Goal: Information Seeking & Learning: Learn about a topic

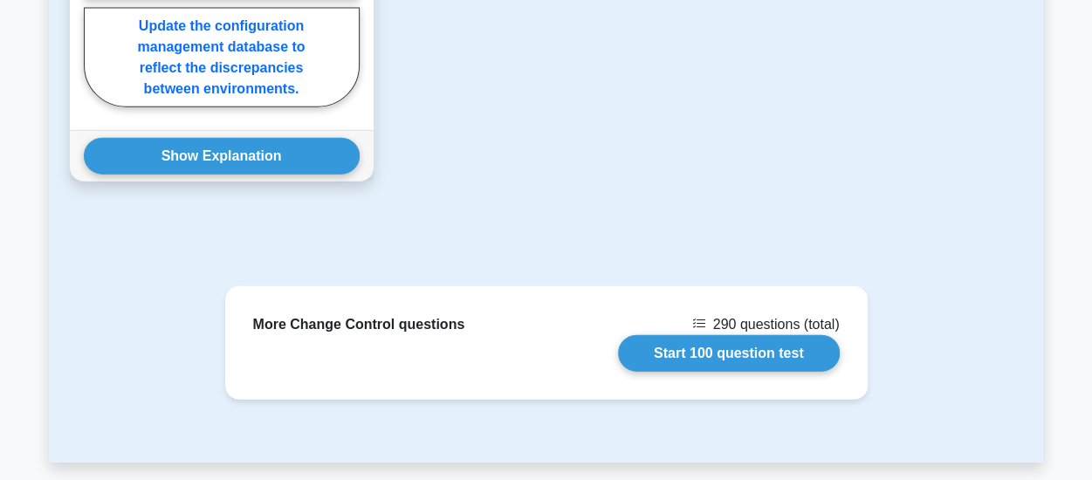
scroll to position [2095, 0]
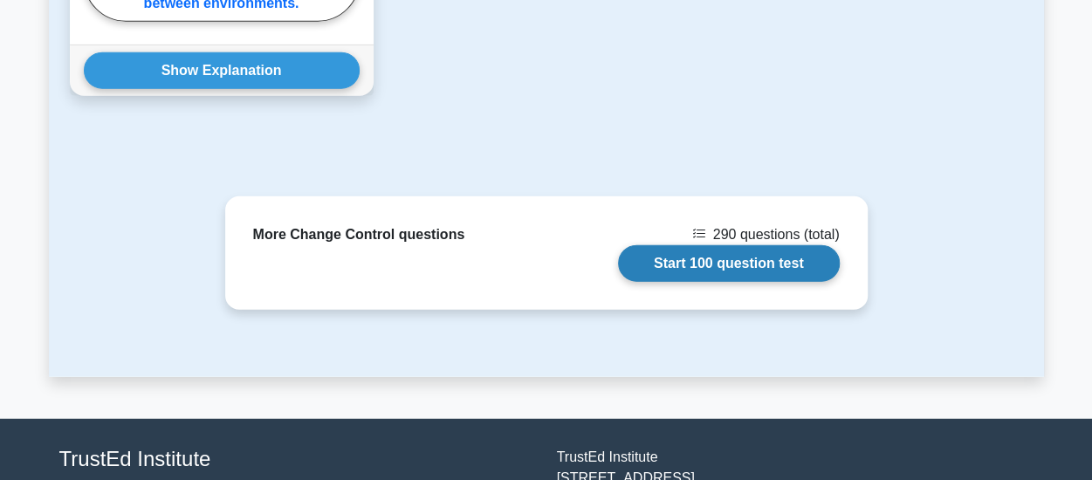
click at [709, 259] on link "Start 100 question test" at bounding box center [729, 263] width 222 height 37
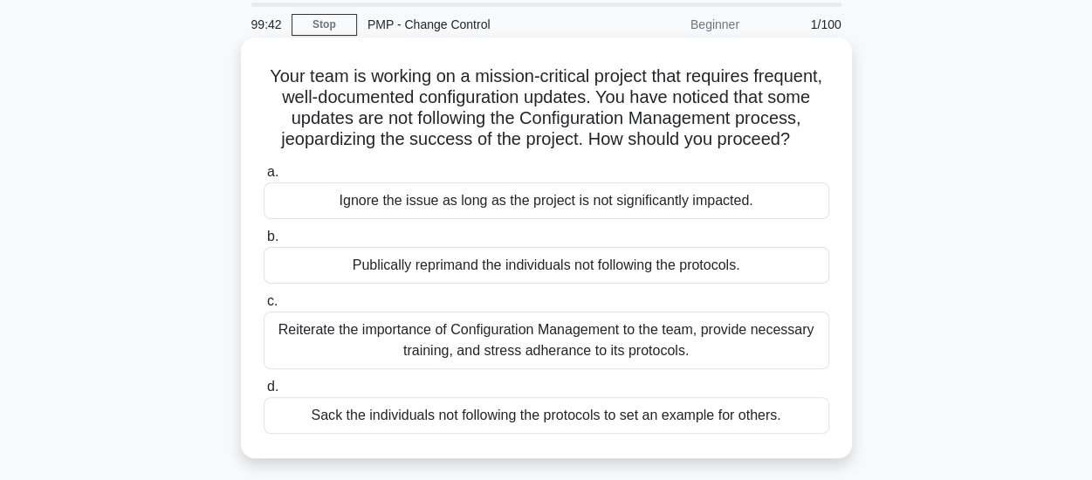
scroll to position [87, 0]
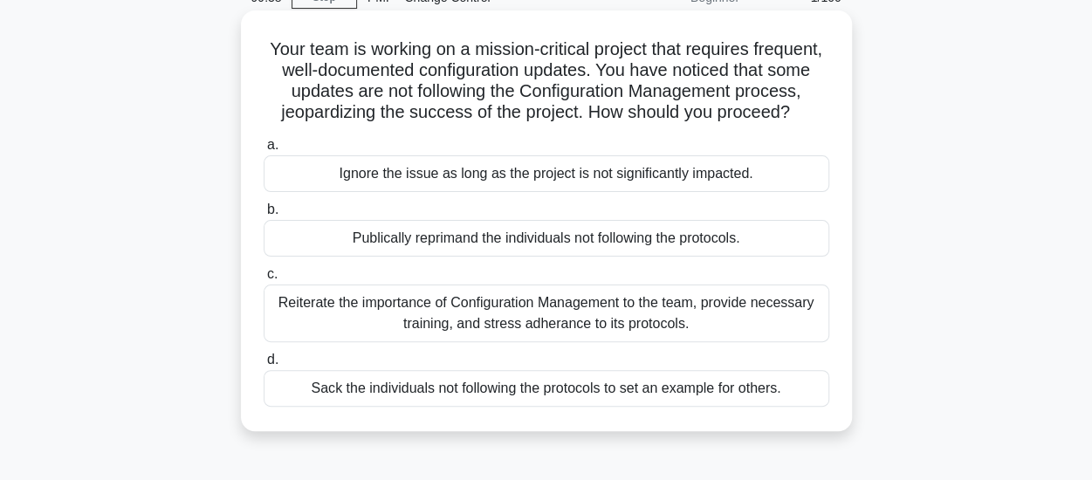
click at [465, 334] on div "Reiterate the importance of Configuration Management to the team, provide neces…" at bounding box center [547, 314] width 566 height 58
click at [264, 280] on input "c. Reiterate the importance of Configuration Management to the team, provide ne…" at bounding box center [264, 274] width 0 height 11
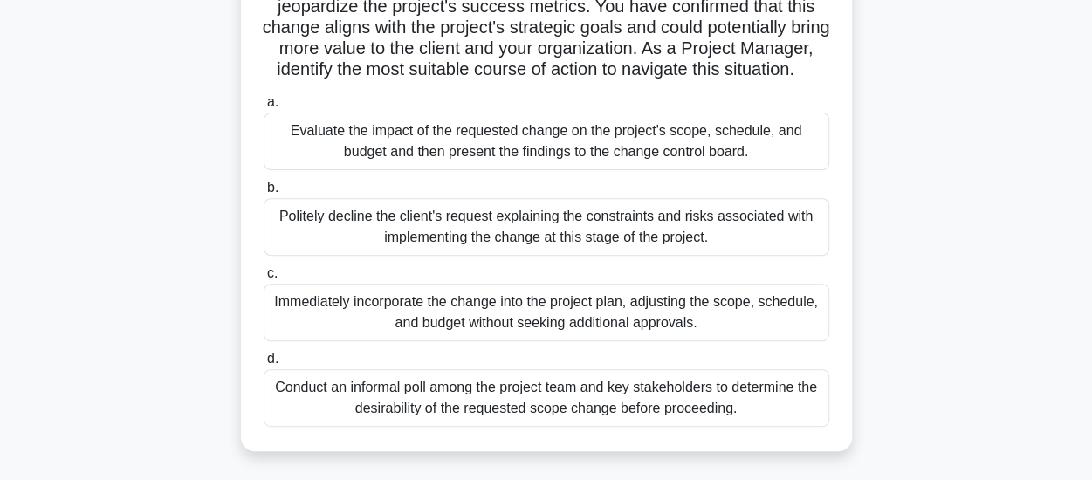
scroll to position [262, 0]
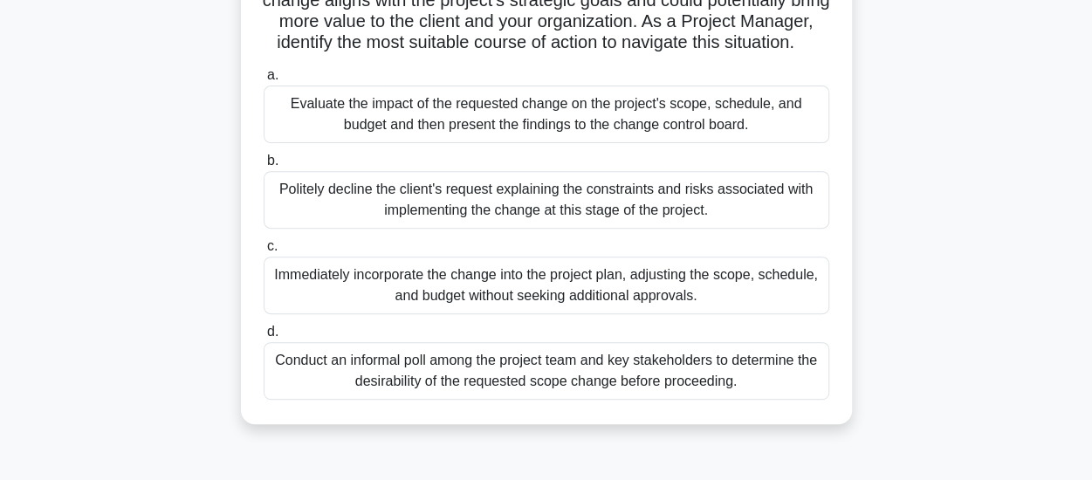
click at [459, 142] on div "Evaluate the impact of the requested change on the project's scope, schedule, a…" at bounding box center [547, 115] width 566 height 58
click at [264, 81] on input "a. Evaluate the impact of the requested change on the project's scope, schedule…" at bounding box center [264, 75] width 0 height 11
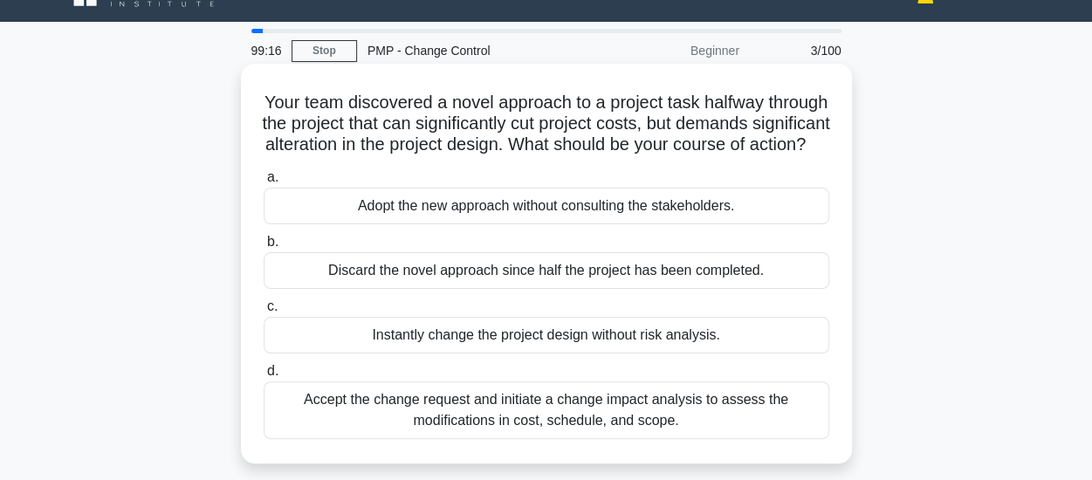
scroll to position [87, 0]
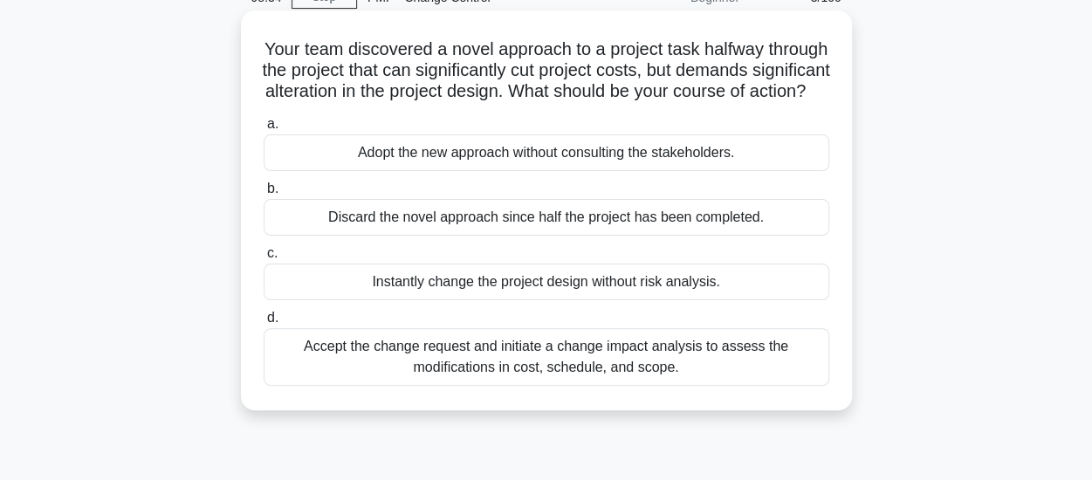
click at [525, 378] on div "Accept the change request and initiate a change impact analysis to assess the m…" at bounding box center [547, 357] width 566 height 58
click at [264, 324] on input "d. Accept the change request and initiate a change impact analysis to assess th…" at bounding box center [264, 318] width 0 height 11
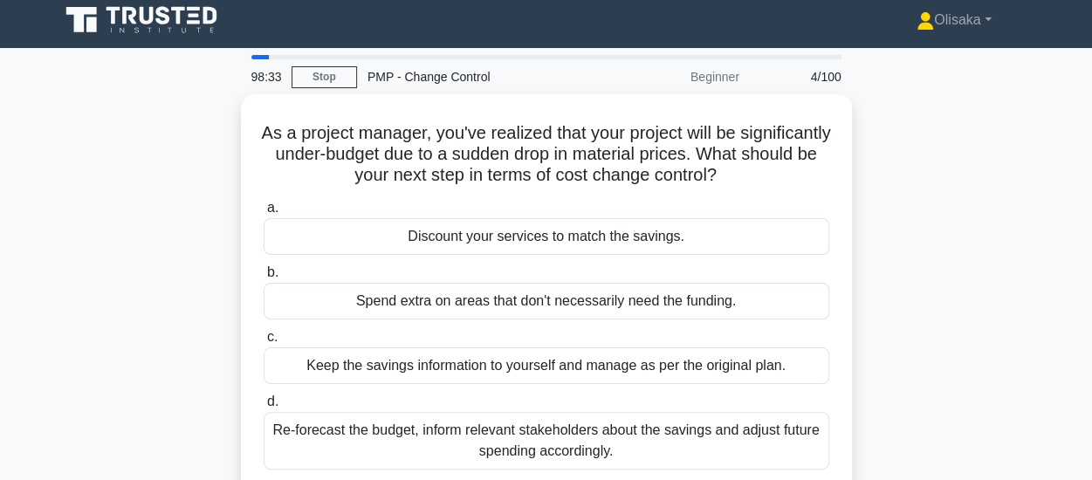
scroll to position [0, 0]
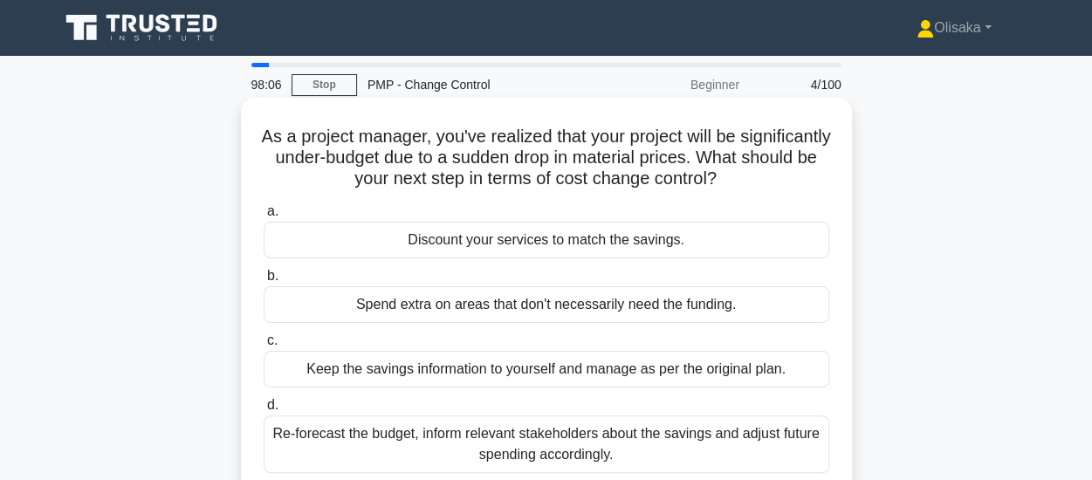
click at [528, 438] on div "Re-forecast the budget, inform relevant stakeholders about the savings and adju…" at bounding box center [547, 445] width 566 height 58
click at [264, 411] on input "d. Re-forecast the budget, inform relevant stakeholders about the savings and a…" at bounding box center [264, 405] width 0 height 11
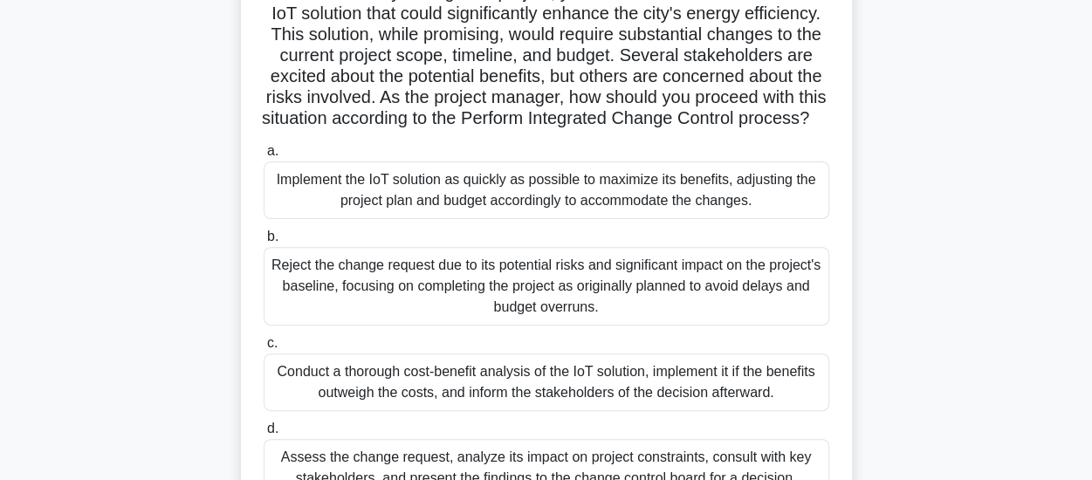
scroll to position [262, 0]
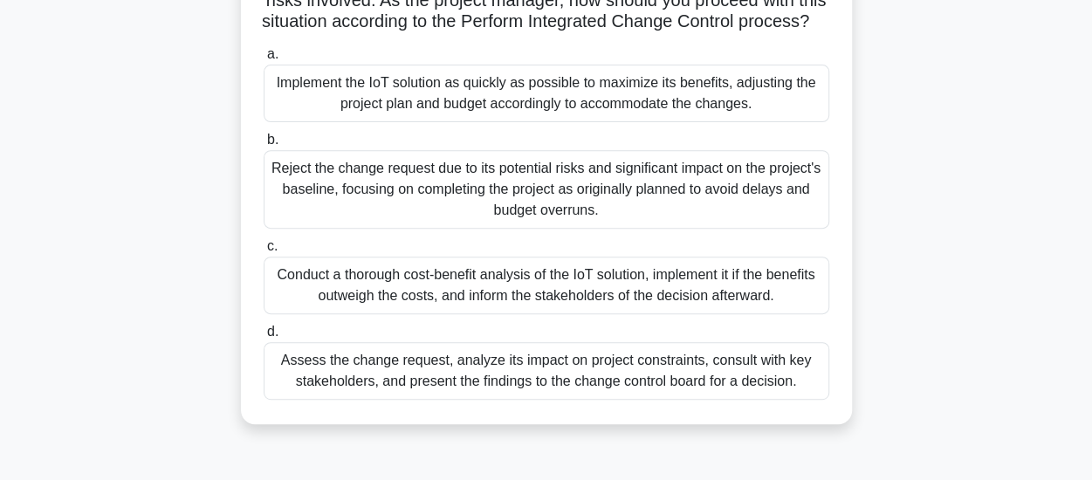
click at [543, 396] on div "Assess the change request, analyze its impact on project constraints, consult w…" at bounding box center [547, 371] width 566 height 58
click at [264, 338] on input "d. Assess the change request, analyze its impact on project constraints, consul…" at bounding box center [264, 332] width 0 height 11
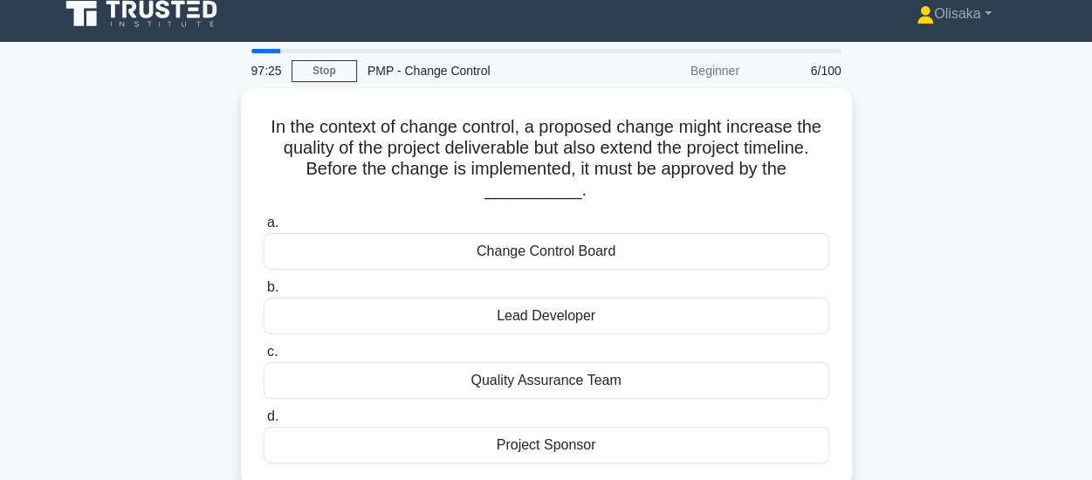
scroll to position [0, 0]
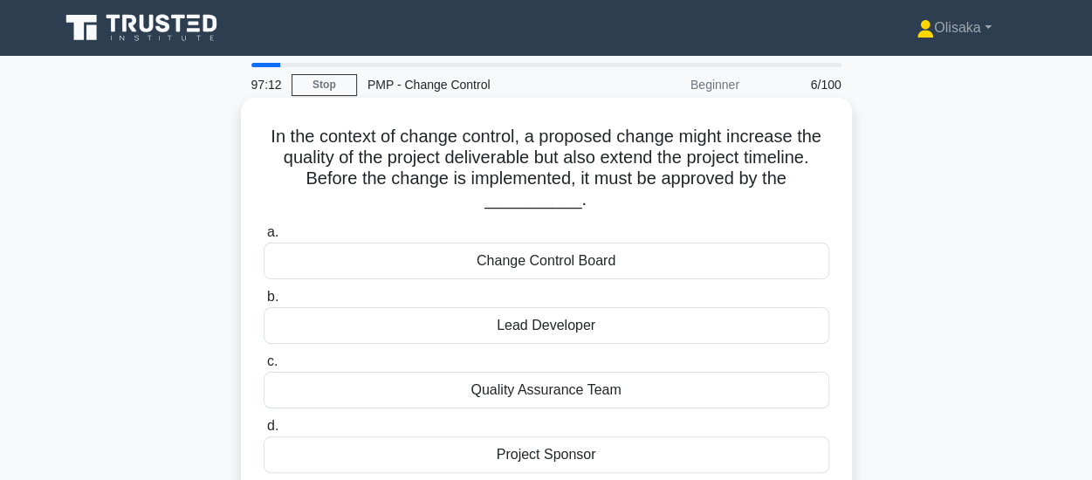
click at [573, 253] on div "Change Control Board" at bounding box center [547, 261] width 566 height 37
click at [264, 238] on input "a. Change Control Board" at bounding box center [264, 232] width 0 height 11
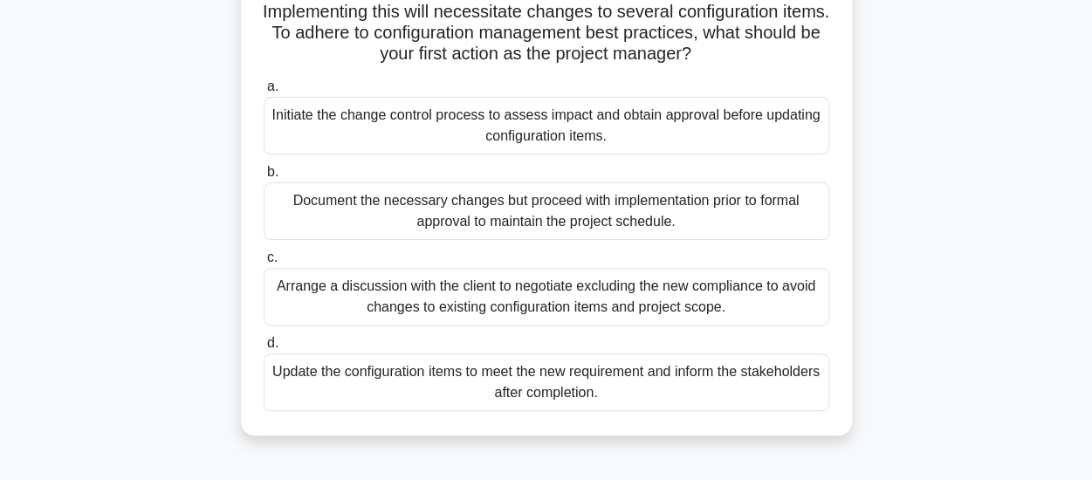
scroll to position [175, 0]
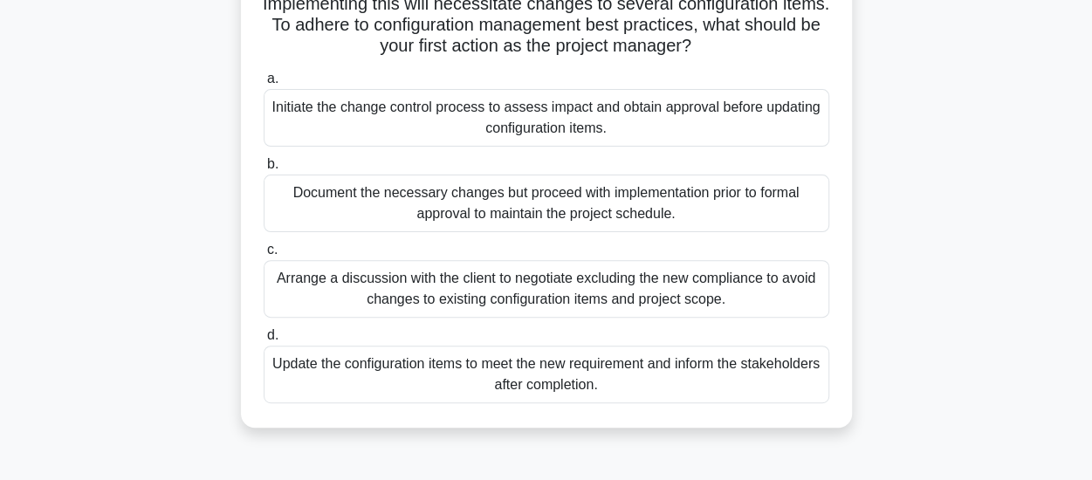
click at [525, 122] on div "Initiate the change control process to assess impact and obtain approval before…" at bounding box center [547, 118] width 566 height 58
click at [264, 85] on input "a. Initiate the change control process to assess impact and obtain approval bef…" at bounding box center [264, 78] width 0 height 11
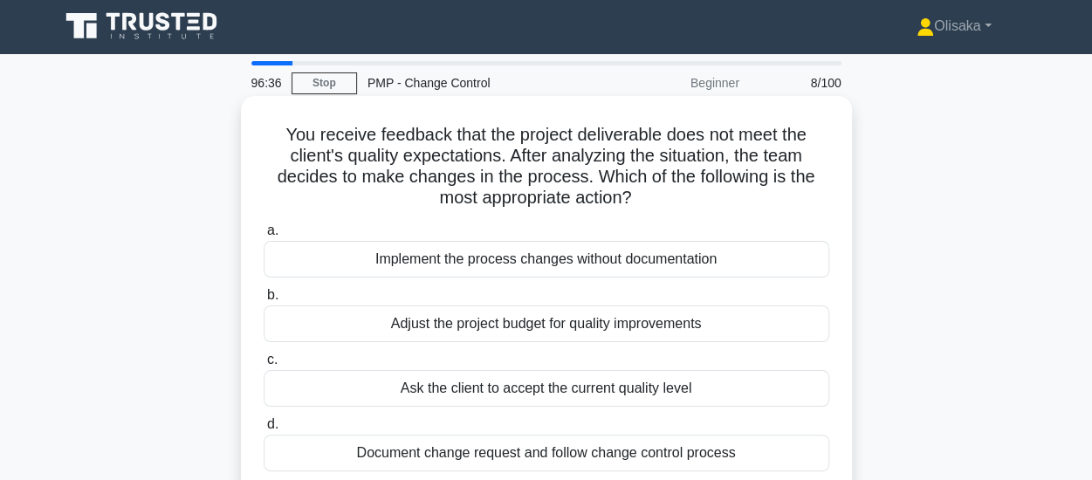
scroll to position [0, 0]
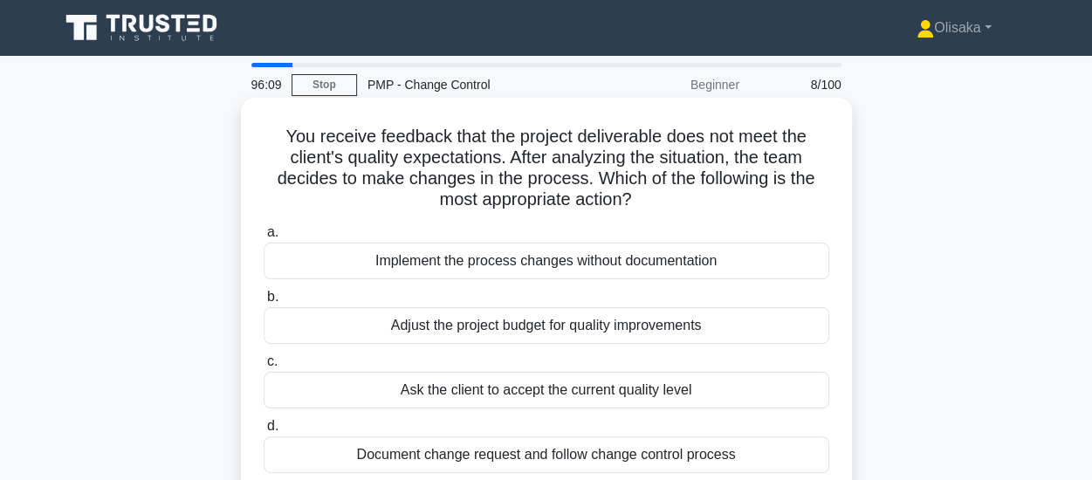
click at [617, 448] on div "Document change request and follow change control process" at bounding box center [547, 455] width 566 height 37
click at [264, 432] on input "d. Document change request and follow change control process" at bounding box center [264, 426] width 0 height 11
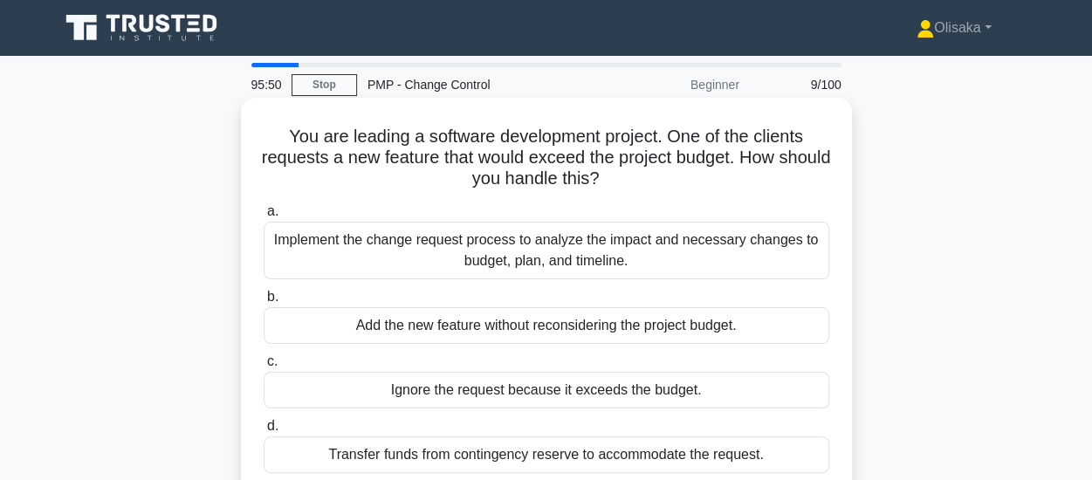
click at [536, 235] on div "Implement the change request process to analyze the impact and necessary change…" at bounding box center [547, 251] width 566 height 58
click at [264, 217] on input "a. Implement the change request process to analyze the impact and necessary cha…" at bounding box center [264, 211] width 0 height 11
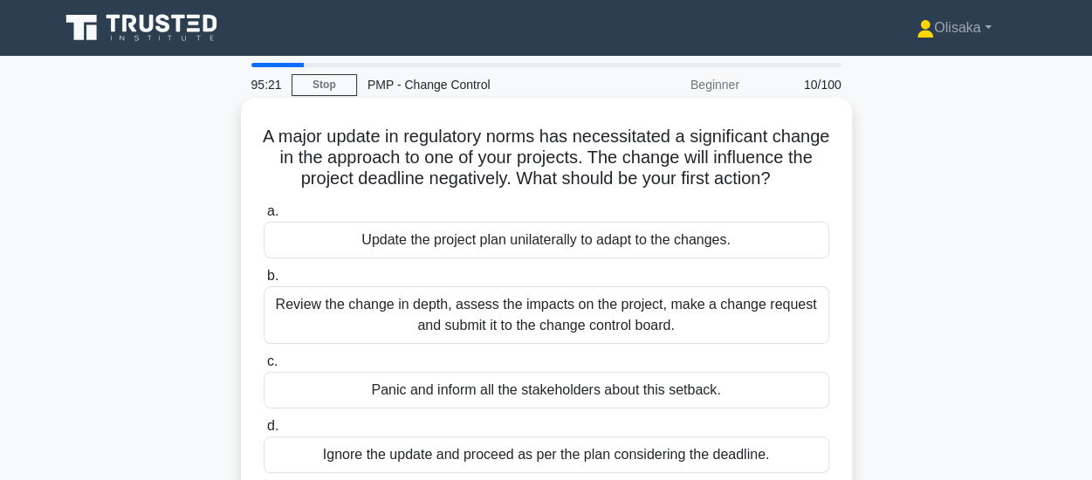
click at [594, 334] on div "Review the change in depth, assess the impacts on the project, make a change re…" at bounding box center [547, 315] width 566 height 58
click at [264, 282] on input "b. Review the change in depth, assess the impacts on the project, make a change…" at bounding box center [264, 276] width 0 height 11
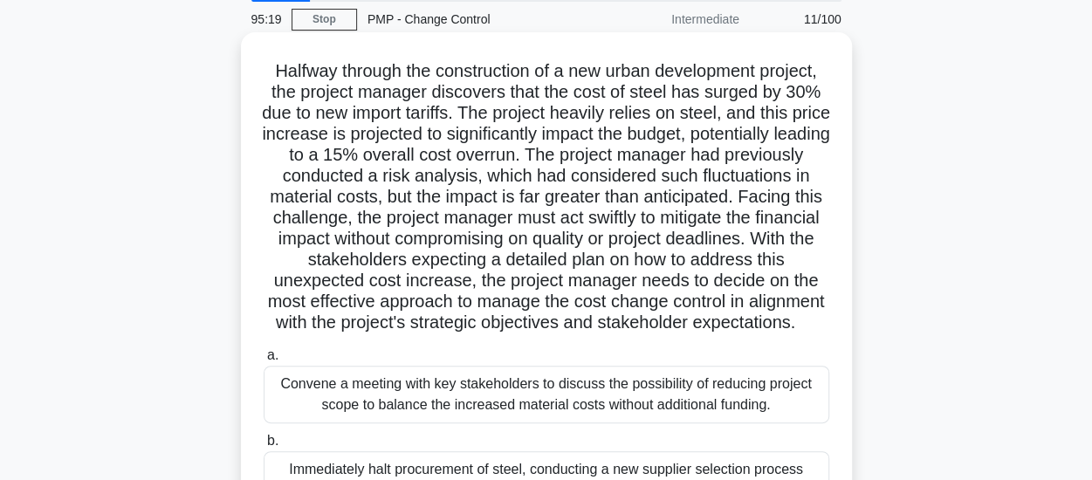
scroll to position [349, 0]
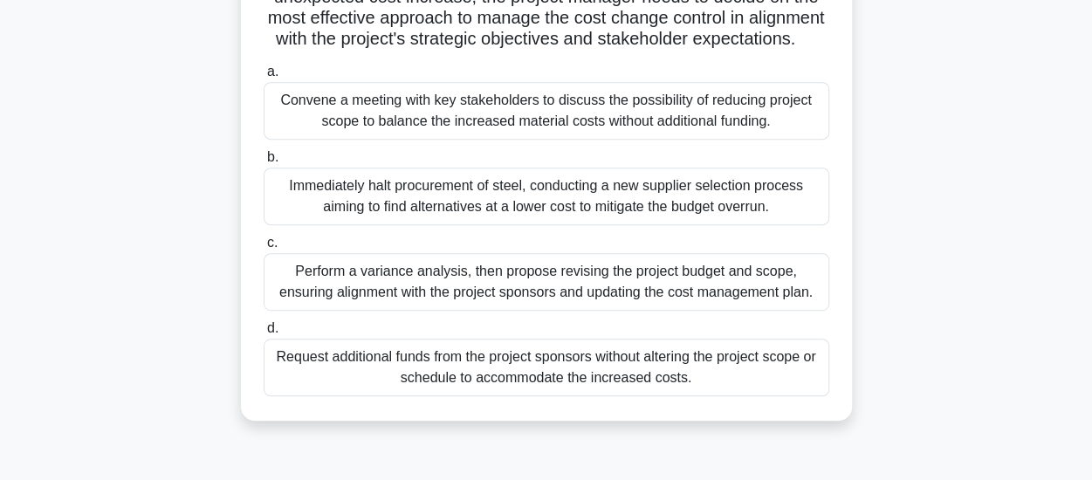
click at [501, 311] on div "Perform a variance analysis, then propose revising the project budget and scope…" at bounding box center [547, 282] width 566 height 58
click at [264, 249] on input "c. Perform a variance analysis, then propose revising the project budget and sc…" at bounding box center [264, 242] width 0 height 11
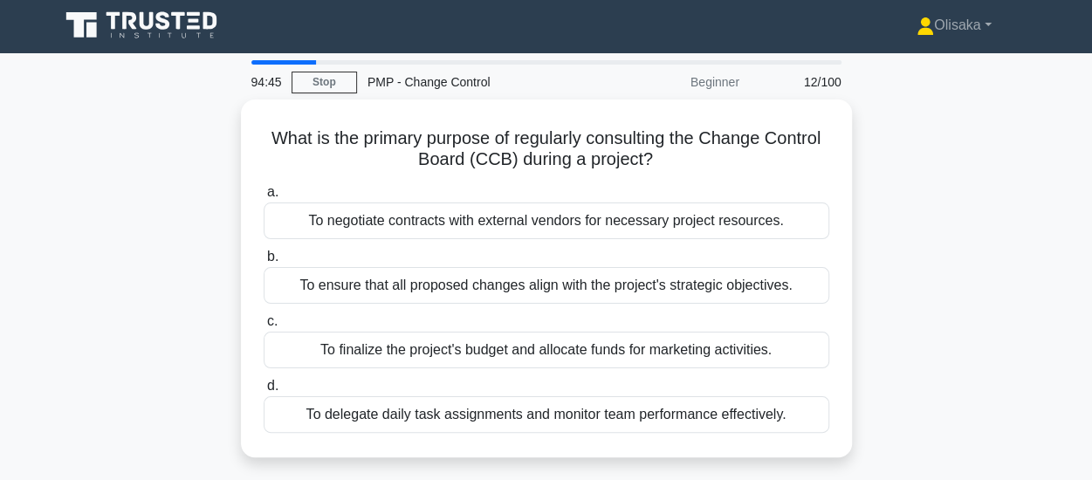
scroll to position [0, 0]
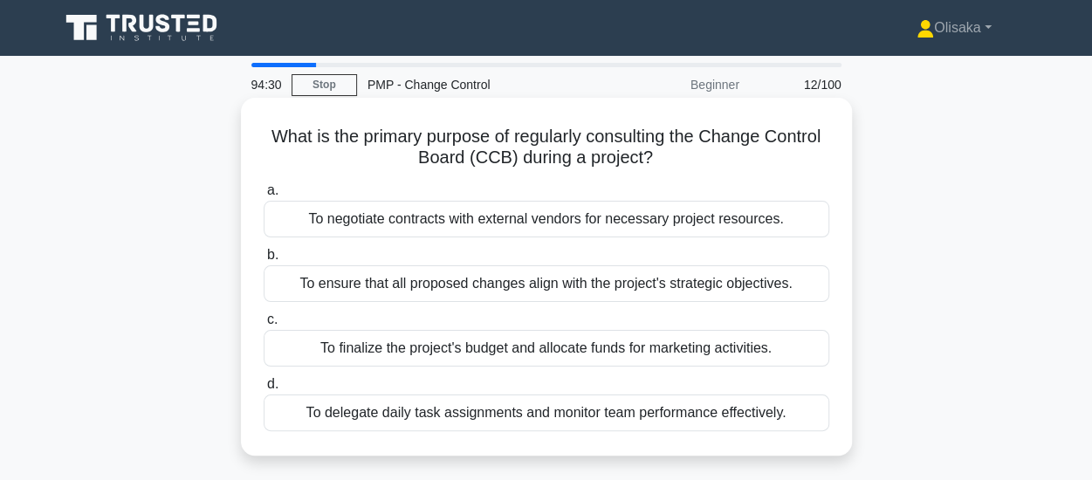
click at [507, 284] on div "To ensure that all proposed changes align with the project's strategic objectiv…" at bounding box center [547, 283] width 566 height 37
click at [264, 261] on input "b. To ensure that all proposed changes align with the project's strategic objec…" at bounding box center [264, 255] width 0 height 11
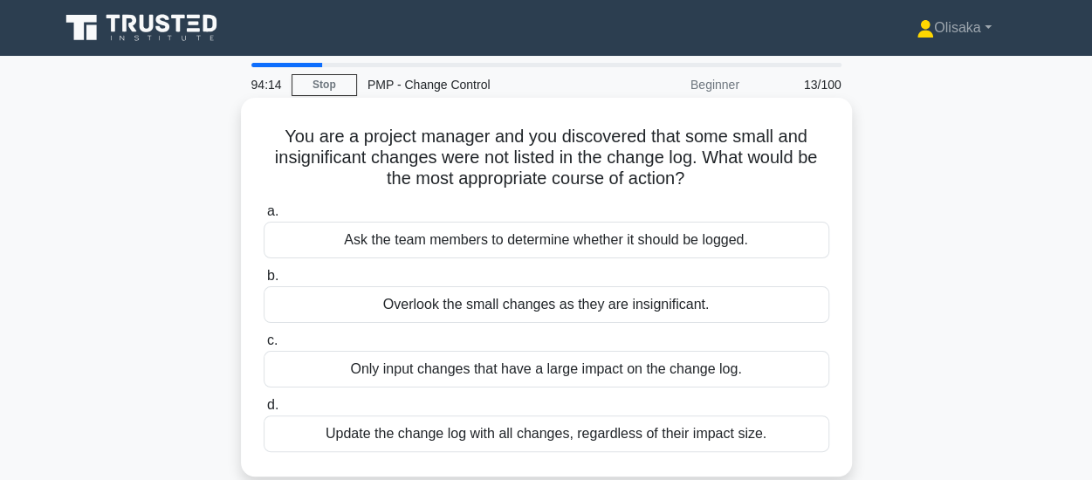
click at [488, 430] on div "Update the change log with all changes, regardless of their impact size." at bounding box center [547, 434] width 566 height 37
click at [264, 411] on input "d. Update the change log with all changes, regardless of their impact size." at bounding box center [264, 405] width 0 height 11
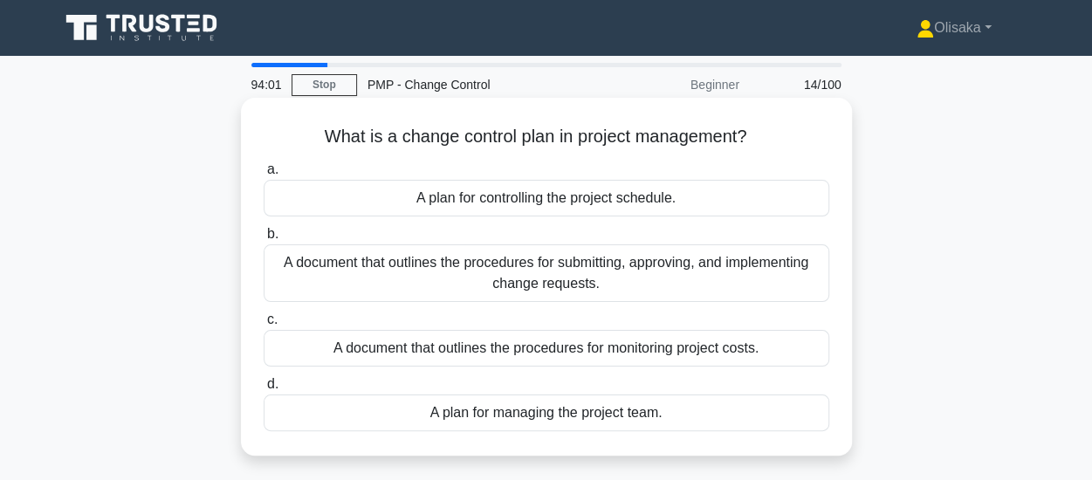
click at [538, 280] on div "A document that outlines the procedures for submitting, approving, and implemen…" at bounding box center [547, 273] width 566 height 58
click at [264, 240] on input "b. A document that outlines the procedures for submitting, approving, and imple…" at bounding box center [264, 234] width 0 height 11
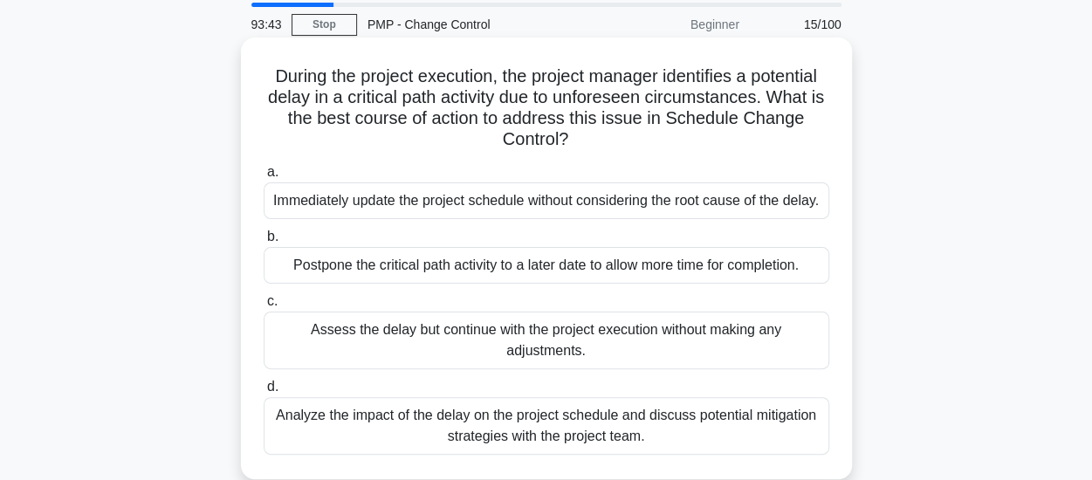
scroll to position [87, 0]
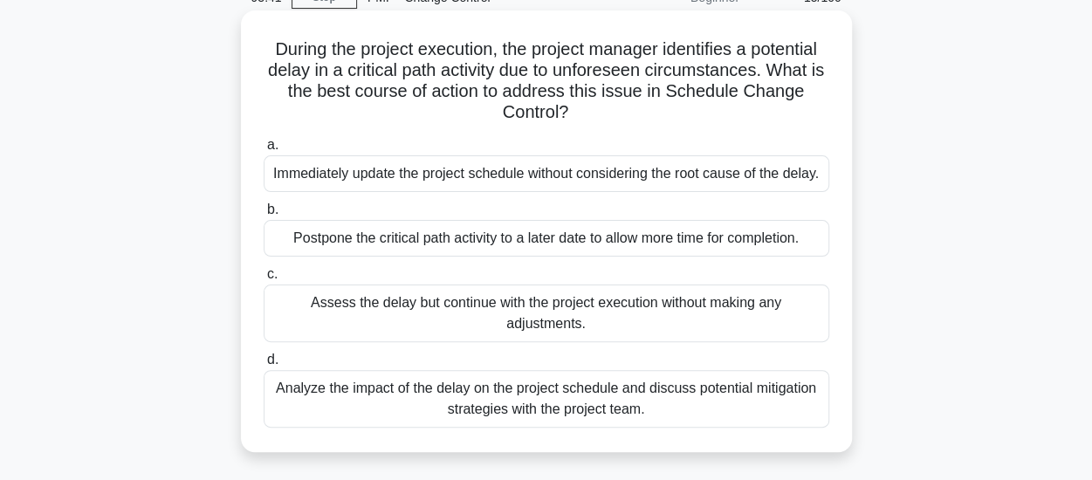
click at [499, 411] on div "Analyze the impact of the delay on the project schedule and discuss potential m…" at bounding box center [547, 399] width 566 height 58
click at [264, 366] on input "d. Analyze the impact of the delay on the project schedule and discuss potentia…" at bounding box center [264, 359] width 0 height 11
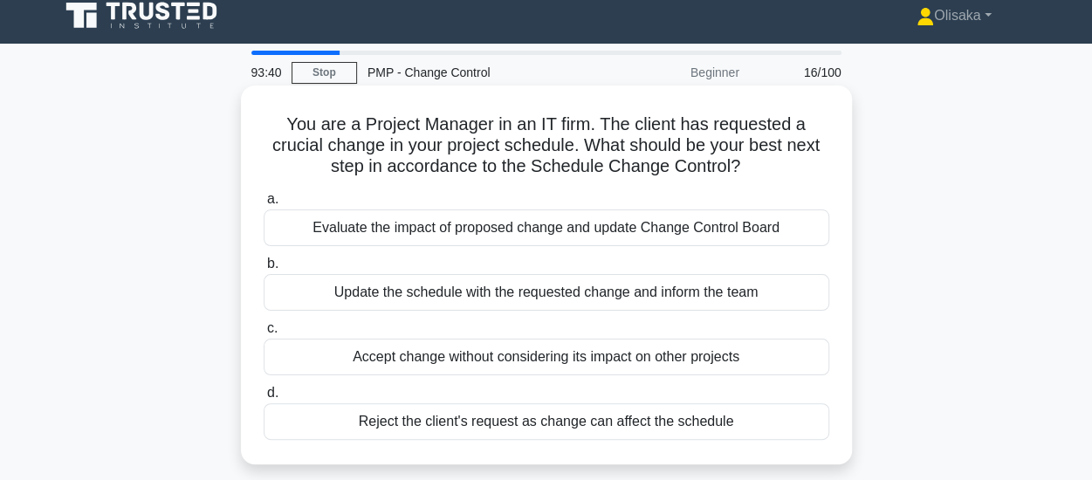
scroll to position [0, 0]
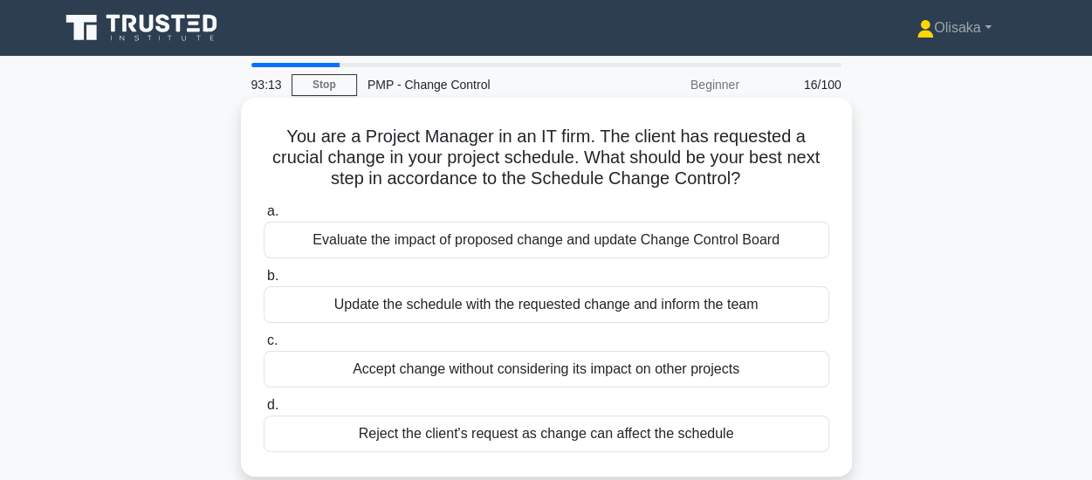
click at [520, 242] on div "Evaluate the impact of proposed change and update Change Control Board" at bounding box center [547, 240] width 566 height 37
click at [264, 217] on input "a. Evaluate the impact of proposed change and update Change Control Board" at bounding box center [264, 211] width 0 height 11
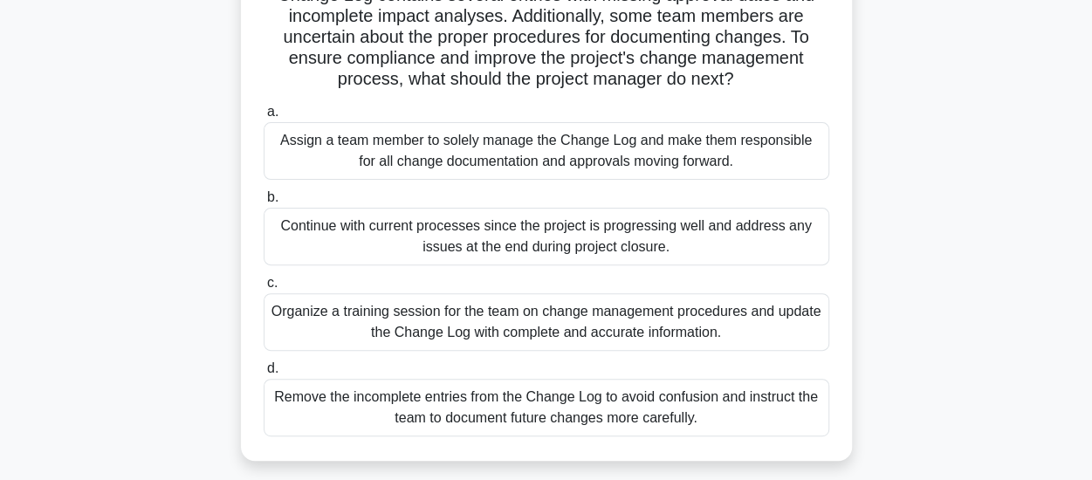
scroll to position [175, 0]
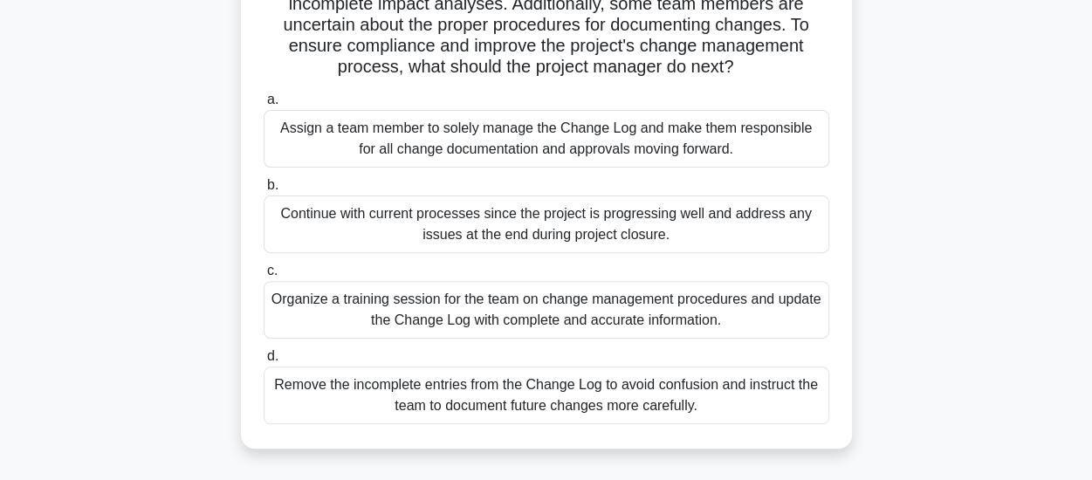
click at [503, 306] on div "Organize a training session for the team on change management procedures and up…" at bounding box center [547, 310] width 566 height 58
click at [264, 277] on input "c. Organize a training session for the team on change management procedures and…" at bounding box center [264, 270] width 0 height 11
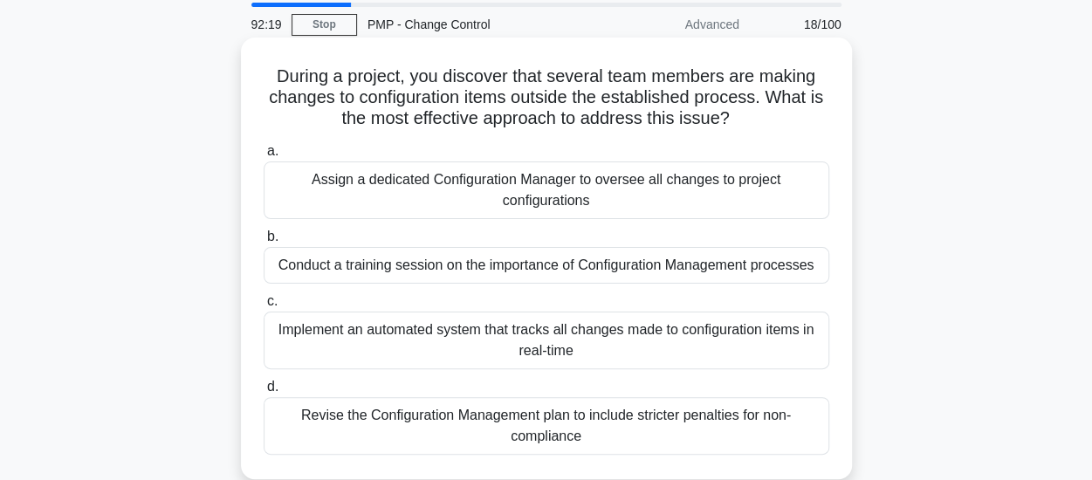
scroll to position [87, 0]
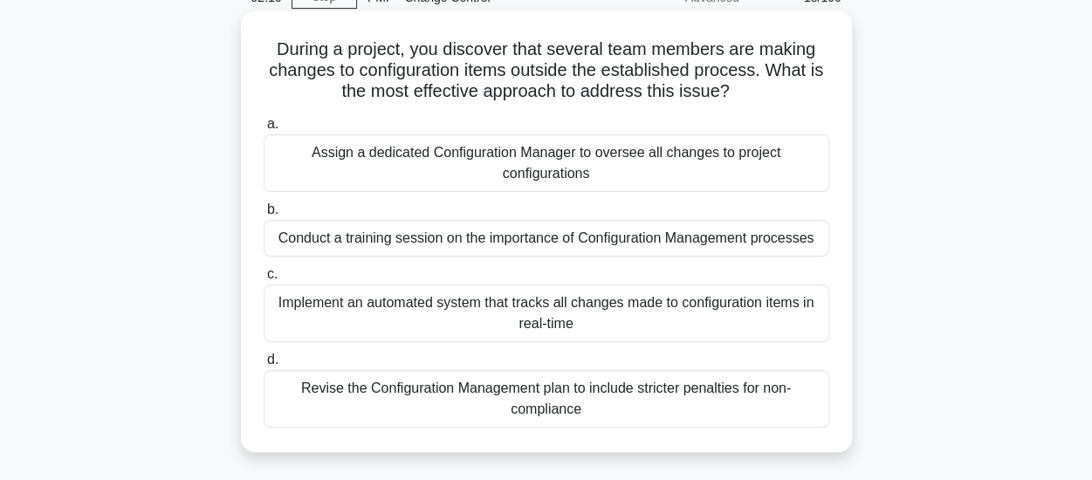
click at [559, 240] on div "Conduct a training session on the importance of Configuration Management proces…" at bounding box center [547, 238] width 566 height 37
click at [264, 216] on input "b. Conduct a training session on the importance of Configuration Management pro…" at bounding box center [264, 209] width 0 height 11
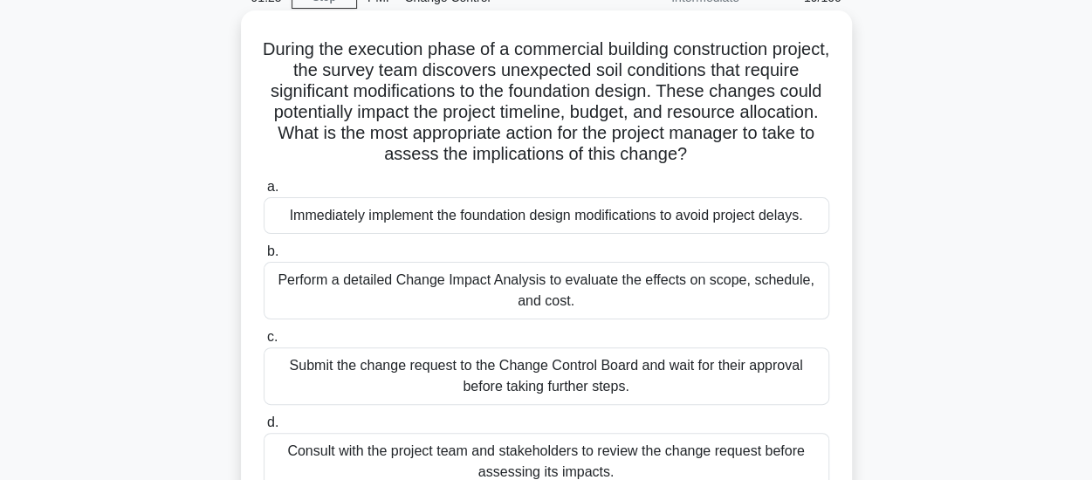
click at [578, 379] on div "Submit the change request to the Change Control Board and wait for their approv…" at bounding box center [547, 376] width 566 height 58
click at [264, 343] on input "c. Submit the change request to the Change Control Board and wait for their app…" at bounding box center [264, 337] width 0 height 11
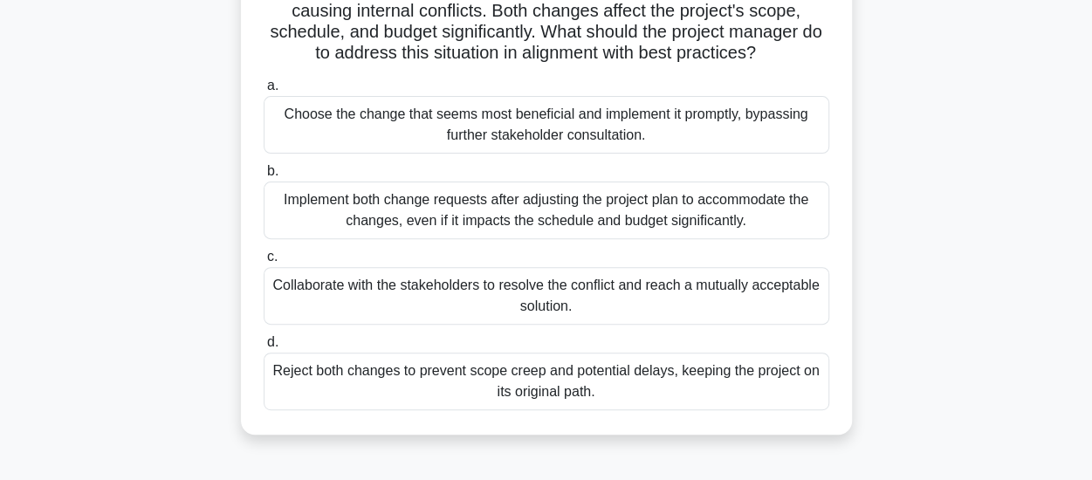
scroll to position [262, 0]
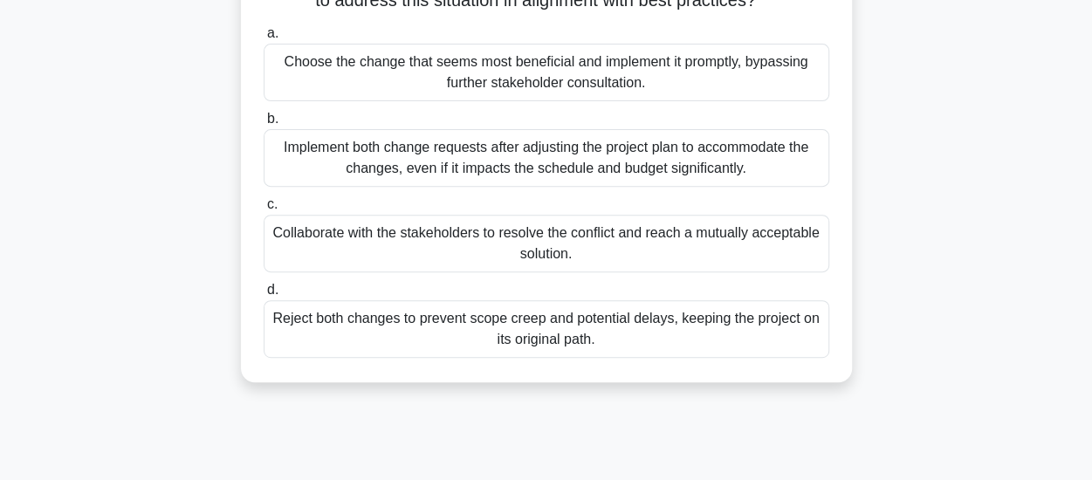
click at [557, 272] on div "Collaborate with the stakeholders to resolve the conflict and reach a mutually …" at bounding box center [547, 244] width 566 height 58
click at [264, 210] on input "c. Collaborate with the stakeholders to resolve the conflict and reach a mutual…" at bounding box center [264, 204] width 0 height 11
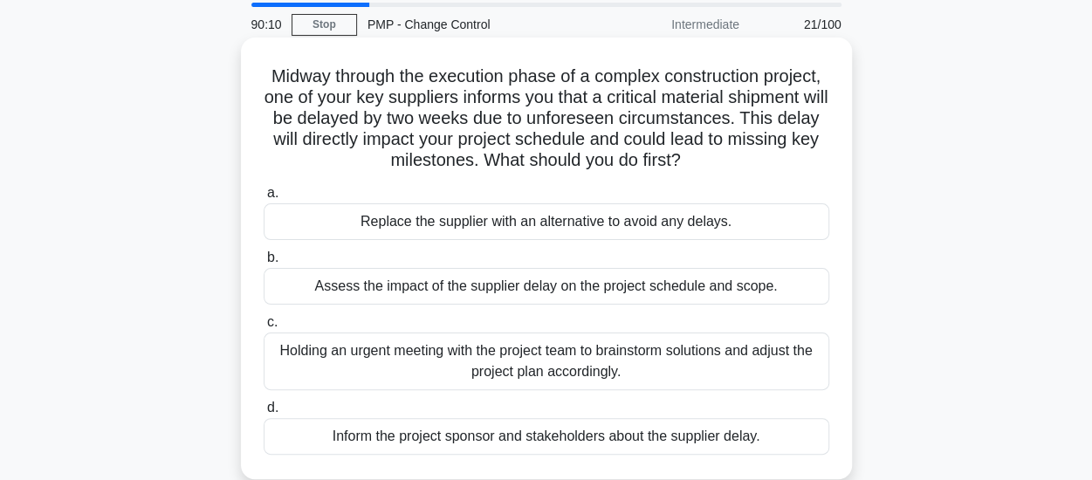
scroll to position [87, 0]
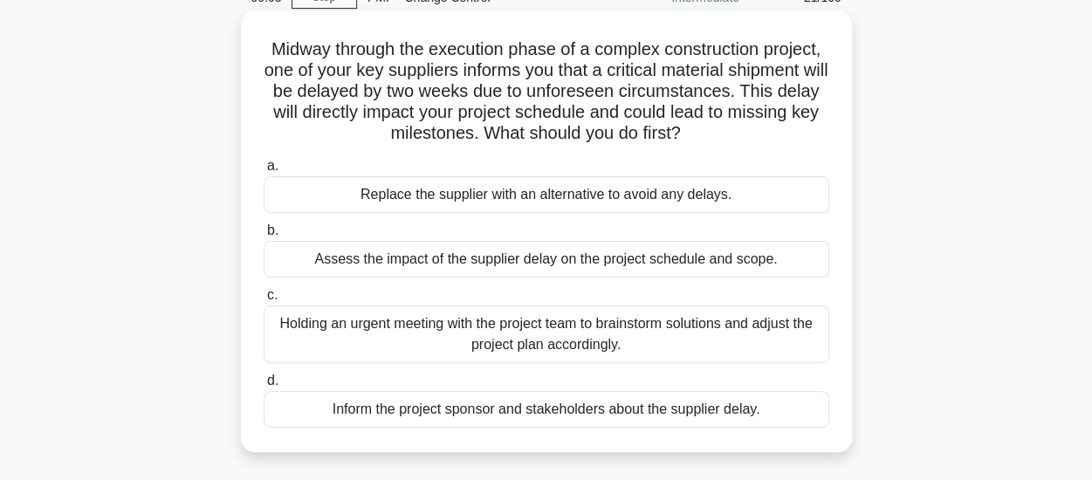
click at [494, 265] on div "Assess the impact of the supplier delay on the project schedule and scope." at bounding box center [547, 259] width 566 height 37
click at [264, 237] on input "b. Assess the impact of the supplier delay on the project schedule and scope." at bounding box center [264, 230] width 0 height 11
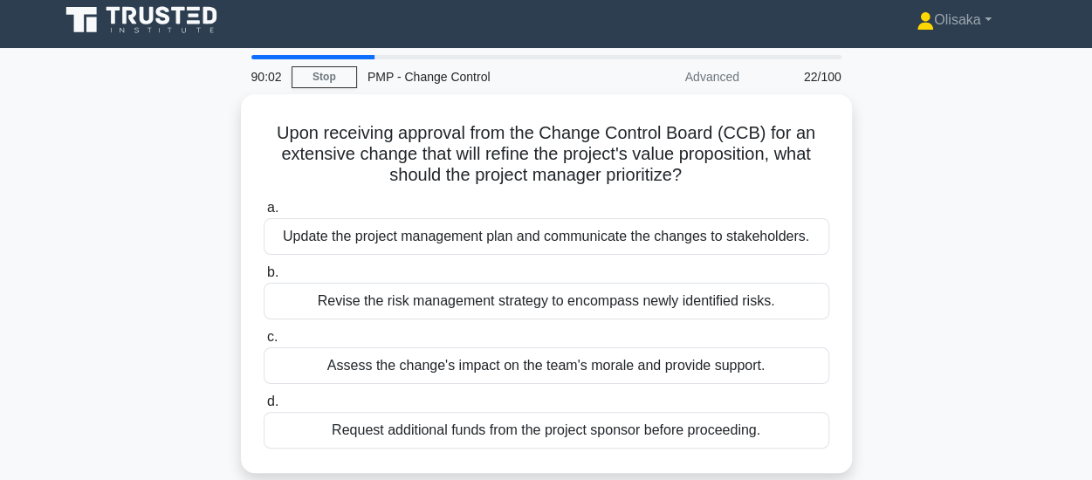
scroll to position [0, 0]
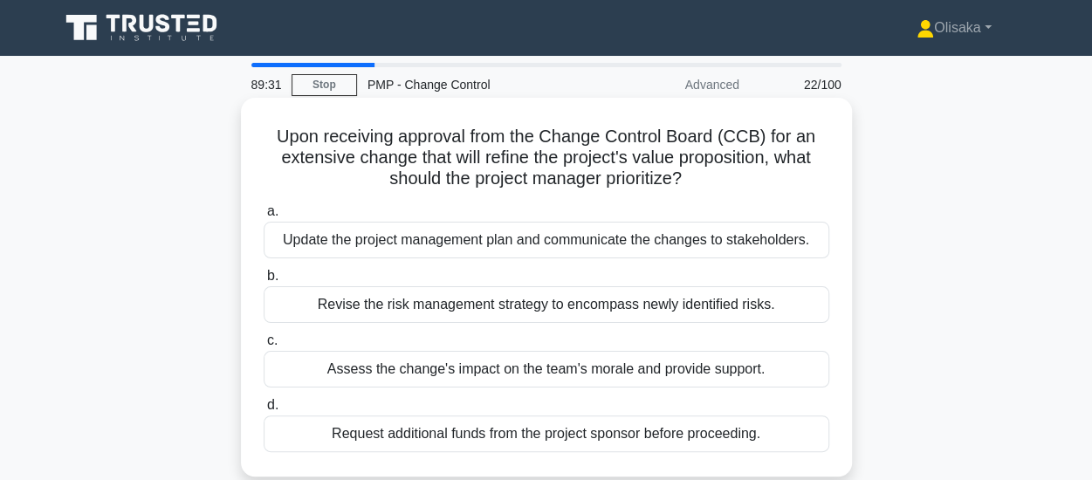
click at [508, 244] on div "Update the project management plan and communicate the changes to stakeholders." at bounding box center [547, 240] width 566 height 37
click at [264, 217] on input "a. Update the project management plan and communicate the changes to stakeholde…" at bounding box center [264, 211] width 0 height 11
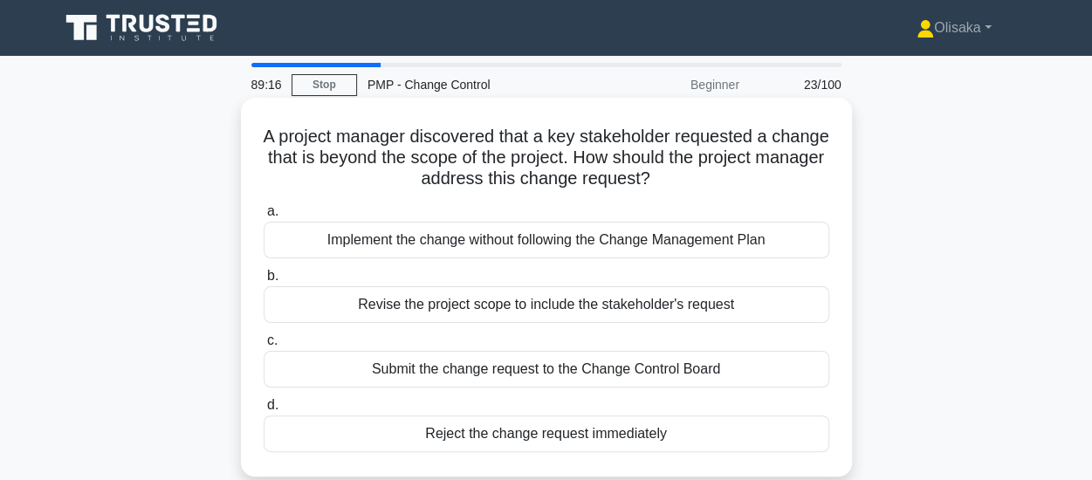
click at [508, 364] on div "Submit the change request to the Change Control Board" at bounding box center [547, 369] width 566 height 37
click at [264, 347] on input "c. Submit the change request to the Change Control Board" at bounding box center [264, 340] width 0 height 11
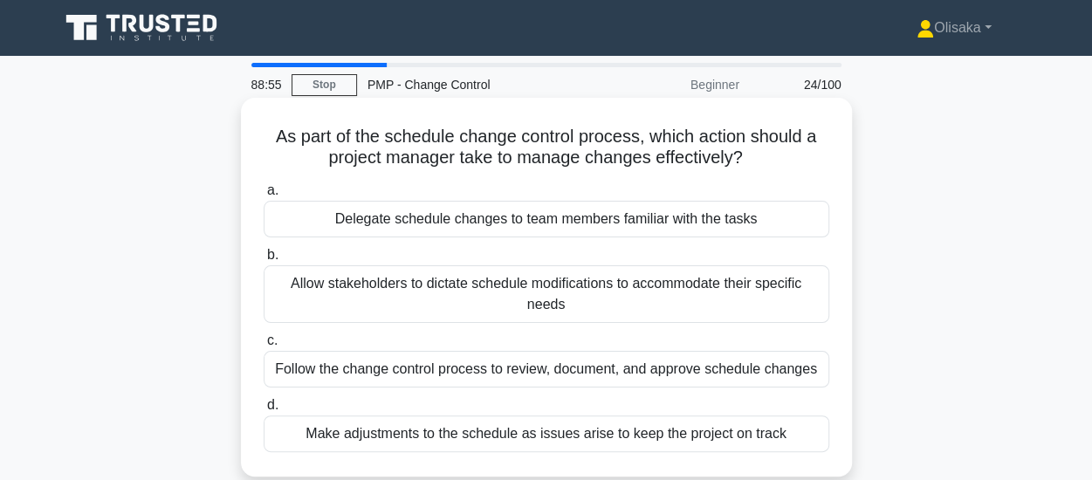
click at [414, 375] on div "Follow the change control process to review, document, and approve schedule cha…" at bounding box center [547, 369] width 566 height 37
click at [264, 347] on input "c. Follow the change control process to review, document, and approve schedule …" at bounding box center [264, 340] width 0 height 11
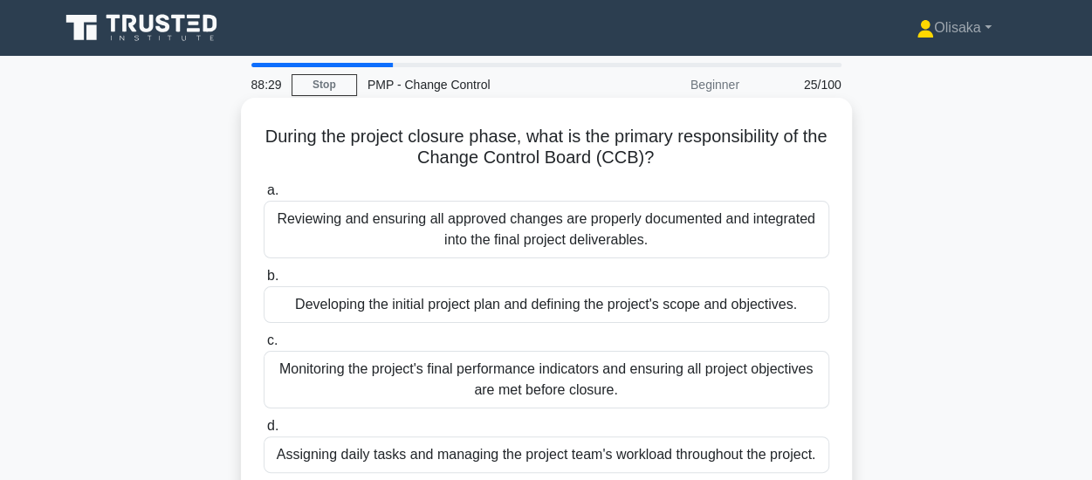
click at [484, 217] on div "Reviewing and ensuring all approved changes are properly documented and integra…" at bounding box center [547, 230] width 566 height 58
click at [264, 196] on input "a. Reviewing and ensuring all approved changes are properly documented and inte…" at bounding box center [264, 190] width 0 height 11
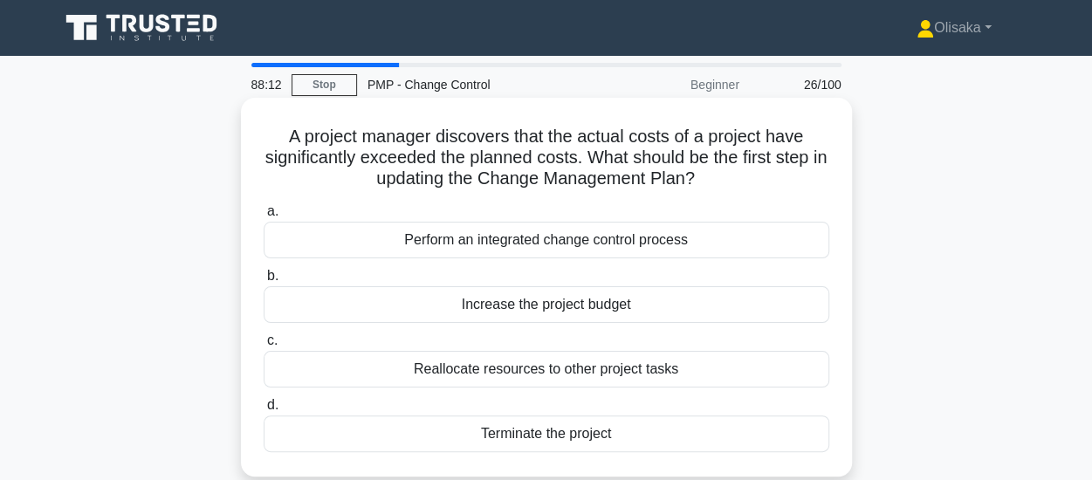
click at [509, 247] on div "Perform an integrated change control process" at bounding box center [547, 240] width 566 height 37
click at [264, 217] on input "a. Perform an integrated change control process" at bounding box center [264, 211] width 0 height 11
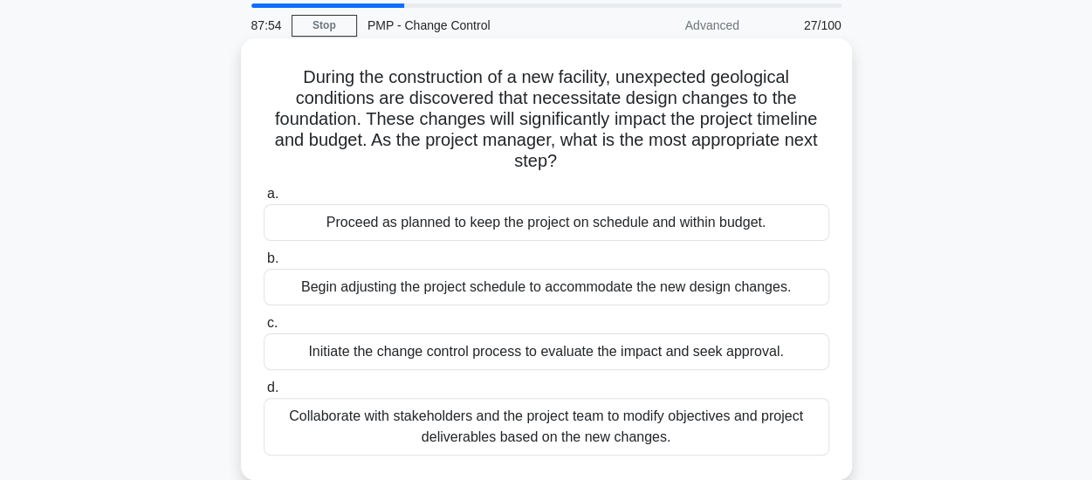
scroll to position [87, 0]
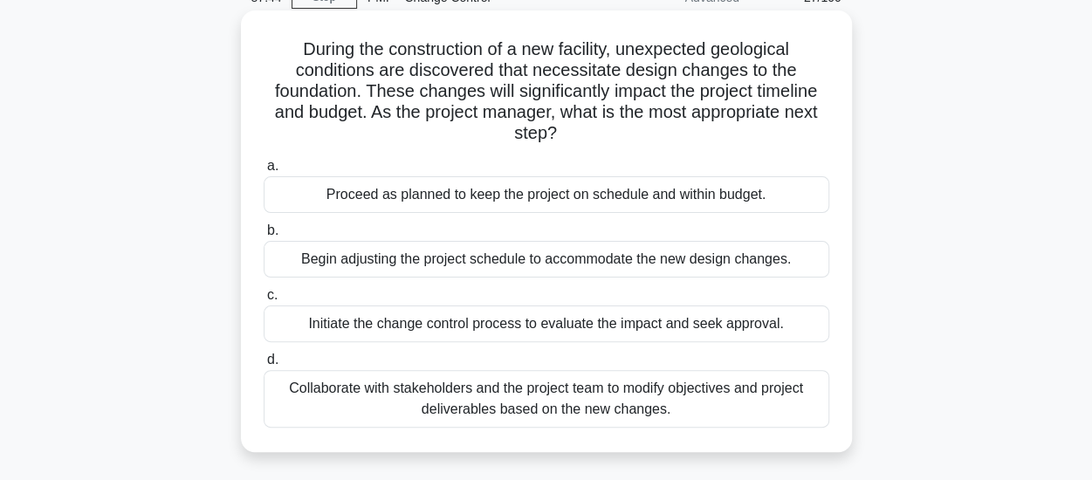
click at [540, 322] on div "Initiate the change control process to evaluate the impact and seek approval." at bounding box center [547, 324] width 566 height 37
click at [264, 301] on input "c. Initiate the change control process to evaluate the impact and seek approval." at bounding box center [264, 295] width 0 height 11
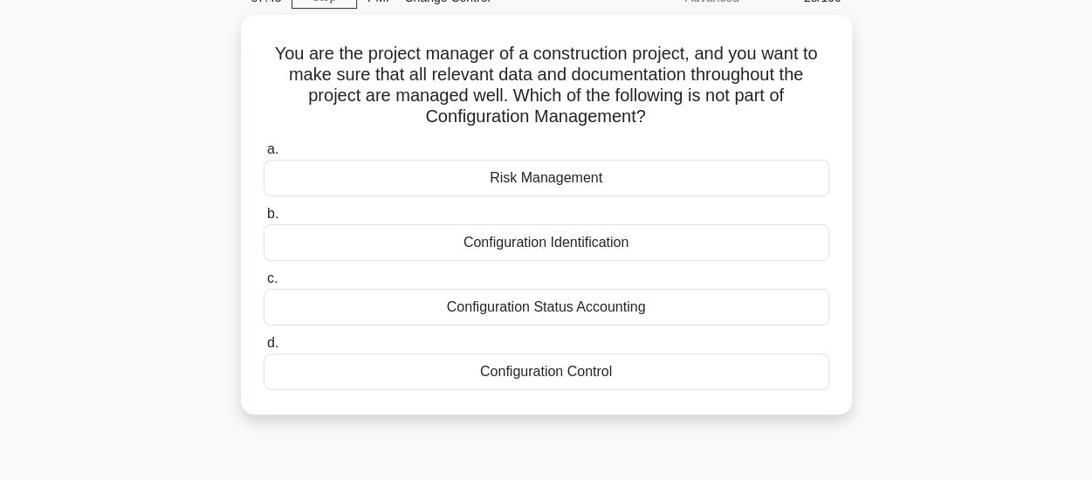
scroll to position [0, 0]
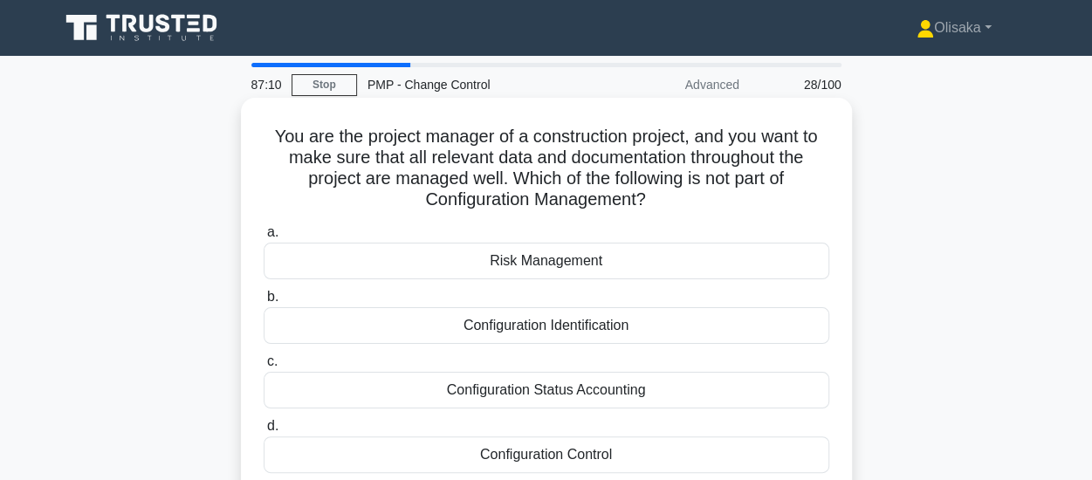
click at [536, 265] on div "Risk Management" at bounding box center [547, 261] width 566 height 37
click at [264, 238] on input "a. Risk Management" at bounding box center [264, 232] width 0 height 11
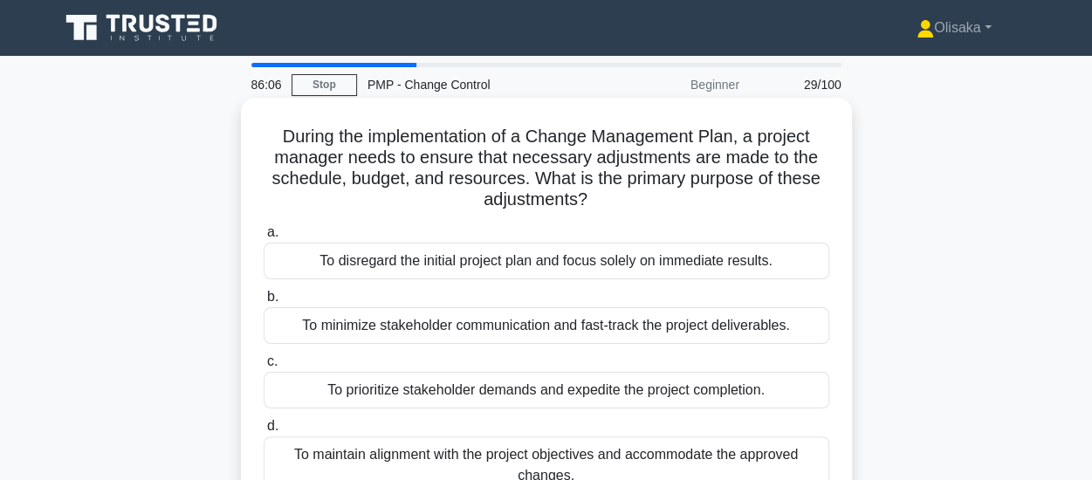
click at [537, 455] on div "To maintain alignment with the project objectives and accommodate the approved …" at bounding box center [547, 466] width 566 height 58
click at [264, 432] on input "d. To maintain alignment with the project objectives and accommodate the approv…" at bounding box center [264, 426] width 0 height 11
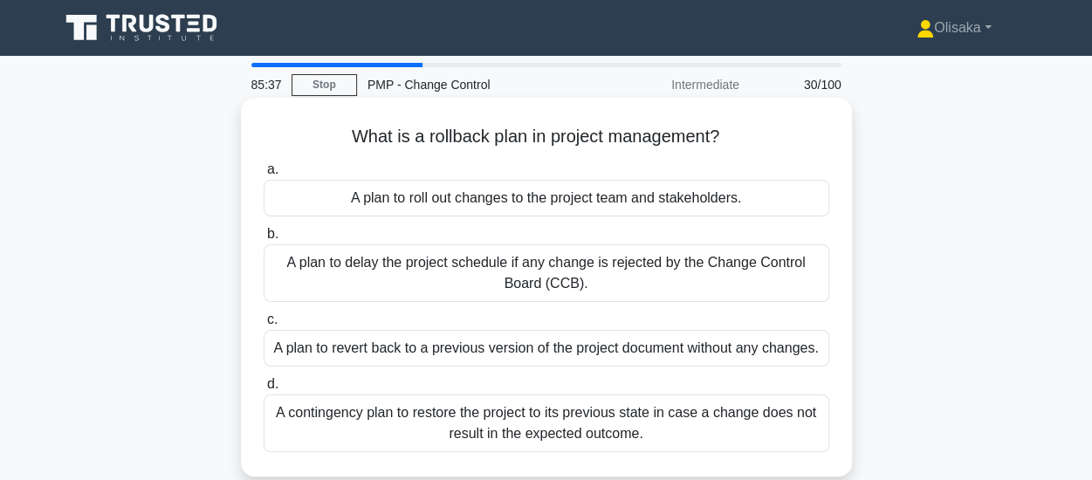
click at [526, 418] on div "A contingency plan to restore the project to its previous state in case a chang…" at bounding box center [547, 424] width 566 height 58
click at [264, 390] on input "d. A contingency plan to restore the project to its previous state in case a ch…" at bounding box center [264, 384] width 0 height 11
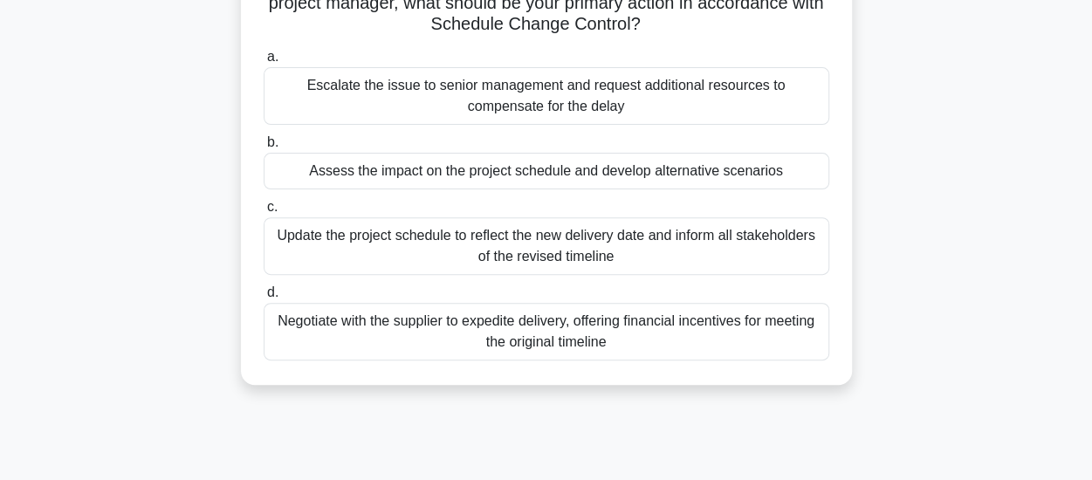
scroll to position [175, 0]
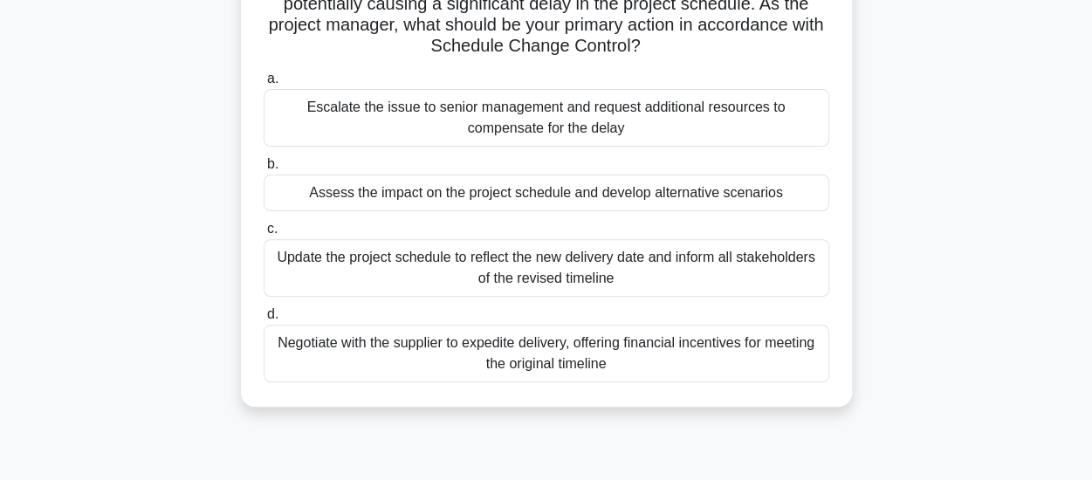
click at [471, 199] on div "Assess the impact on the project schedule and develop alternative scenarios" at bounding box center [547, 193] width 566 height 37
click at [264, 170] on input "b. Assess the impact on the project schedule and develop alternative scenarios" at bounding box center [264, 164] width 0 height 11
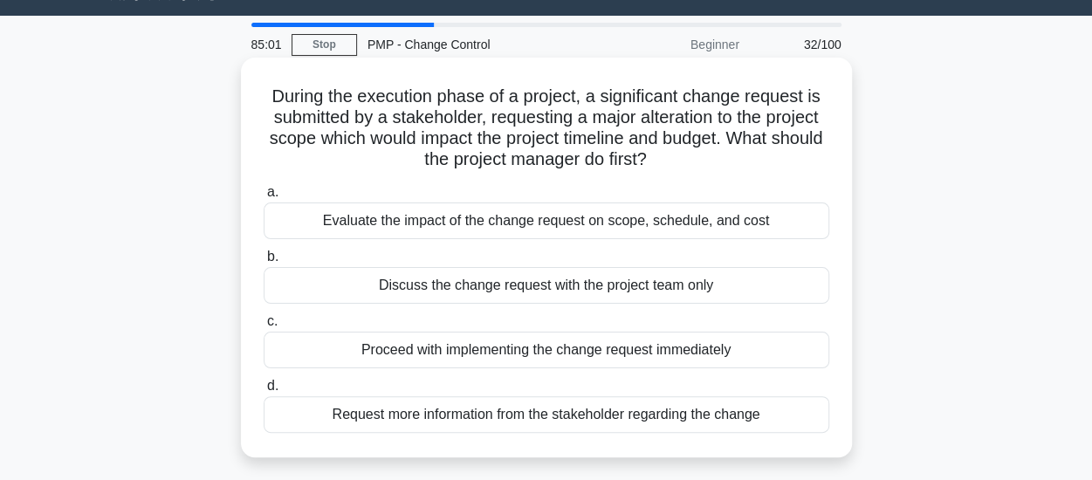
scroll to position [0, 0]
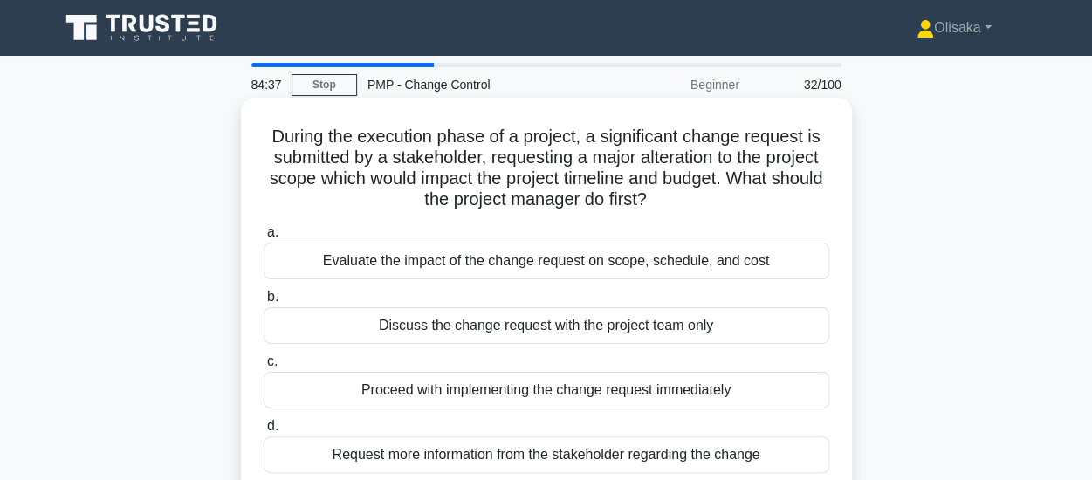
click at [541, 264] on div "Evaluate the impact of the change request on scope, schedule, and cost" at bounding box center [547, 261] width 566 height 37
click at [264, 238] on input "a. Evaluate the impact of the change request on scope, schedule, and cost" at bounding box center [264, 232] width 0 height 11
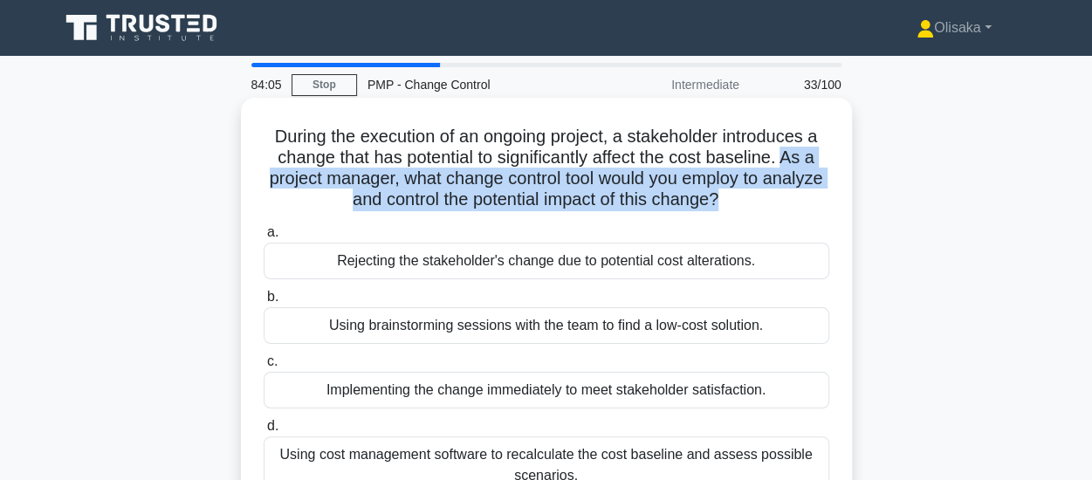
drag, startPoint x: 792, startPoint y: 161, endPoint x: 755, endPoint y: 205, distance: 57.7
click at [755, 205] on h5 "During the execution of an ongoing project, a stakeholder introduces a change t…" at bounding box center [546, 169] width 569 height 86
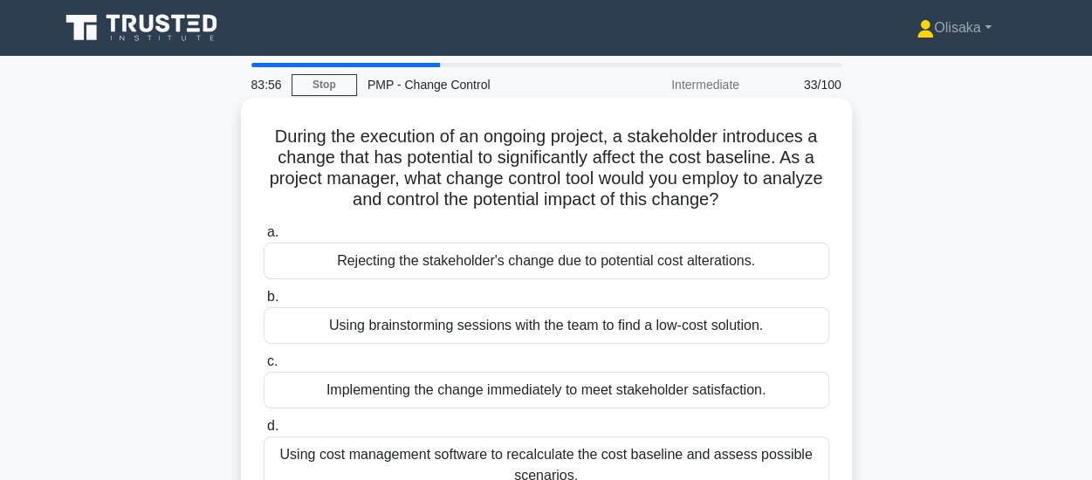
click at [530, 453] on div "Using cost management software to recalculate the cost baseline and assess poss…" at bounding box center [547, 466] width 566 height 58
click at [264, 432] on input "d. Using cost management software to recalculate the cost baseline and assess p…" at bounding box center [264, 426] width 0 height 11
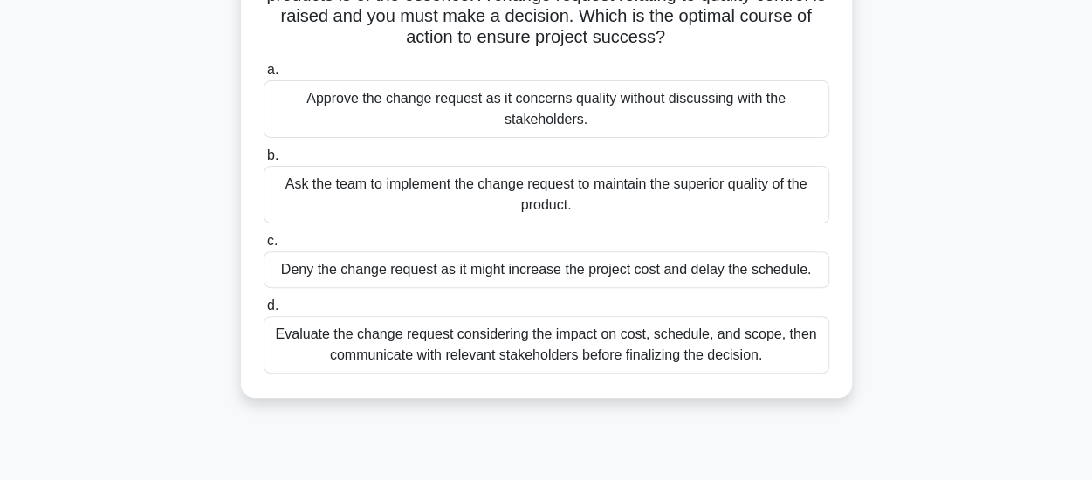
scroll to position [175, 0]
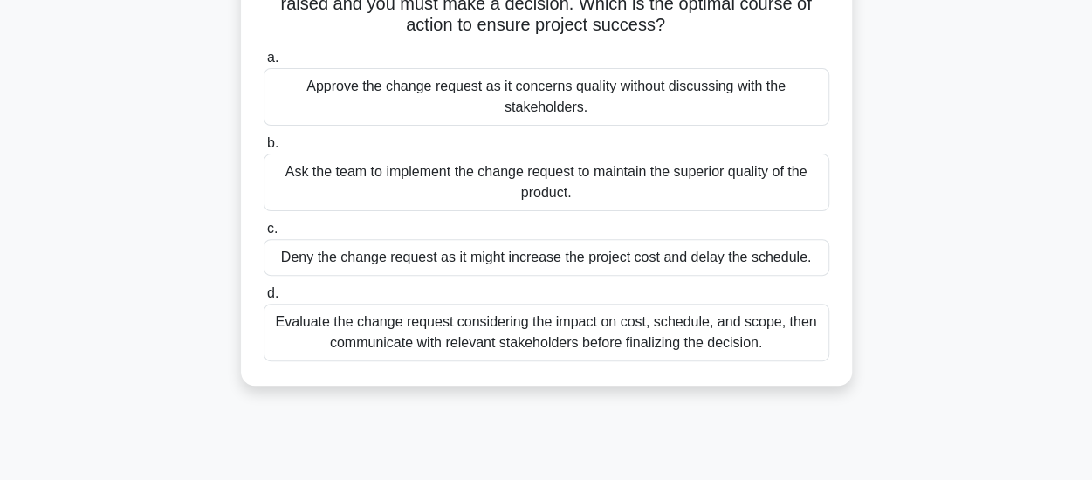
click at [554, 334] on div "Evaluate the change request considering the impact on cost, schedule, and scope…" at bounding box center [547, 333] width 566 height 58
click at [264, 299] on input "d. Evaluate the change request considering the impact on cost, schedule, and sc…" at bounding box center [264, 293] width 0 height 11
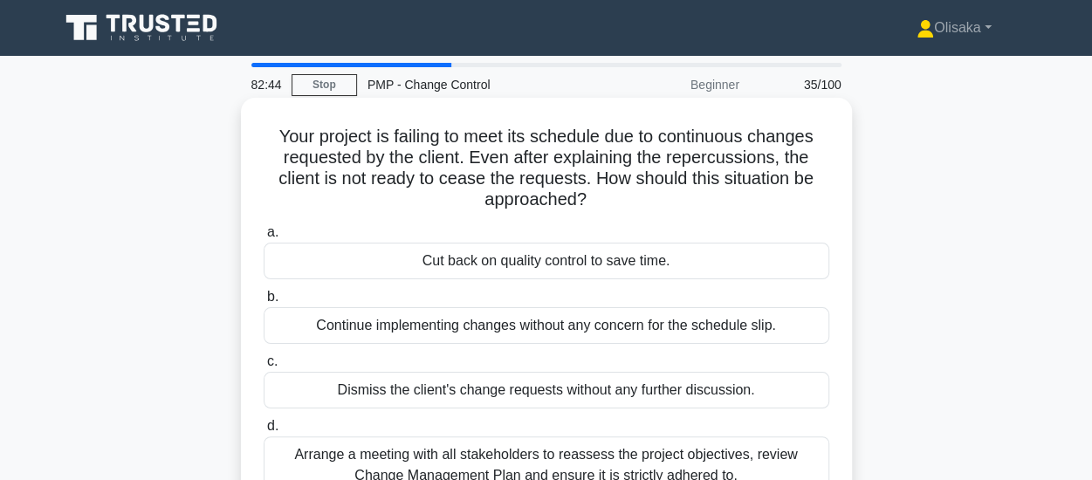
scroll to position [87, 0]
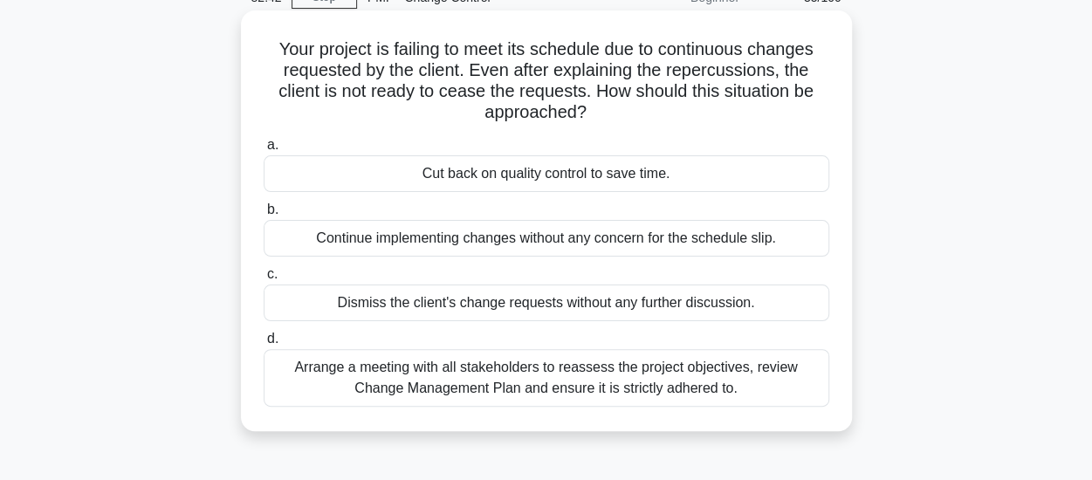
click at [559, 378] on div "Arrange a meeting with all stakeholders to reassess the project objectives, rev…" at bounding box center [547, 378] width 566 height 58
click at [264, 345] on input "d. Arrange a meeting with all stakeholders to reassess the project objectives, …" at bounding box center [264, 339] width 0 height 11
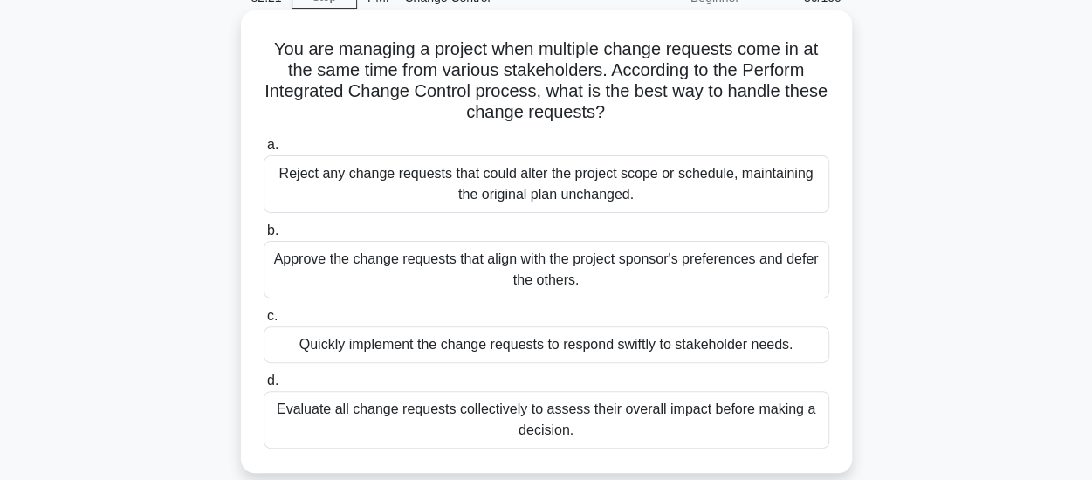
click at [543, 419] on div "Evaluate all change requests collectively to assess their overall impact before…" at bounding box center [547, 420] width 566 height 58
click at [264, 387] on input "d. Evaluate all change requests collectively to assess their overall impact bef…" at bounding box center [264, 380] width 0 height 11
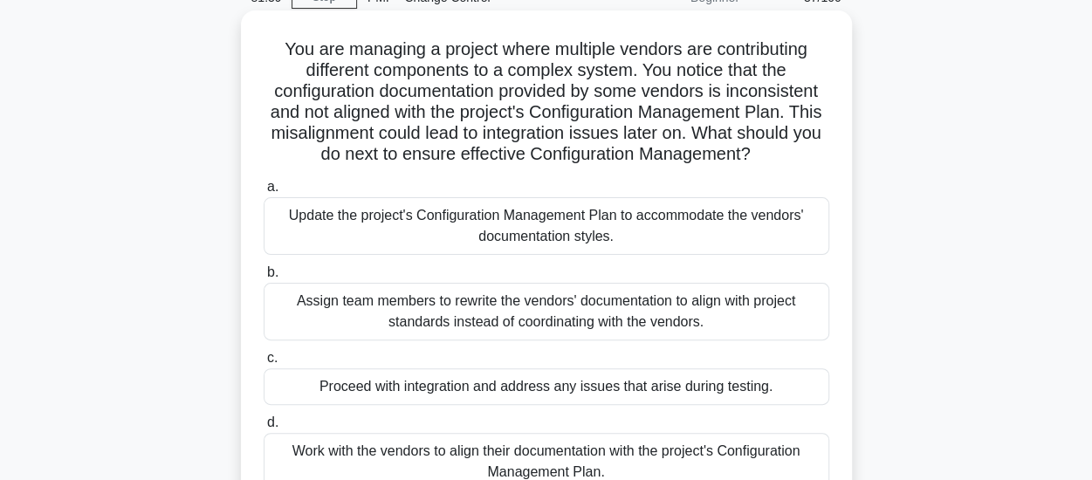
click at [526, 464] on div "Work with the vendors to align their documentation with the project's Configura…" at bounding box center [547, 462] width 566 height 58
click at [264, 429] on input "d. Work with the vendors to align their documentation with the project's Config…" at bounding box center [264, 422] width 0 height 11
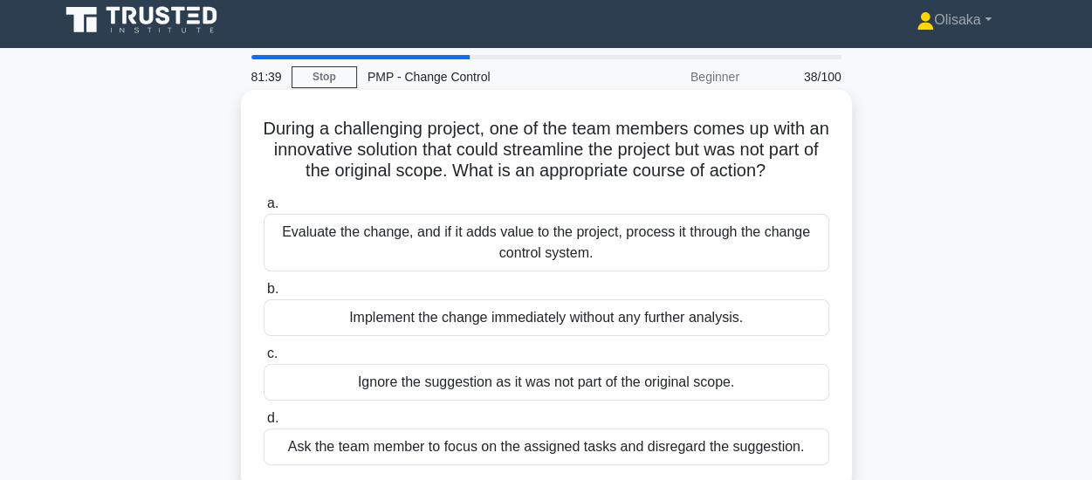
scroll to position [0, 0]
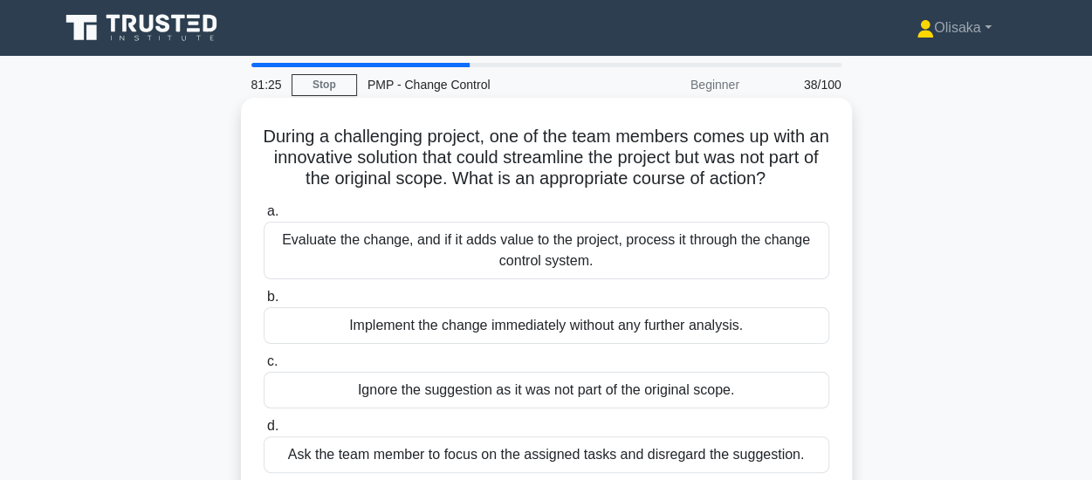
click at [530, 251] on div "Evaluate the change, and if it adds value to the project, process it through th…" at bounding box center [547, 251] width 566 height 58
click at [264, 217] on input "a. Evaluate the change, and if it adds value to the project, process it through…" at bounding box center [264, 211] width 0 height 11
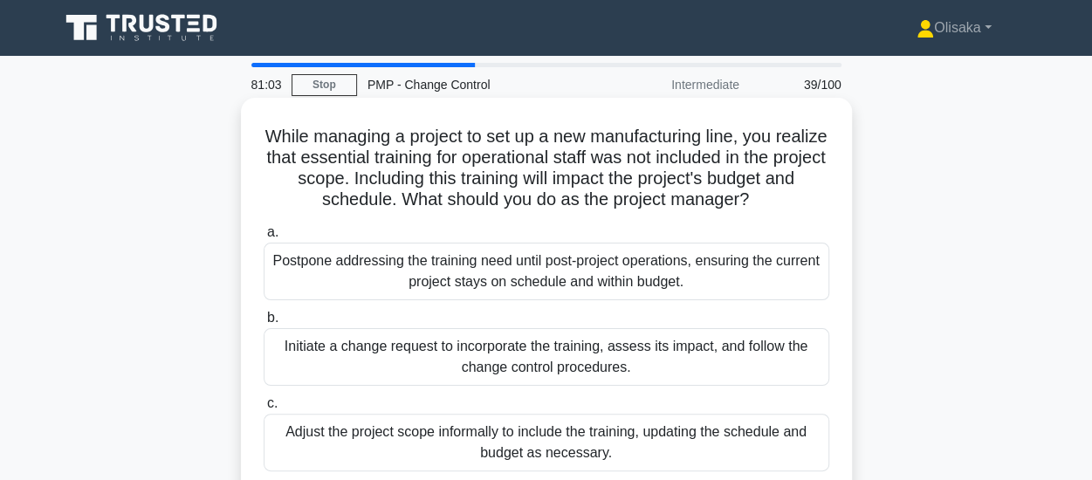
scroll to position [87, 0]
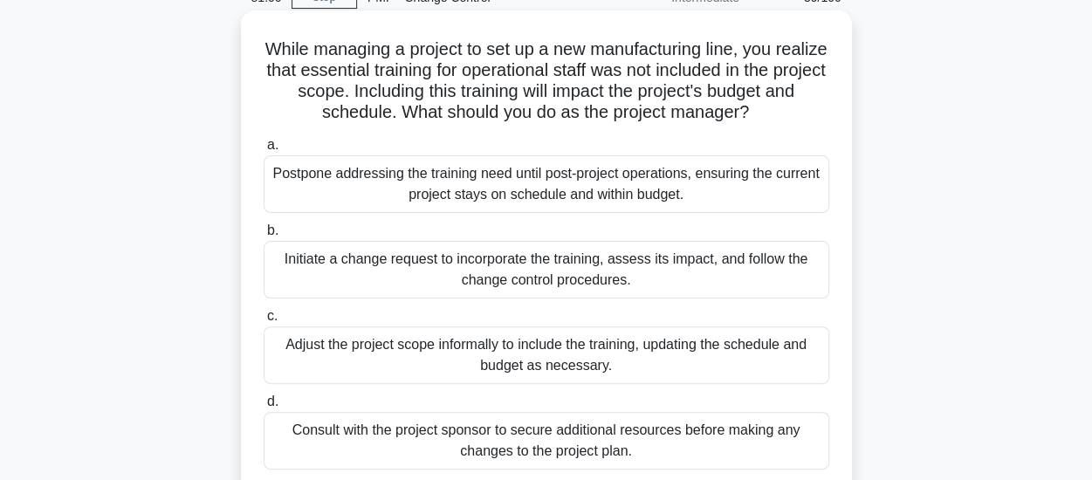
click at [545, 282] on div "Initiate a change request to incorporate the training, assess its impact, and f…" at bounding box center [547, 270] width 566 height 58
click at [264, 237] on input "b. Initiate a change request to incorporate the training, assess its impact, an…" at bounding box center [264, 230] width 0 height 11
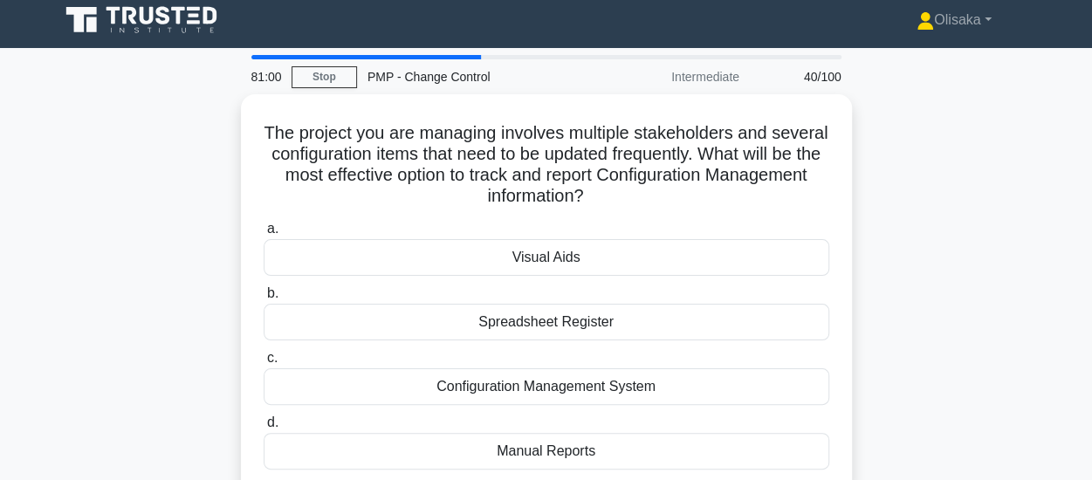
scroll to position [0, 0]
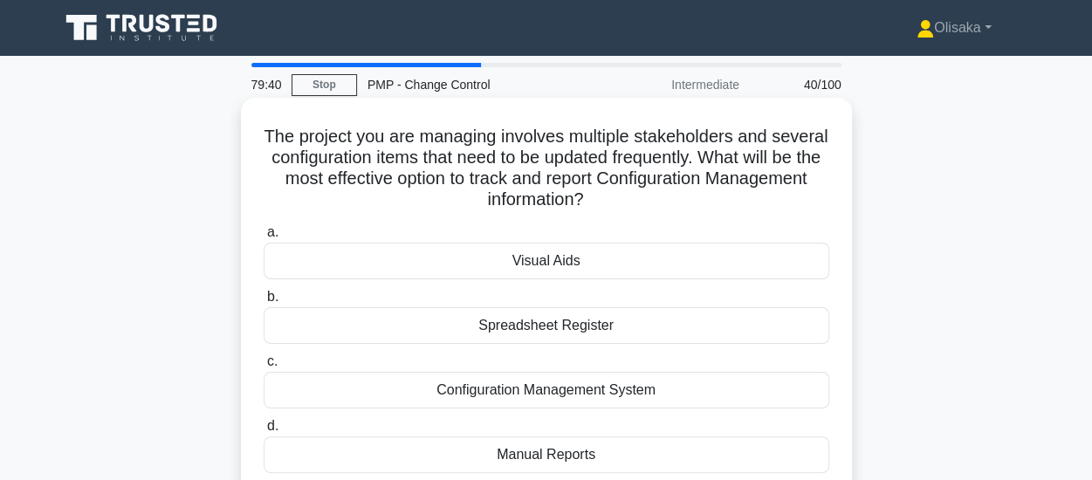
click at [538, 393] on div "Configuration Management System" at bounding box center [547, 390] width 566 height 37
click at [264, 368] on input "c. Configuration Management System" at bounding box center [264, 361] width 0 height 11
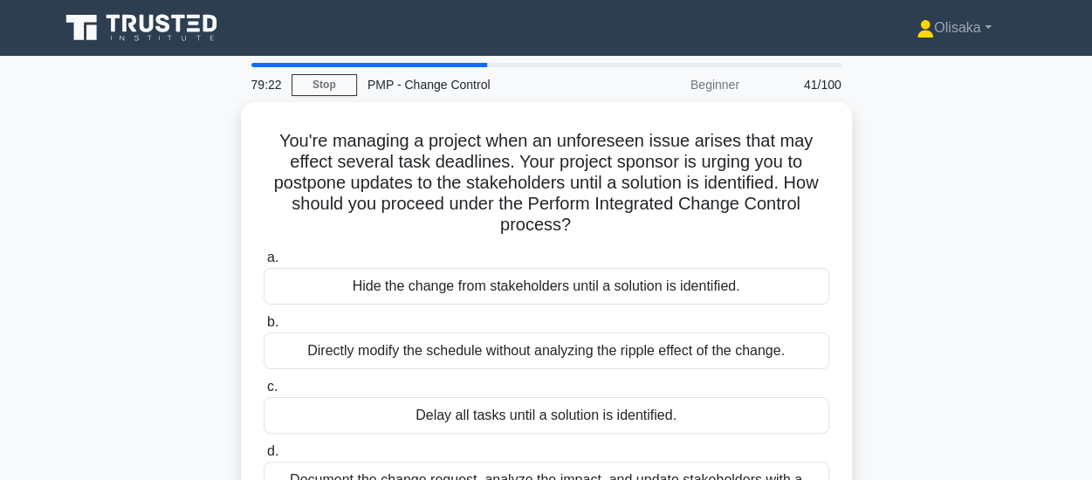
scroll to position [175, 0]
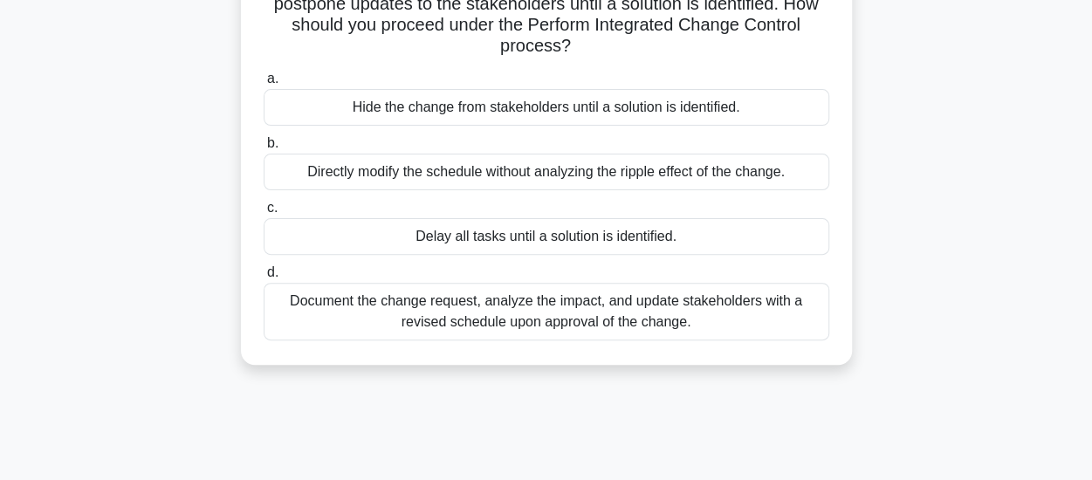
click at [532, 312] on div "Document the change request, analyze the impact, and update stakeholders with a…" at bounding box center [547, 312] width 566 height 58
click at [264, 279] on input "d. Document the change request, analyze the impact, and update stakeholders wit…" at bounding box center [264, 272] width 0 height 11
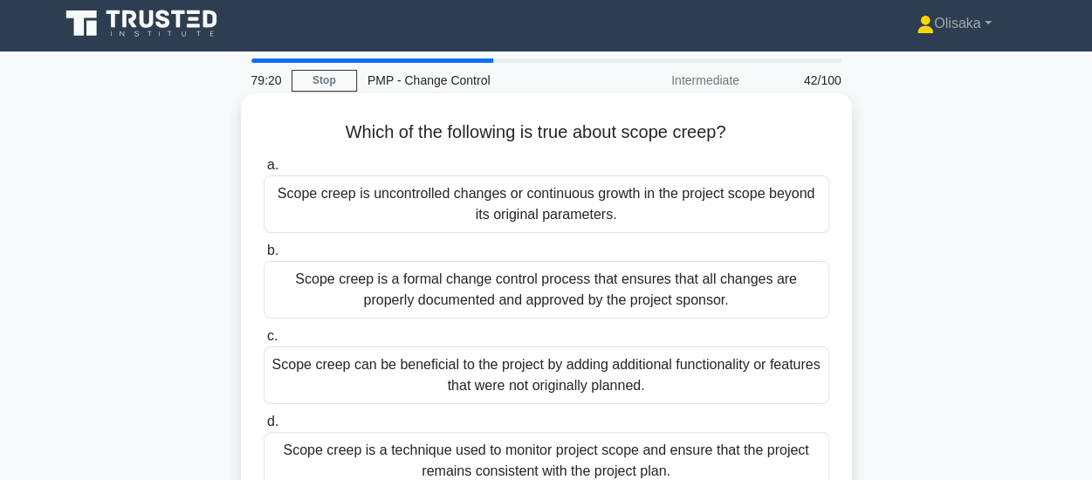
scroll to position [0, 0]
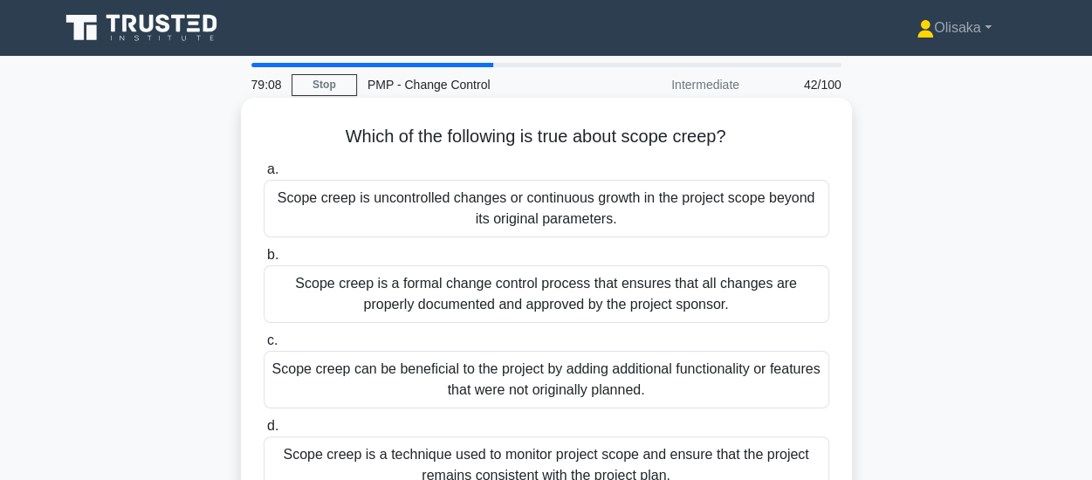
click at [533, 217] on div "Scope creep is uncontrolled changes or continuous growth in the project scope b…" at bounding box center [547, 209] width 566 height 58
click at [264, 175] on input "a. Scope creep is uncontrolled changes or continuous growth in the project scop…" at bounding box center [264, 169] width 0 height 11
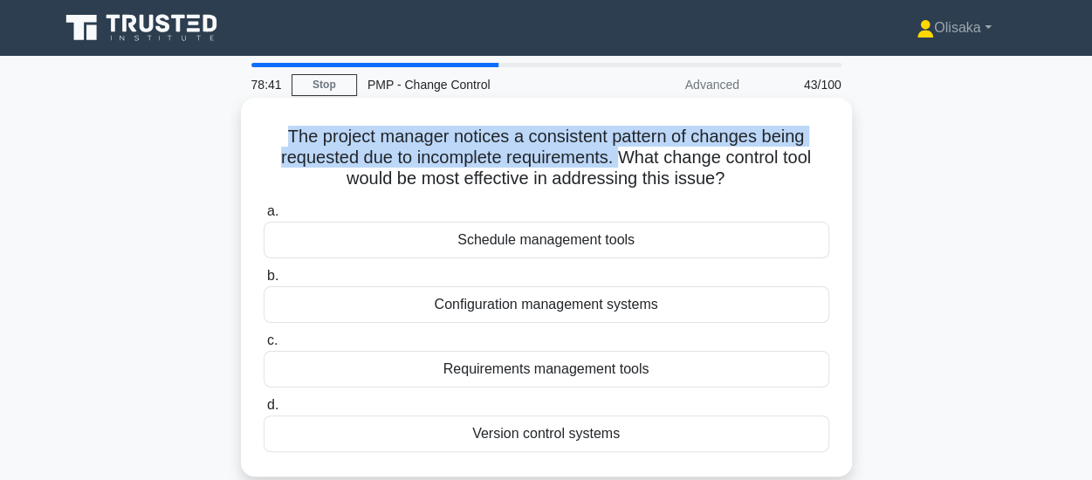
drag, startPoint x: 286, startPoint y: 137, endPoint x: 619, endPoint y: 155, distance: 334.0
click at [619, 155] on h5 "The project manager notices a consistent pattern of changes being requested due…" at bounding box center [546, 158] width 569 height 65
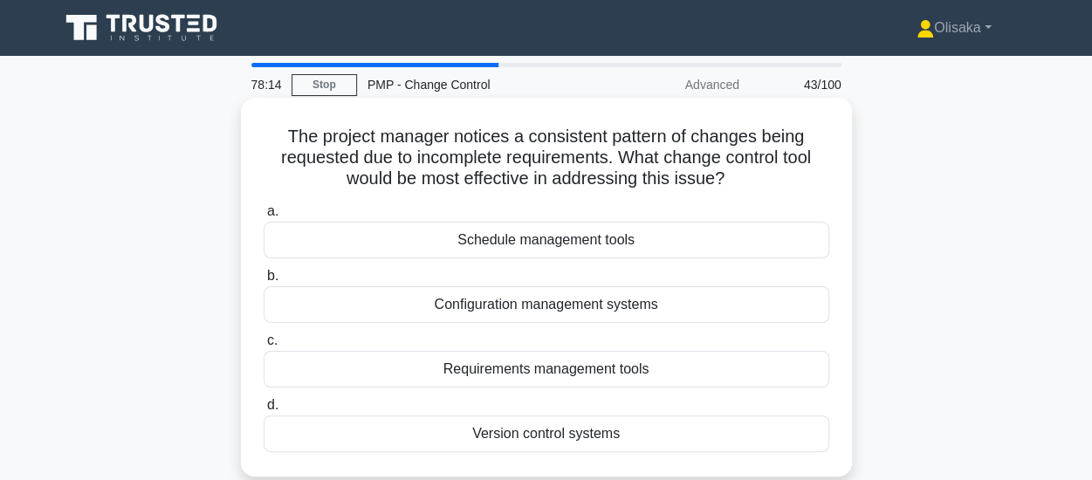
click at [515, 369] on div "Requirements management tools" at bounding box center [547, 369] width 566 height 37
click at [264, 347] on input "c. Requirements management tools" at bounding box center [264, 340] width 0 height 11
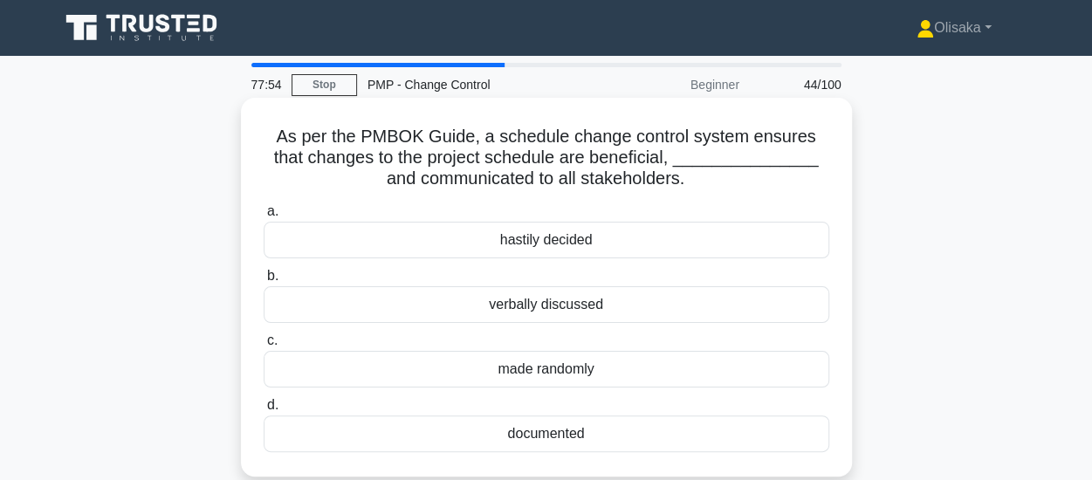
click at [540, 434] on div "documented" at bounding box center [547, 434] width 566 height 37
click at [264, 411] on input "d. documented" at bounding box center [264, 405] width 0 height 11
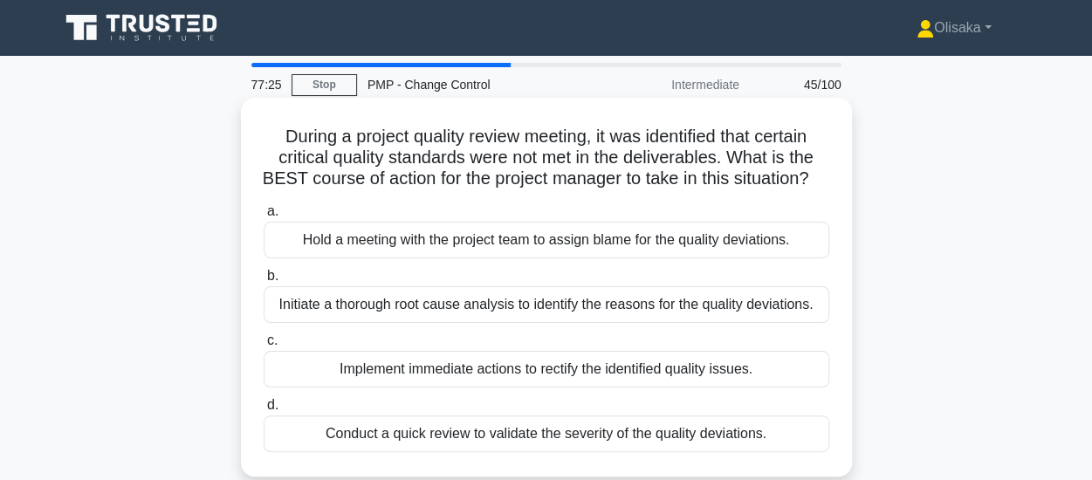
click at [494, 323] on div "Initiate a thorough root cause analysis to identify the reasons for the quality…" at bounding box center [547, 304] width 566 height 37
click at [264, 282] on input "b. Initiate a thorough root cause analysis to identify the reasons for the qual…" at bounding box center [264, 276] width 0 height 11
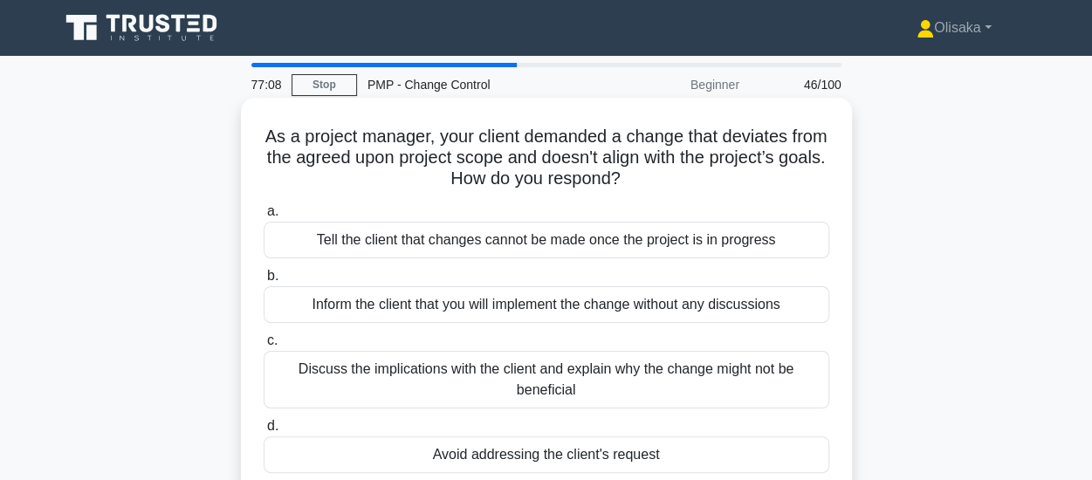
click at [534, 388] on div "Discuss the implications with the client and explain why the change might not b…" at bounding box center [547, 380] width 566 height 58
click at [264, 347] on input "c. Discuss the implications with the client and explain why the change might no…" at bounding box center [264, 340] width 0 height 11
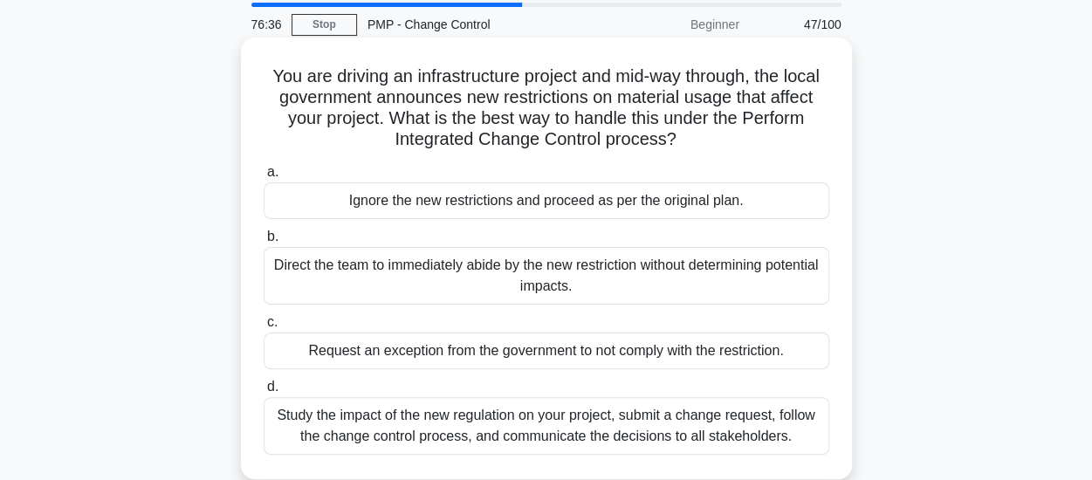
scroll to position [87, 0]
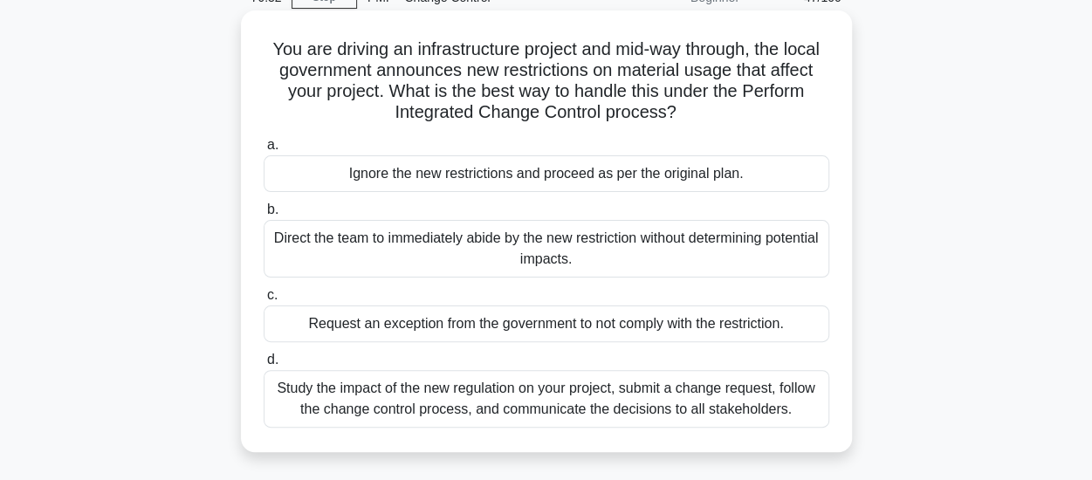
click at [527, 401] on div "Study the impact of the new regulation on your project, submit a change request…" at bounding box center [547, 399] width 566 height 58
click at [264, 366] on input "d. Study the impact of the new regulation on your project, submit a change requ…" at bounding box center [264, 359] width 0 height 11
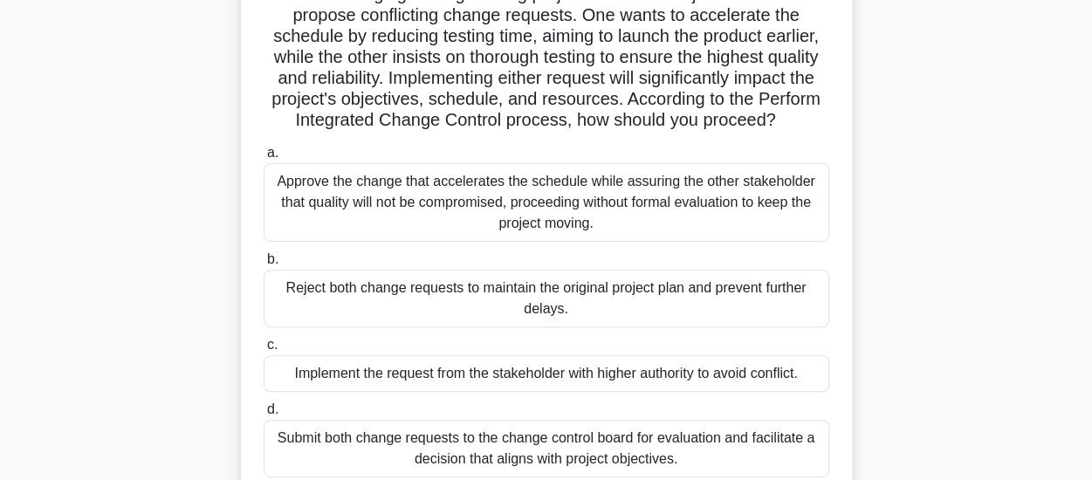
scroll to position [175, 0]
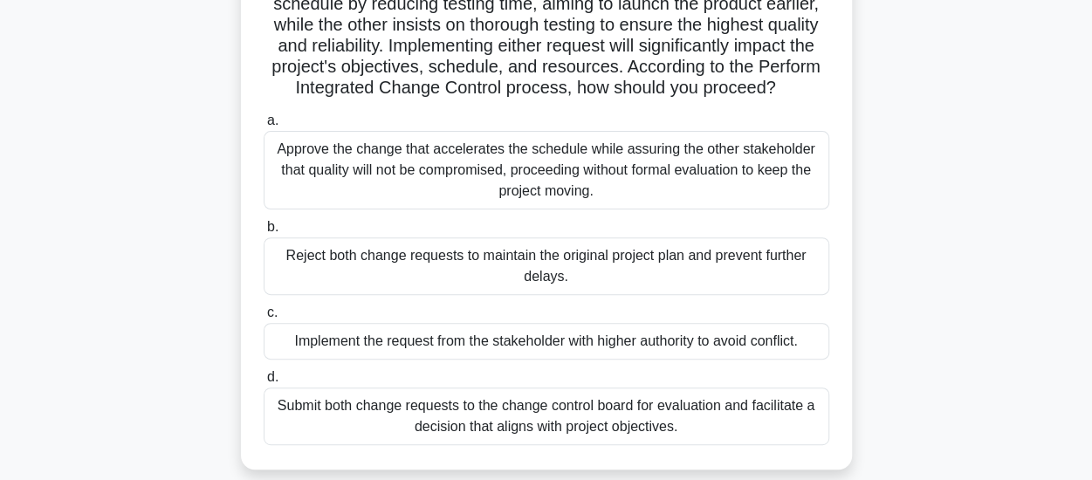
click at [518, 423] on div "Submit both change requests to the change control board for evaluation and faci…" at bounding box center [547, 417] width 566 height 58
click at [264, 383] on input "d. Submit both change requests to the change control board for evaluation and f…" at bounding box center [264, 377] width 0 height 11
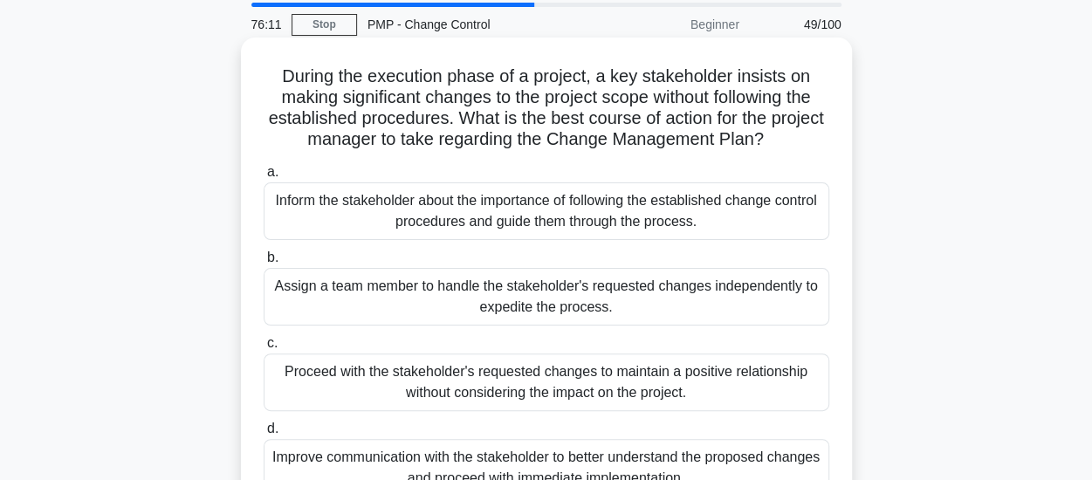
scroll to position [87, 0]
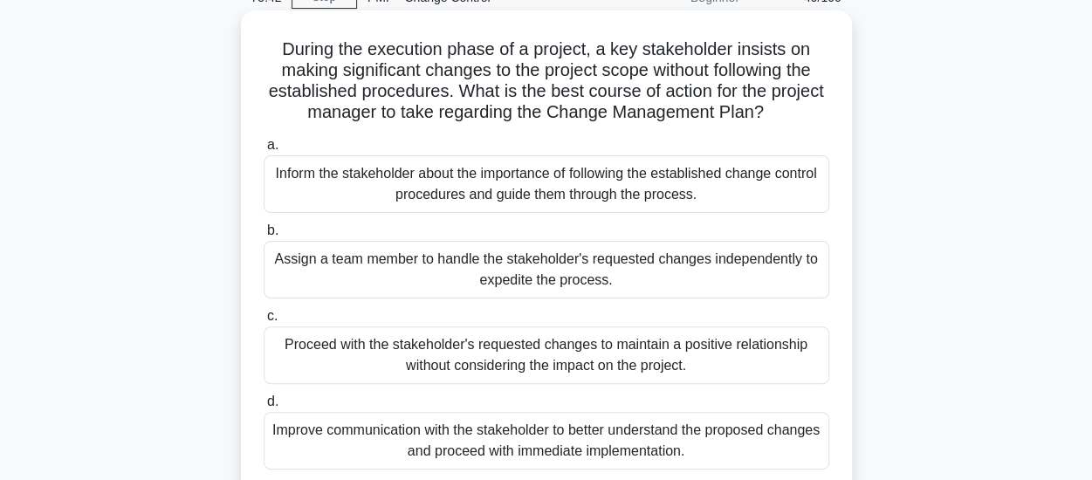
click at [566, 195] on div "Inform the stakeholder about the importance of following the established change…" at bounding box center [547, 184] width 566 height 58
click at [264, 151] on input "a. Inform the stakeholder about the importance of following the established cha…" at bounding box center [264, 145] width 0 height 11
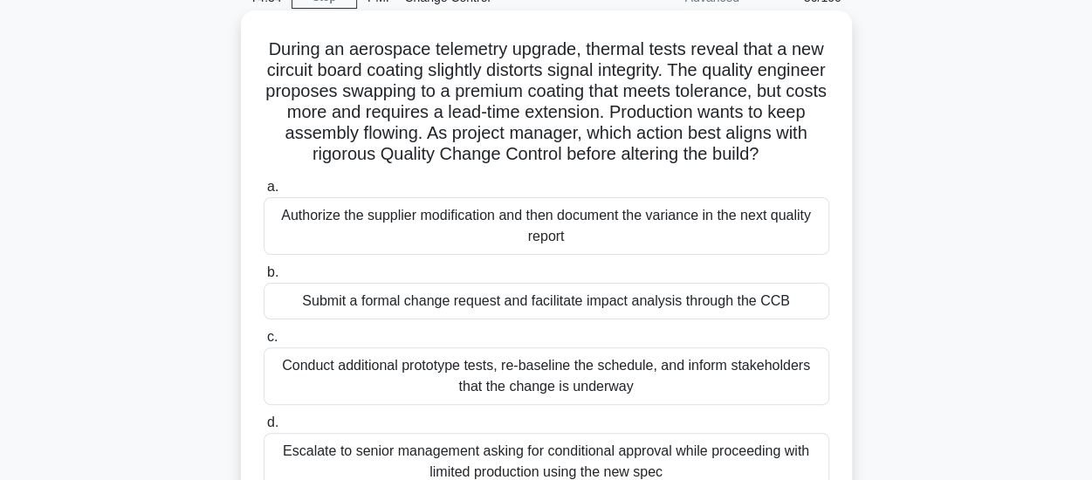
click at [587, 320] on div "Submit a formal change request and facilitate impact analysis through the CCB" at bounding box center [547, 301] width 566 height 37
click at [264, 279] on input "b. Submit a formal change request and facilitate impact analysis through the CCB" at bounding box center [264, 272] width 0 height 11
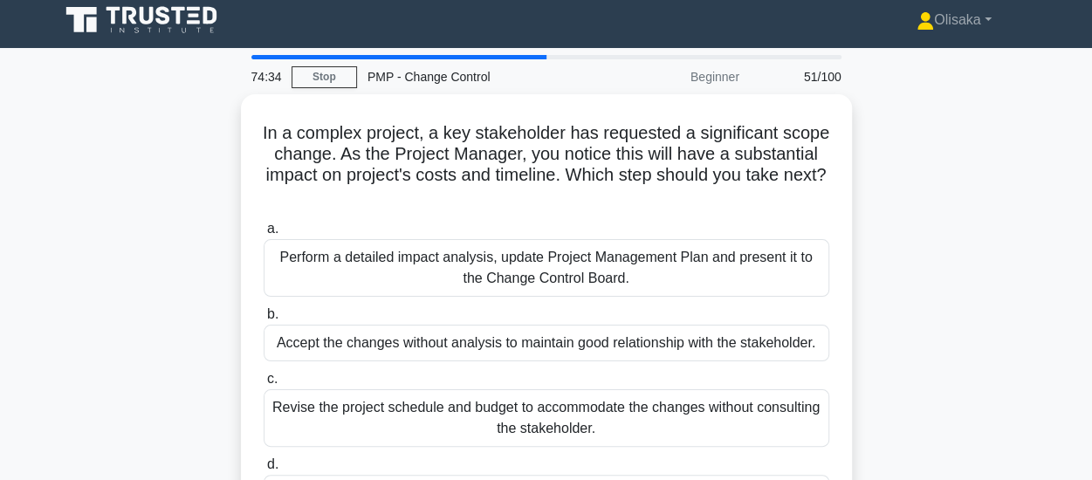
scroll to position [0, 0]
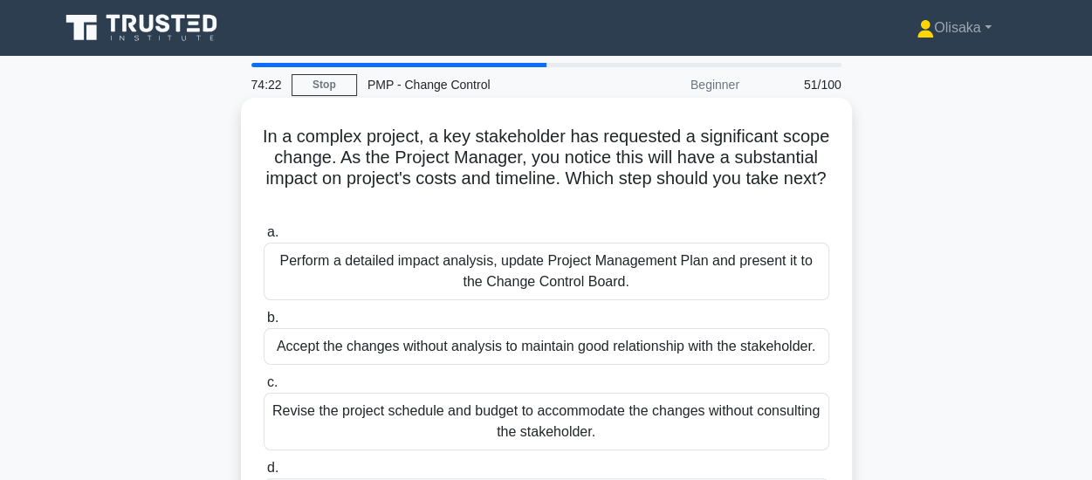
click at [603, 280] on div "Perform a detailed impact analysis, update Project Management Plan and present …" at bounding box center [547, 272] width 566 height 58
click at [264, 238] on input "a. Perform a detailed impact analysis, update Project Management Plan and prese…" at bounding box center [264, 232] width 0 height 11
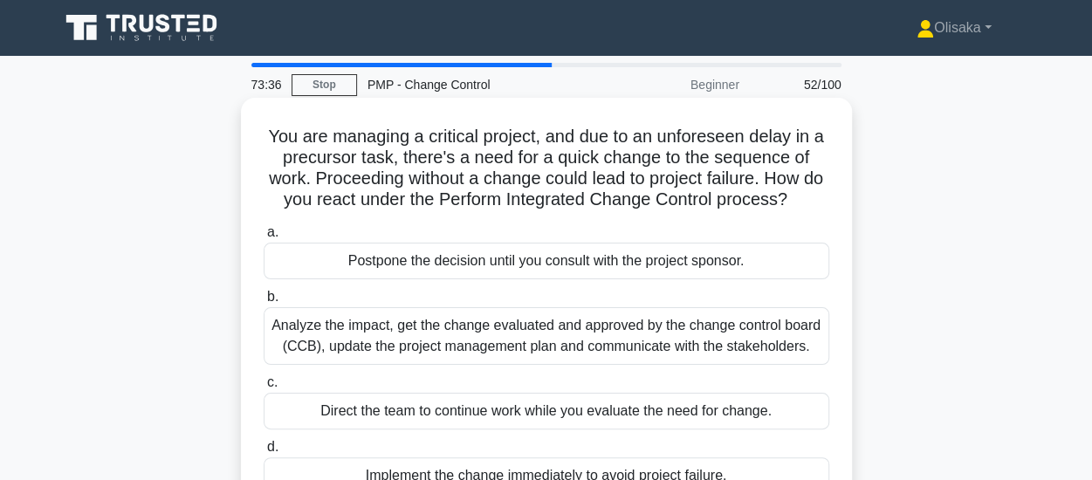
click at [609, 334] on div "Analyze the impact, get the change evaluated and approved by the change control…" at bounding box center [547, 336] width 566 height 58
click at [264, 303] on input "b. Analyze the impact, get the change evaluated and approved by the change cont…" at bounding box center [264, 297] width 0 height 11
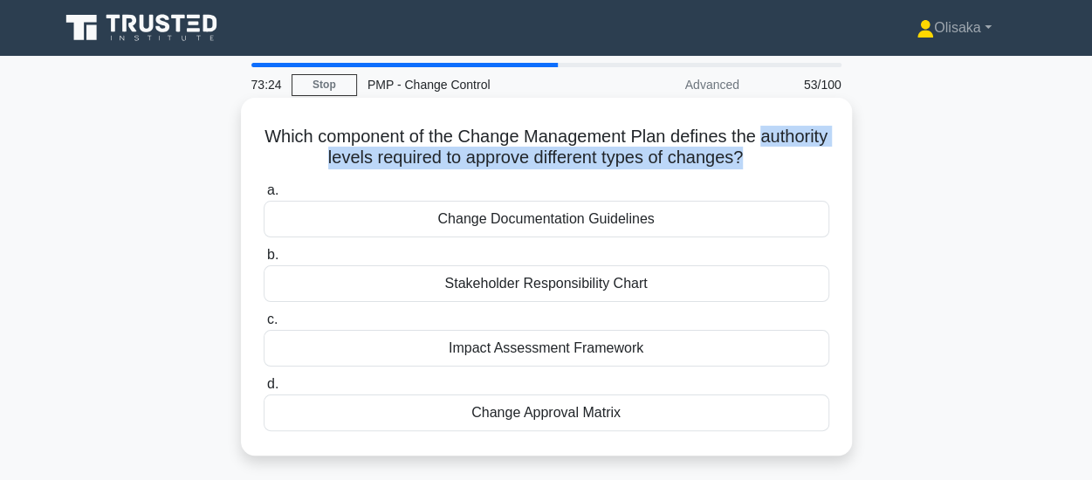
drag, startPoint x: 283, startPoint y: 160, endPoint x: 784, endPoint y: 159, distance: 501.2
click at [784, 159] on h5 "Which component of the Change Management Plan defines the authority levels requ…" at bounding box center [546, 148] width 569 height 44
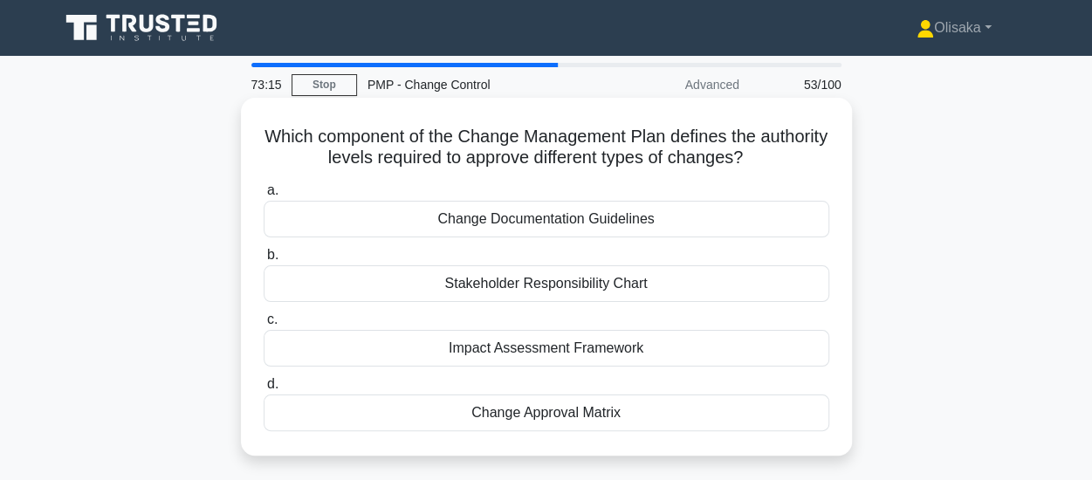
click at [495, 409] on div "Change Approval Matrix" at bounding box center [547, 413] width 566 height 37
click at [264, 390] on input "d. Change Approval Matrix" at bounding box center [264, 384] width 0 height 11
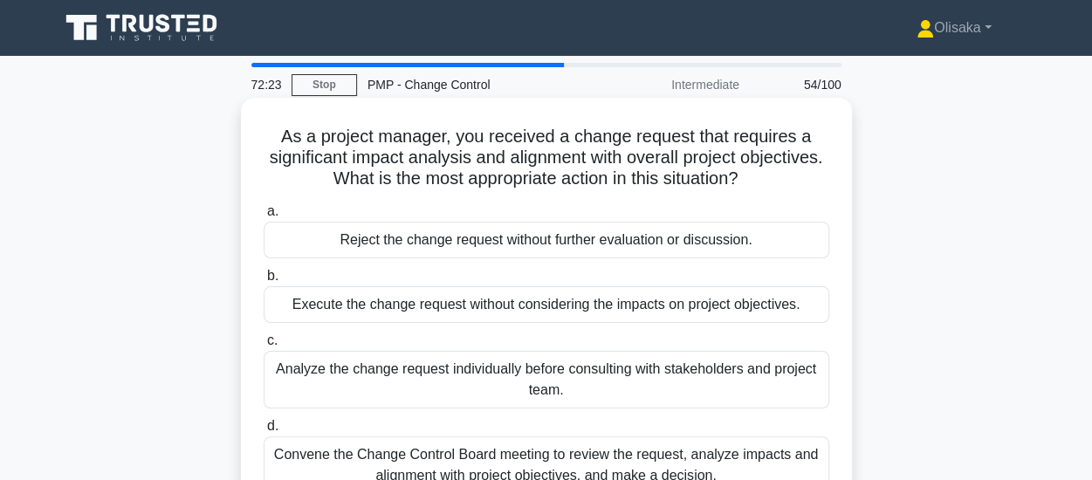
click at [533, 459] on div "Convene the Change Control Board meeting to review the request, analyze impacts…" at bounding box center [547, 466] width 566 height 58
click at [264, 432] on input "d. Convene the Change Control Board meeting to review the request, analyze impa…" at bounding box center [264, 426] width 0 height 11
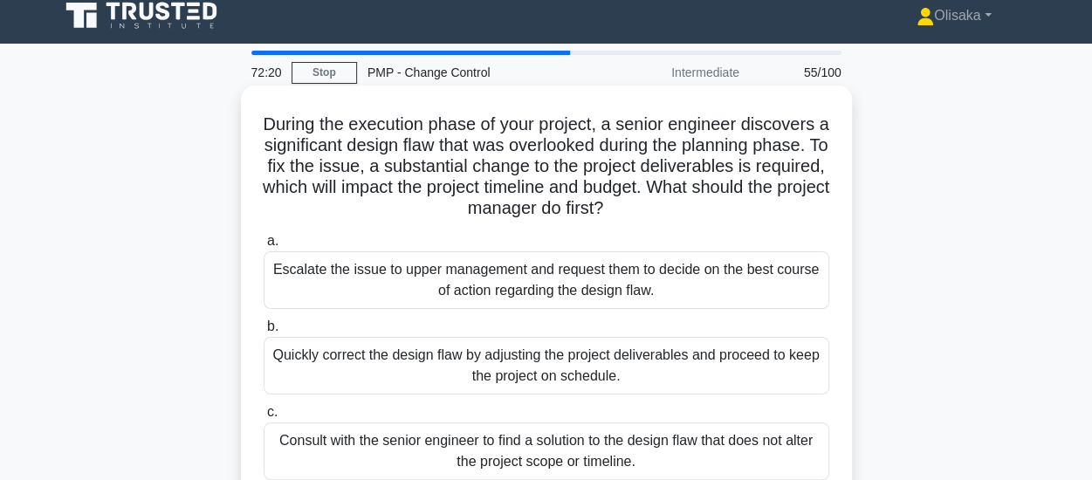
scroll to position [87, 0]
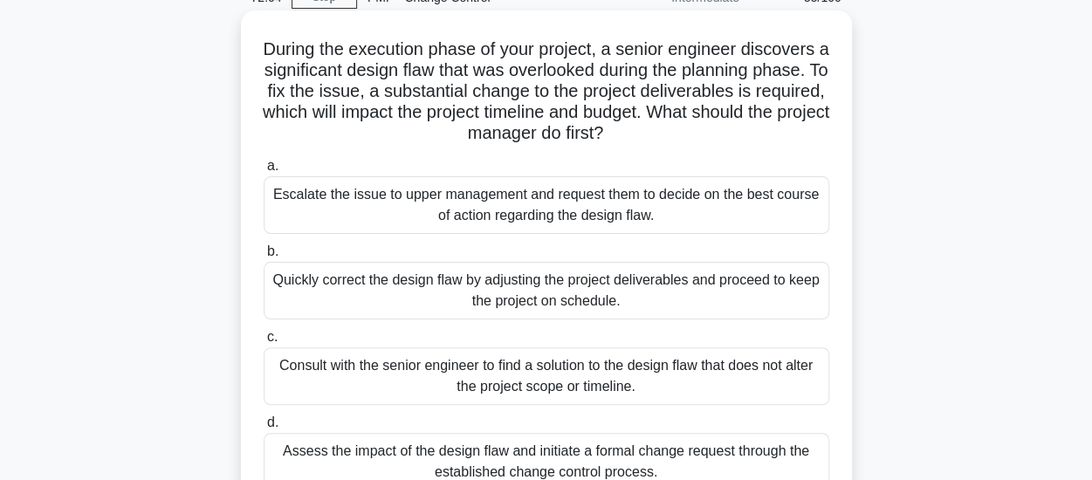
click at [554, 457] on div "Assess the impact of the design flaw and initiate a formal change request throu…" at bounding box center [547, 462] width 566 height 58
click at [264, 429] on input "d. Assess the impact of the design flaw and initiate a formal change request th…" at bounding box center [264, 422] width 0 height 11
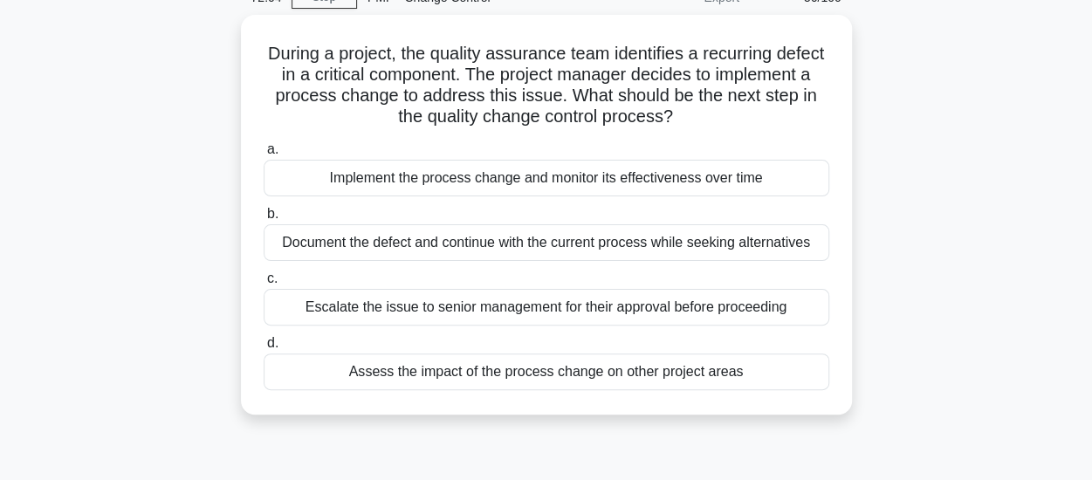
scroll to position [0, 0]
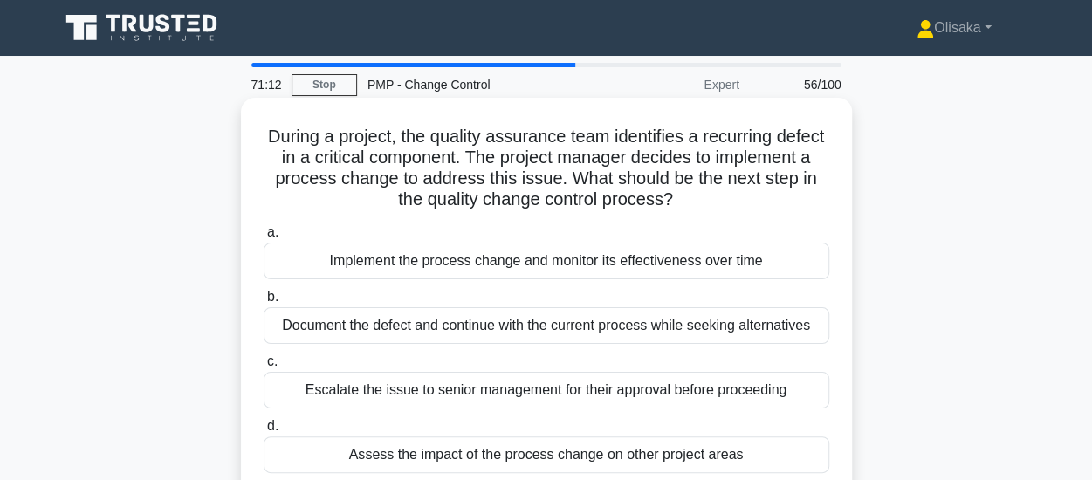
click at [548, 457] on div "Assess the impact of the process change on other project areas" at bounding box center [547, 455] width 566 height 37
click at [264, 432] on input "d. Assess the impact of the process change on other project areas" at bounding box center [264, 426] width 0 height 11
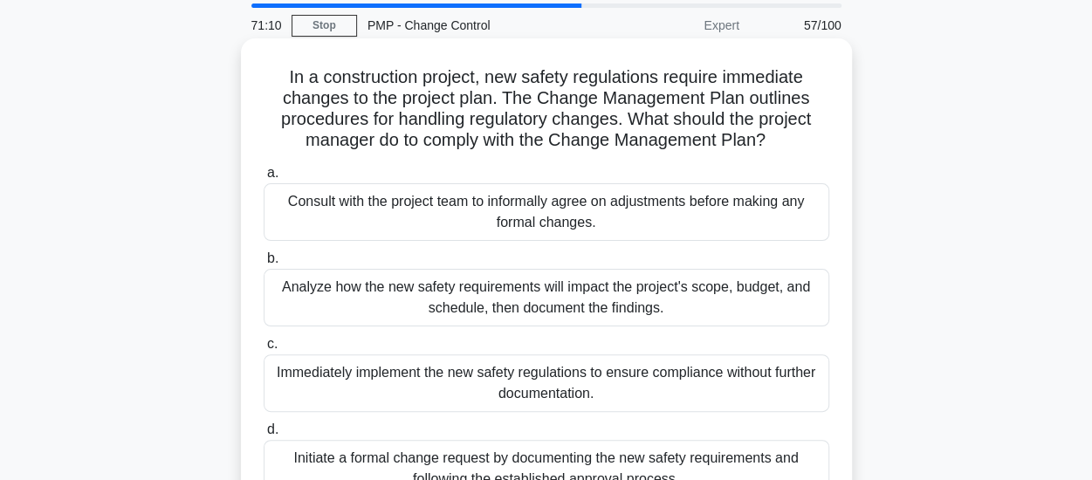
scroll to position [87, 0]
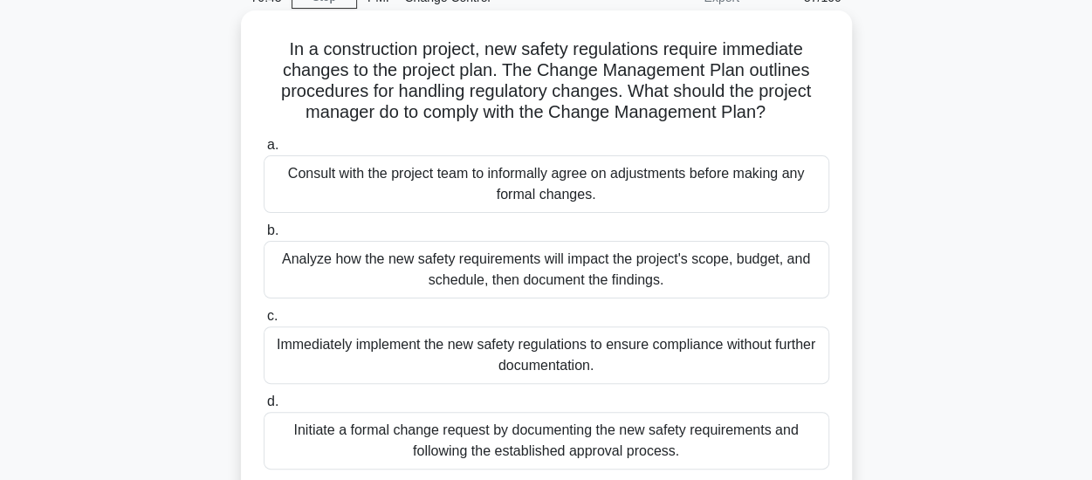
click at [502, 443] on div "Initiate a formal change request by documenting the new safety requirements and…" at bounding box center [547, 441] width 566 height 58
click at [264, 408] on input "d. Initiate a formal change request by documenting the new safety requirements …" at bounding box center [264, 401] width 0 height 11
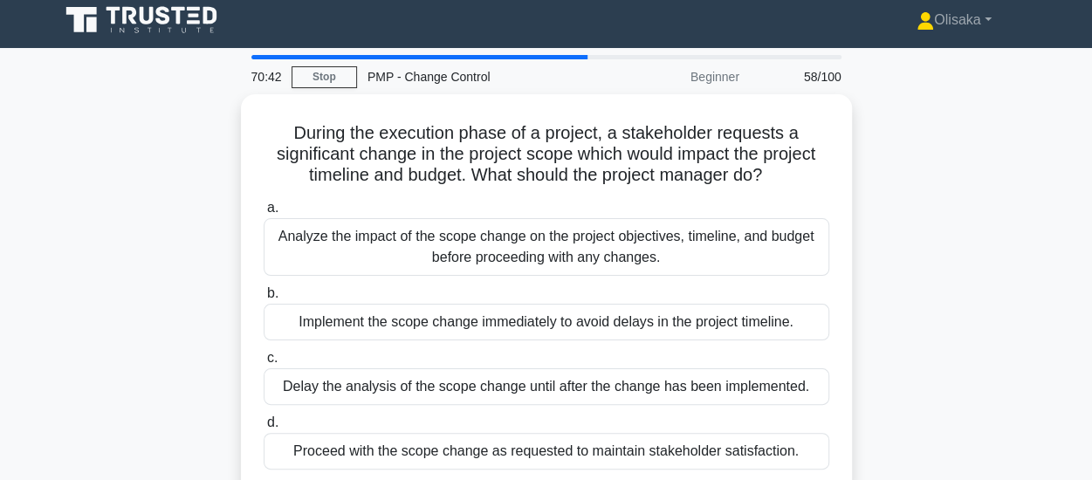
scroll to position [0, 0]
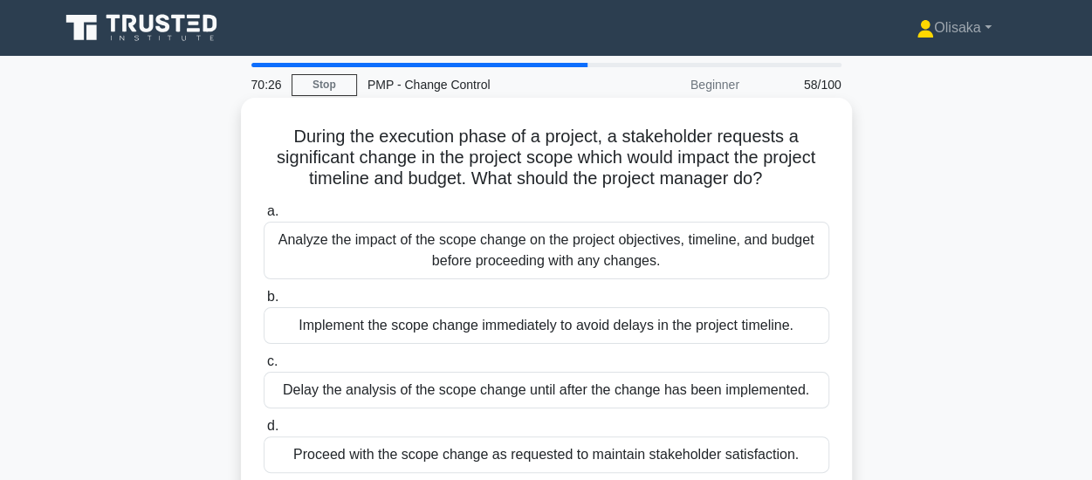
click at [510, 254] on div "Analyze the impact of the scope change on the project objectives, timeline, and…" at bounding box center [547, 251] width 566 height 58
click at [264, 217] on input "a. Analyze the impact of the scope change on the project objectives, timeline, …" at bounding box center [264, 211] width 0 height 11
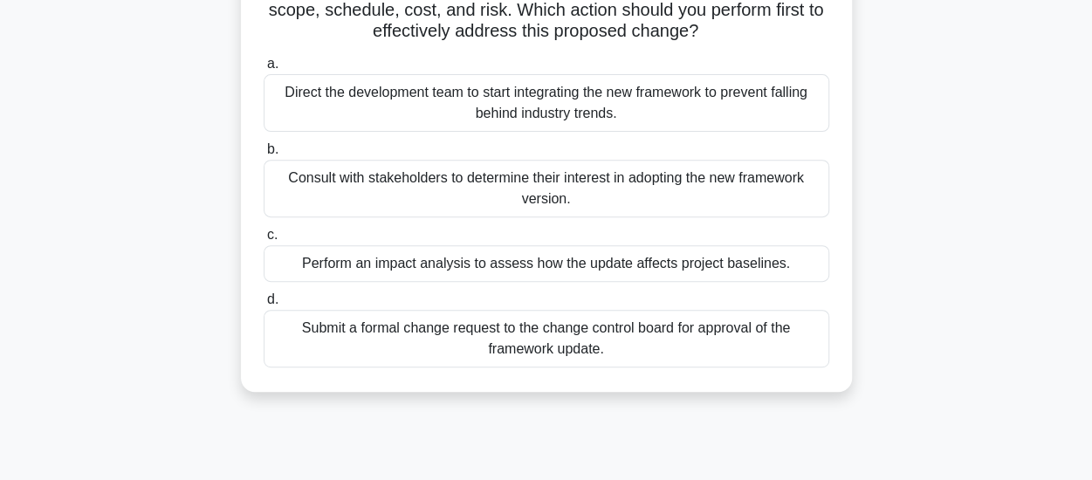
scroll to position [349, 0]
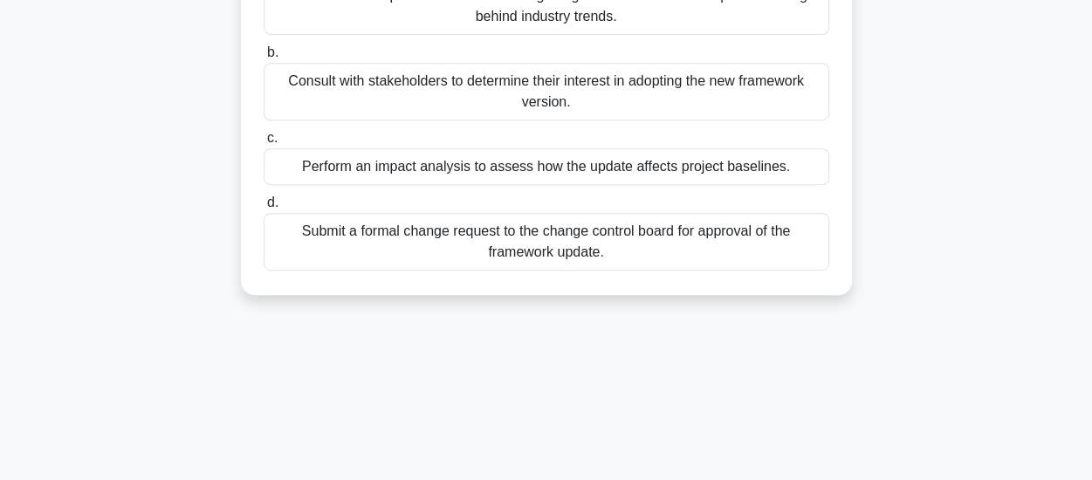
click at [505, 265] on div "Submit a formal change request to the change control board for approval of the …" at bounding box center [547, 242] width 566 height 58
click at [264, 209] on input "d. Submit a formal change request to the change control board for approval of t…" at bounding box center [264, 202] width 0 height 11
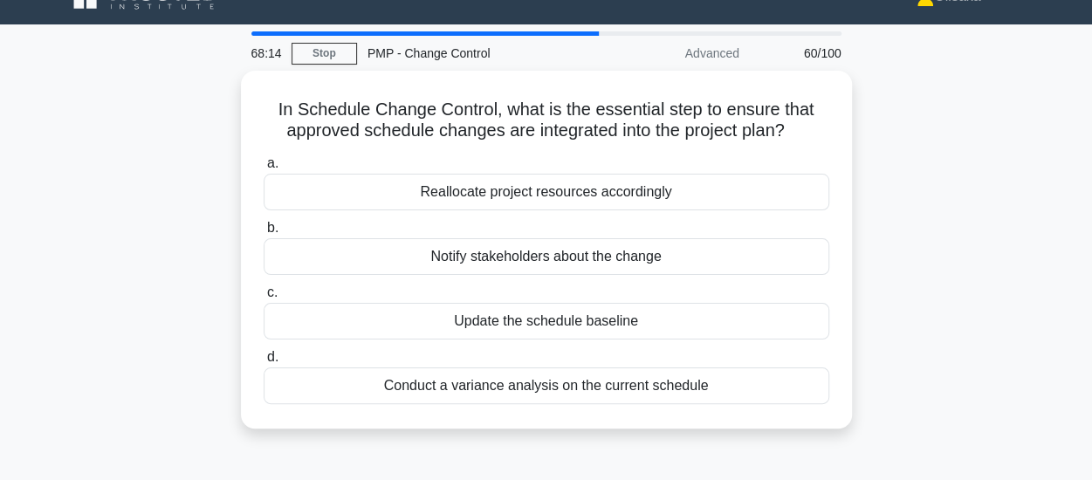
scroll to position [0, 0]
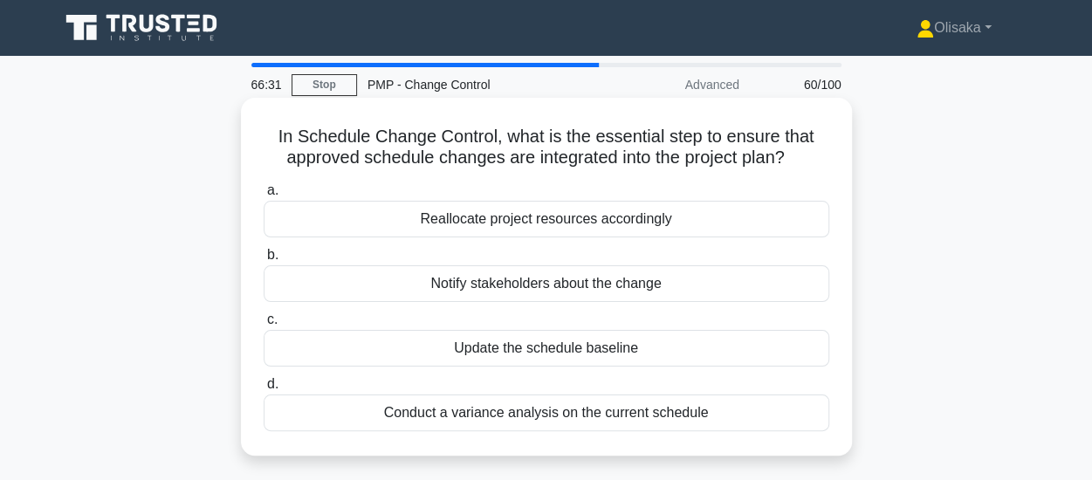
click at [515, 355] on div "Update the schedule baseline" at bounding box center [547, 348] width 566 height 37
click at [264, 326] on input "c. Update the schedule baseline" at bounding box center [264, 319] width 0 height 11
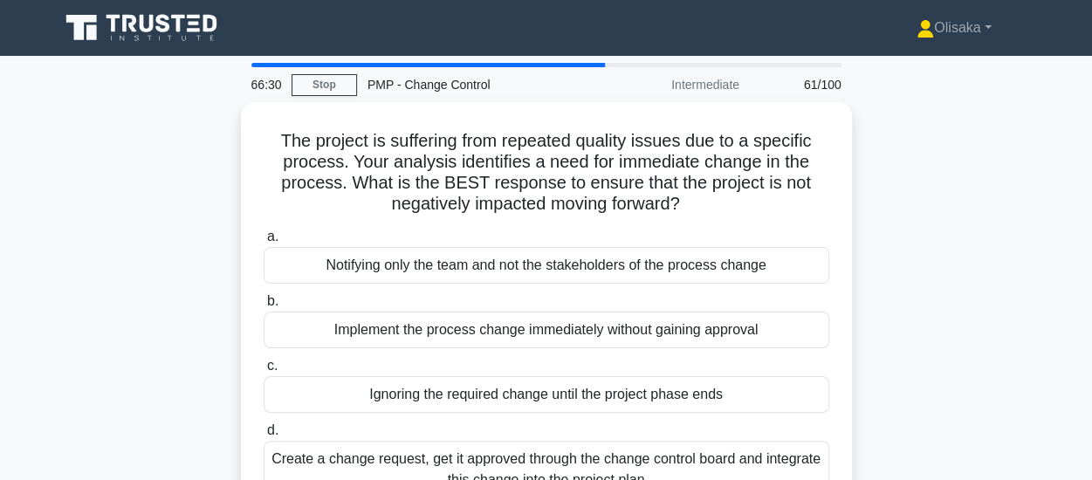
scroll to position [87, 0]
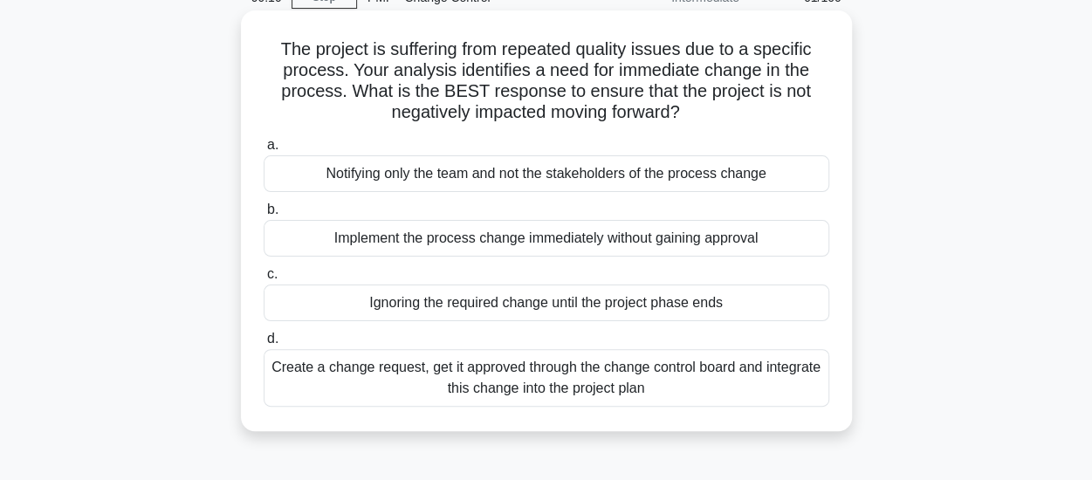
click at [547, 390] on div "Create a change request, get it approved through the change control board and i…" at bounding box center [547, 378] width 566 height 58
click at [264, 345] on input "d. Create a change request, get it approved through the change control board an…" at bounding box center [264, 339] width 0 height 11
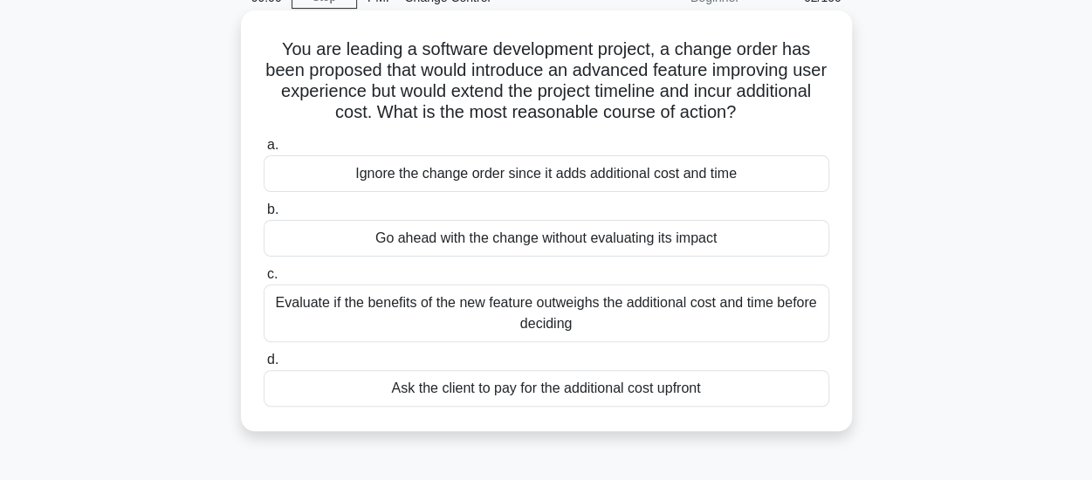
click at [561, 322] on div "Evaluate if the benefits of the new feature outweighs the additional cost and t…" at bounding box center [547, 314] width 566 height 58
click at [264, 280] on input "c. Evaluate if the benefits of the new feature outweighs the additional cost an…" at bounding box center [264, 274] width 0 height 11
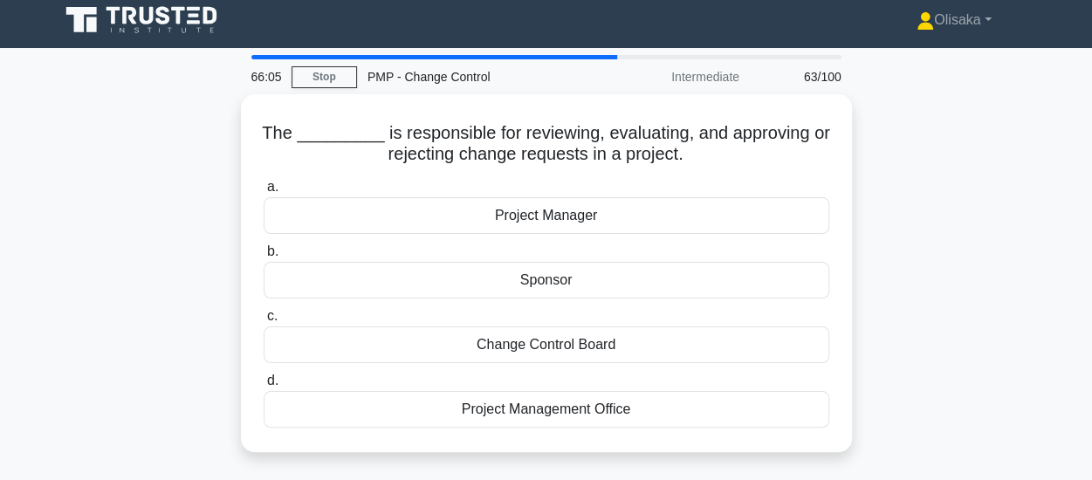
scroll to position [0, 0]
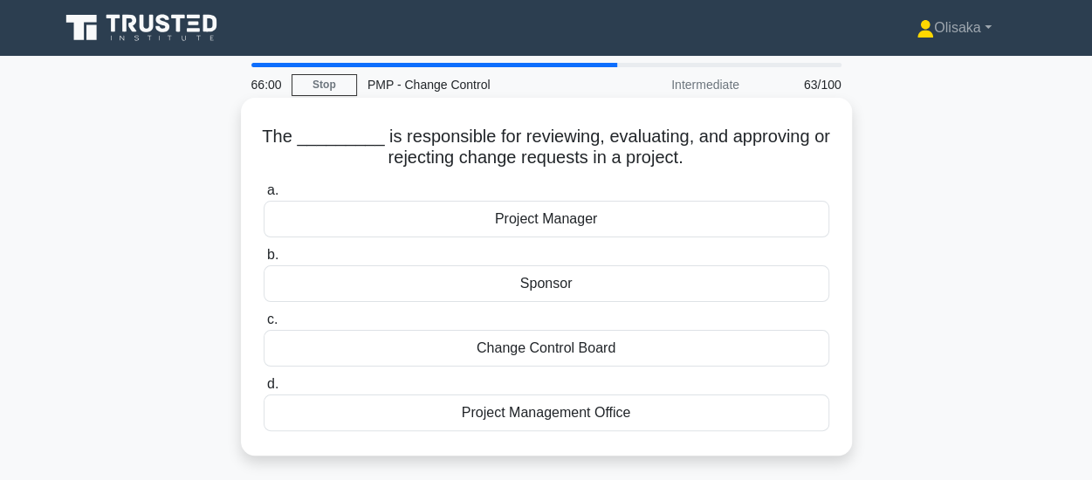
click at [508, 357] on div "Change Control Board" at bounding box center [547, 348] width 566 height 37
click at [264, 326] on input "c. Change Control Board" at bounding box center [264, 319] width 0 height 11
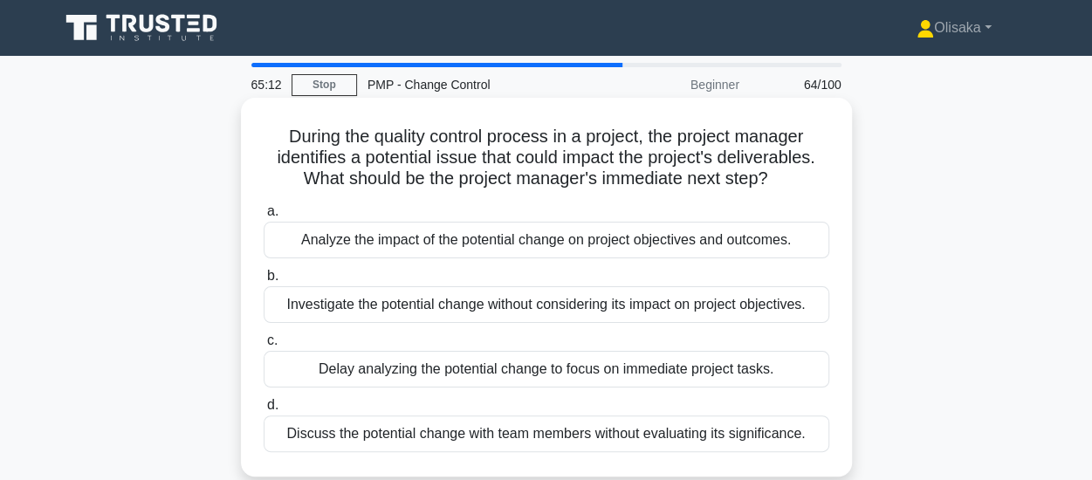
click at [551, 244] on div "Analyze the impact of the potential change on project objectives and outcomes." at bounding box center [547, 240] width 566 height 37
click at [264, 217] on input "a. Analyze the impact of the potential change on project objectives and outcome…" at bounding box center [264, 211] width 0 height 11
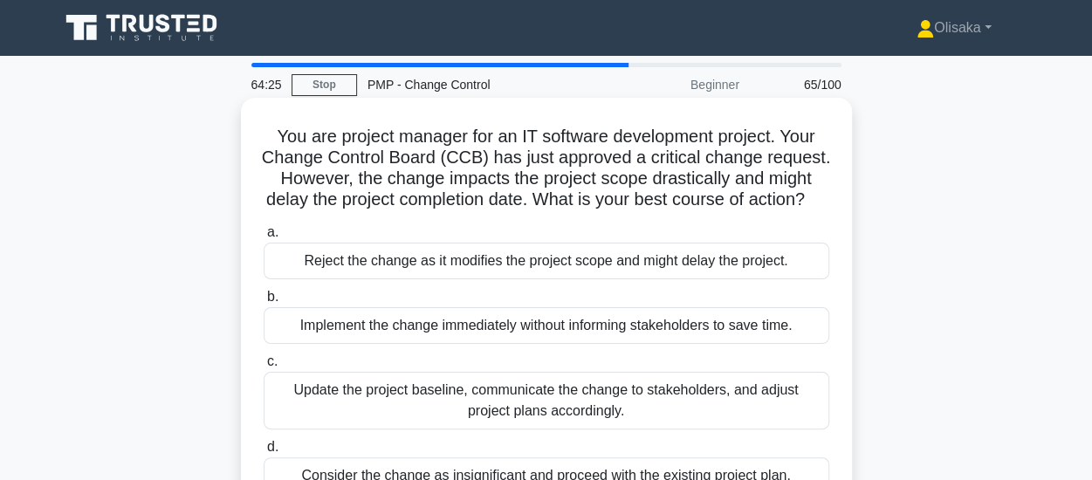
scroll to position [87, 0]
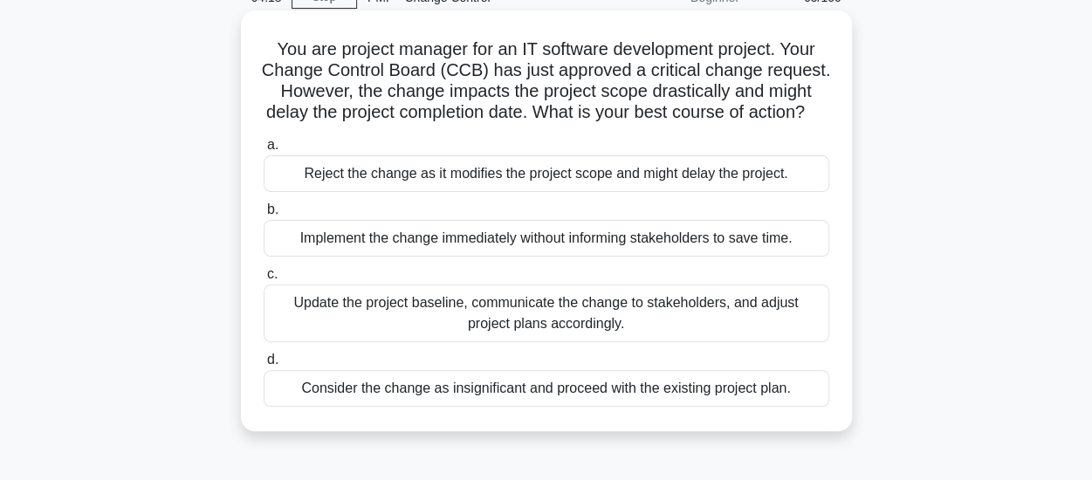
click at [529, 340] on div "Update the project baseline, communicate the change to stakeholders, and adjust…" at bounding box center [547, 314] width 566 height 58
click at [264, 280] on input "c. Update the project baseline, communicate the change to stakeholders, and adj…" at bounding box center [264, 274] width 0 height 11
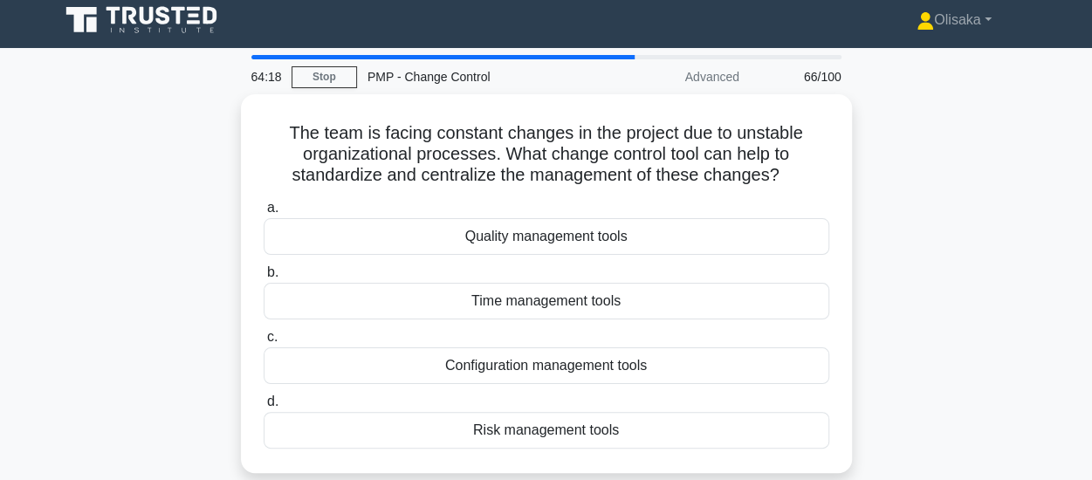
scroll to position [0, 0]
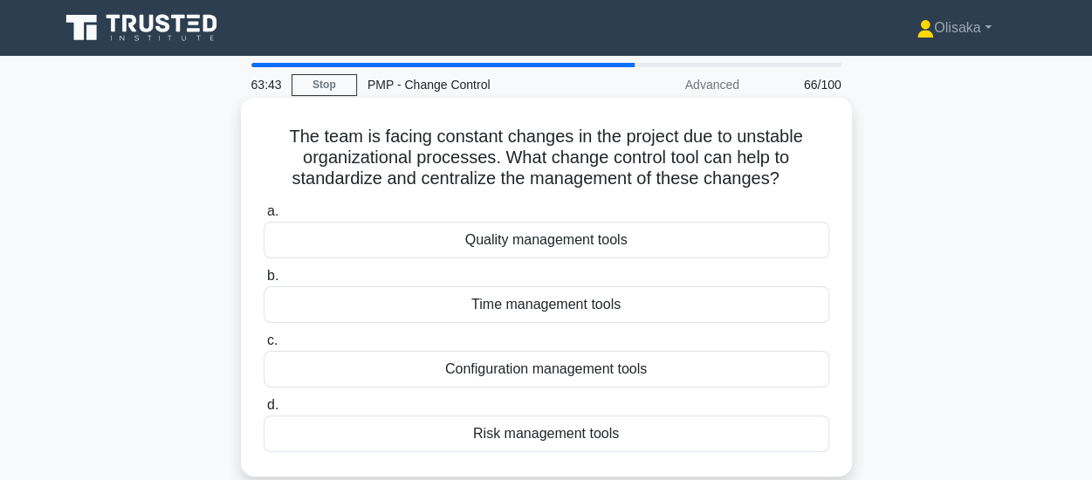
click at [478, 373] on div "Configuration management tools" at bounding box center [547, 369] width 566 height 37
click at [264, 347] on input "c. Configuration management tools" at bounding box center [264, 340] width 0 height 11
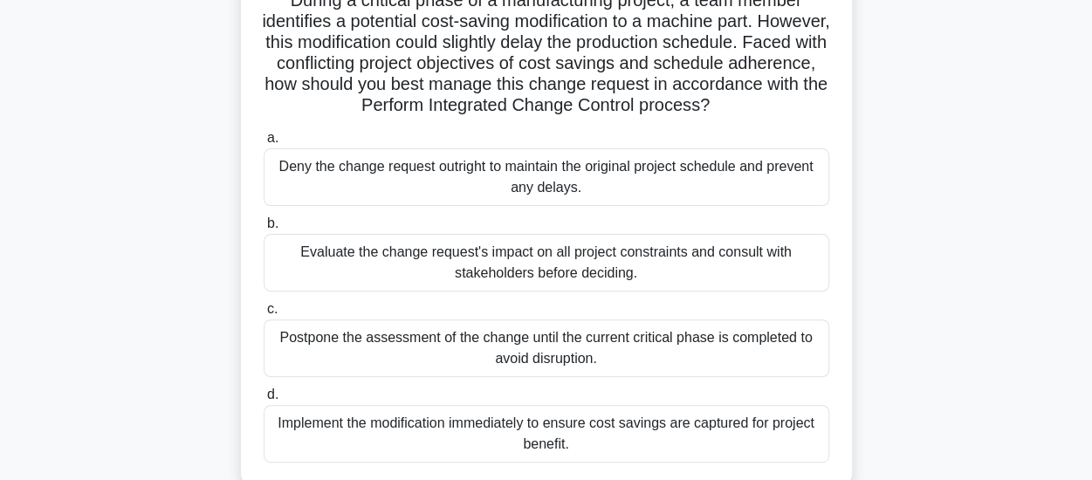
scroll to position [175, 0]
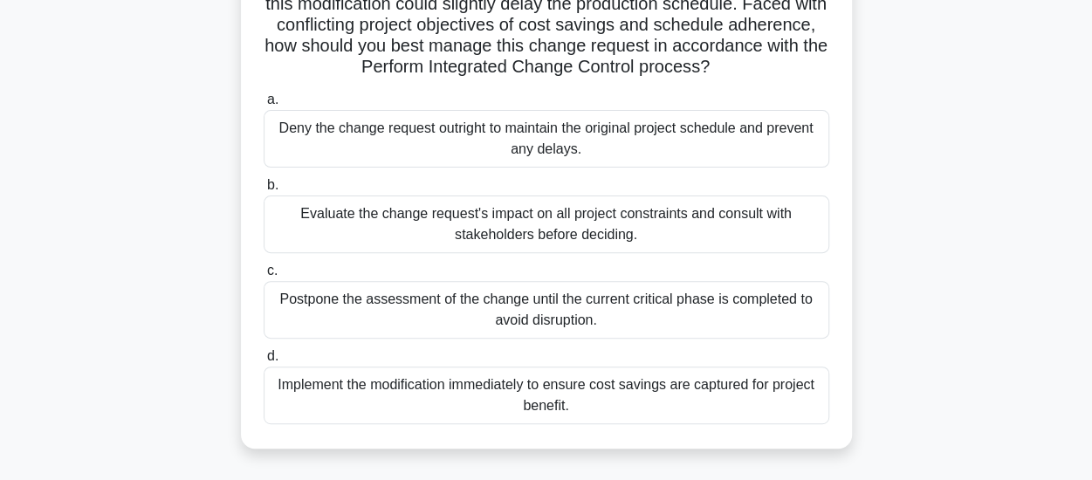
click at [475, 230] on div "Evaluate the change request's impact on all project constraints and consult wit…" at bounding box center [547, 225] width 566 height 58
click at [264, 191] on input "b. Evaluate the change request's impact on all project constraints and consult …" at bounding box center [264, 185] width 0 height 11
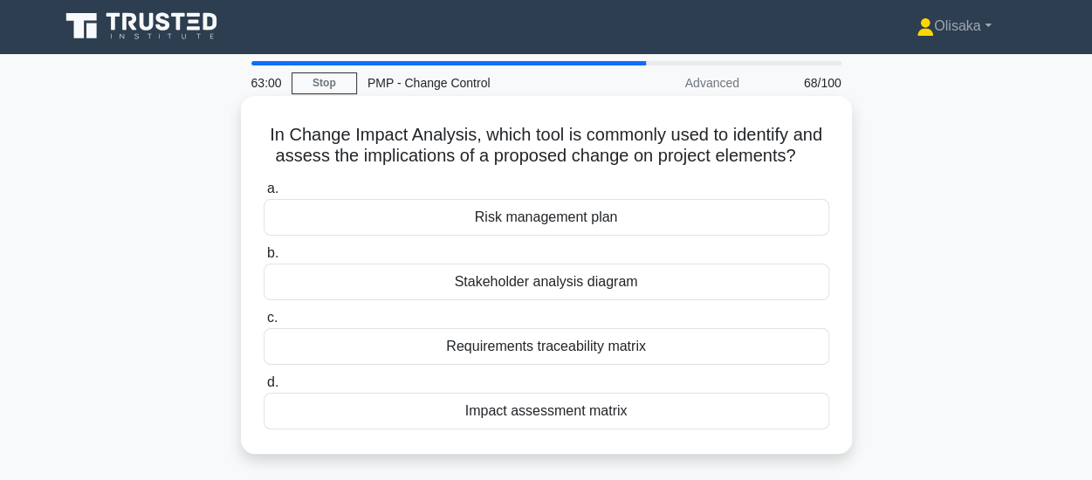
scroll to position [0, 0]
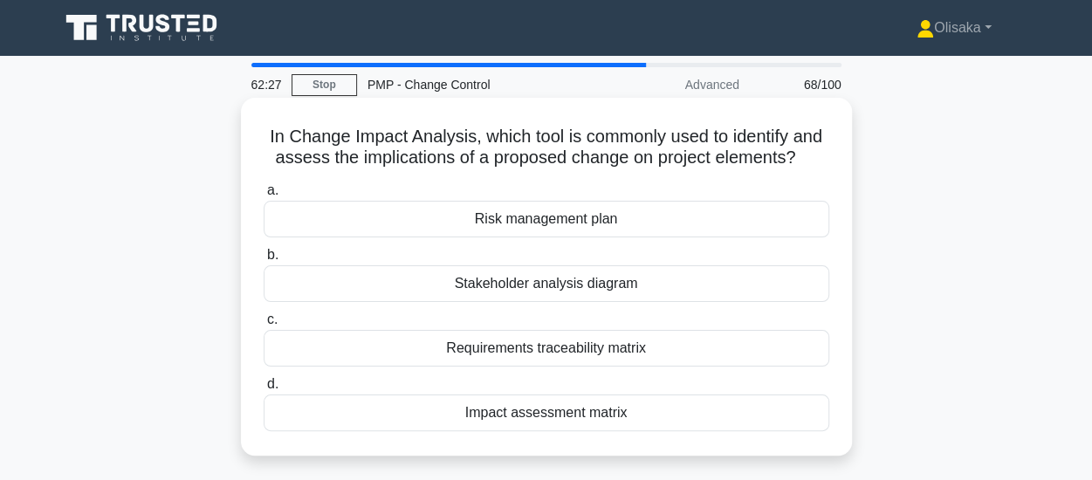
click at [507, 416] on div "Impact assessment matrix" at bounding box center [547, 413] width 566 height 37
click at [264, 390] on input "d. Impact assessment matrix" at bounding box center [264, 384] width 0 height 11
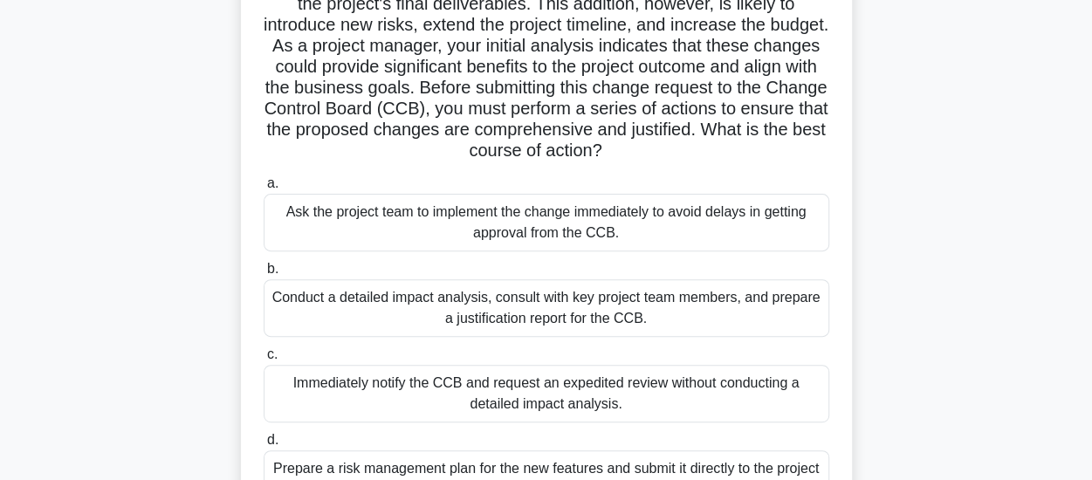
scroll to position [262, 0]
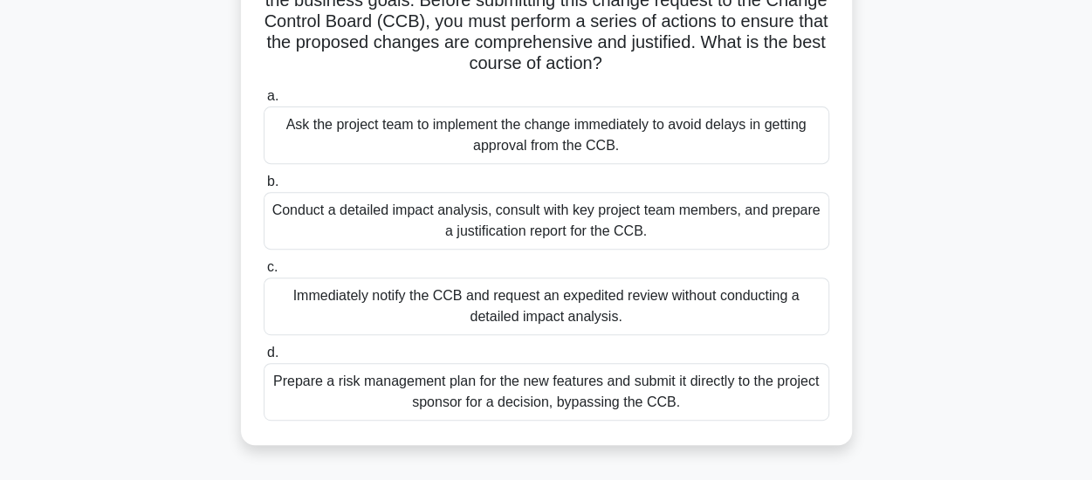
click at [517, 223] on div "Conduct a detailed impact analysis, consult with key project team members, and …" at bounding box center [547, 221] width 566 height 58
click at [264, 188] on input "b. Conduct a detailed impact analysis, consult with key project team members, a…" at bounding box center [264, 181] width 0 height 11
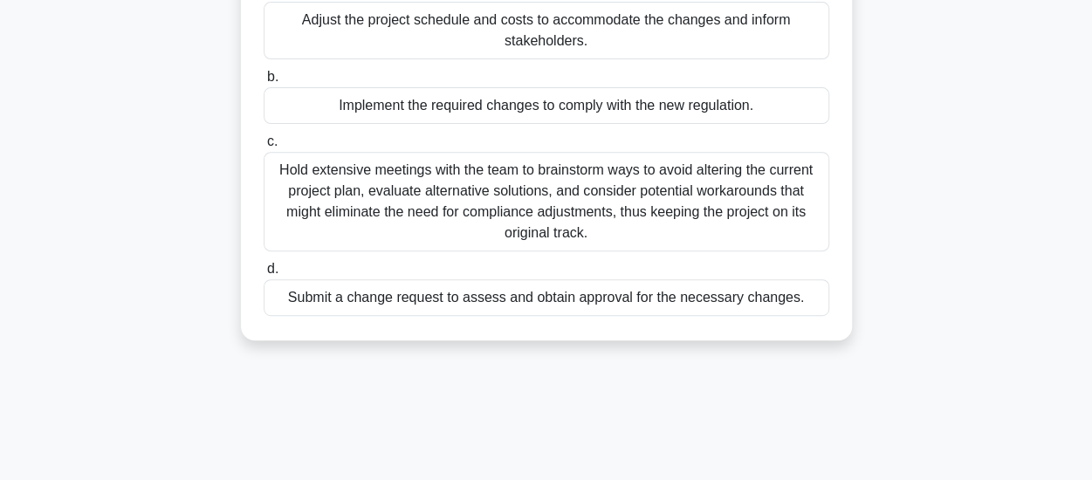
scroll to position [175, 0]
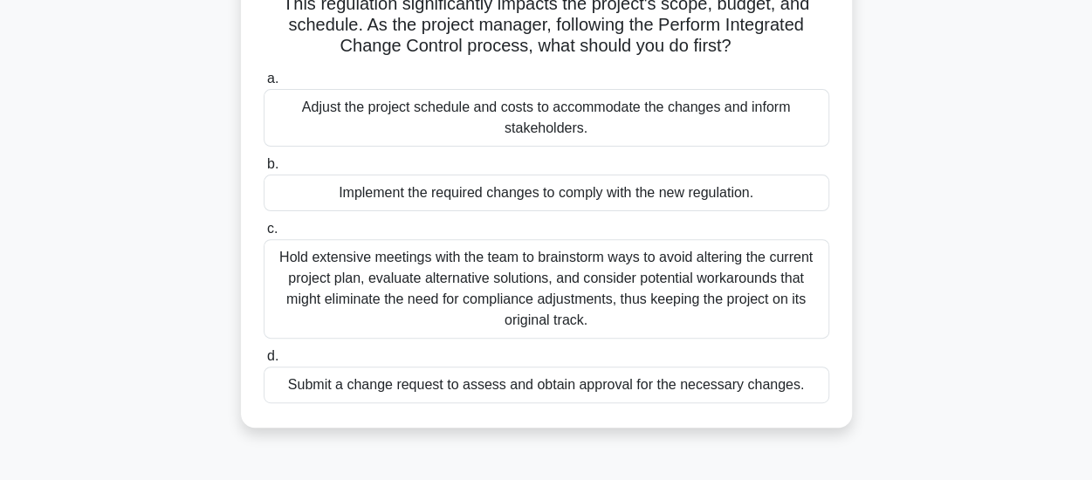
click at [511, 403] on div "Submit a change request to assess and obtain approval for the necessary changes." at bounding box center [547, 385] width 566 height 37
click at [264, 362] on input "d. Submit a change request to assess and obtain approval for the necessary chan…" at bounding box center [264, 356] width 0 height 11
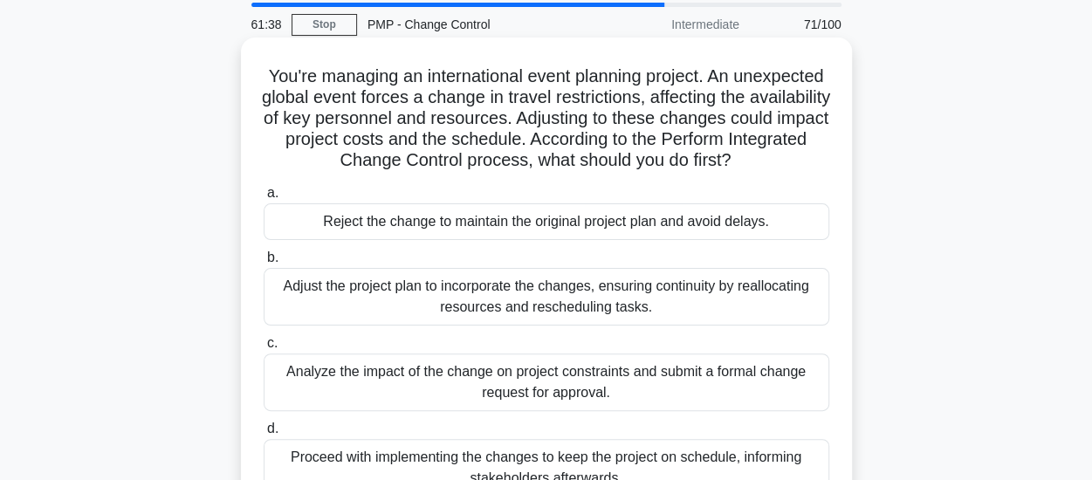
scroll to position [87, 0]
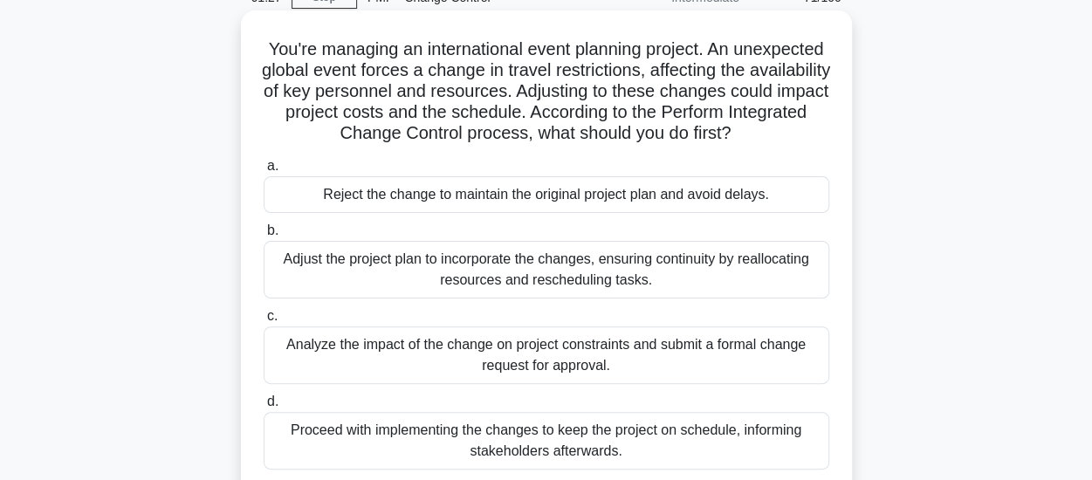
click at [545, 380] on div "Analyze the impact of the change on project constraints and submit a formal cha…" at bounding box center [547, 356] width 566 height 58
click at [264, 322] on input "c. Analyze the impact of the change on project constraints and submit a formal …" at bounding box center [264, 316] width 0 height 11
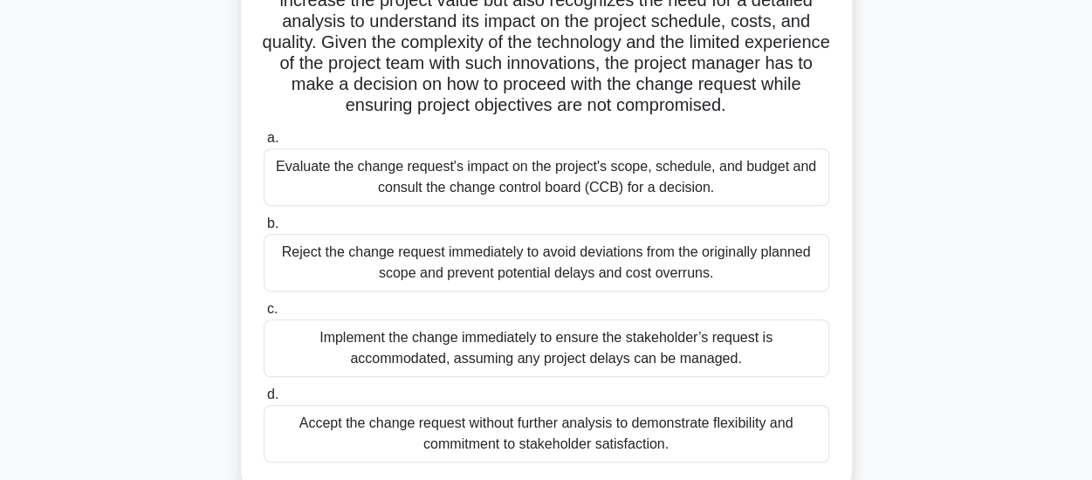
scroll to position [349, 0]
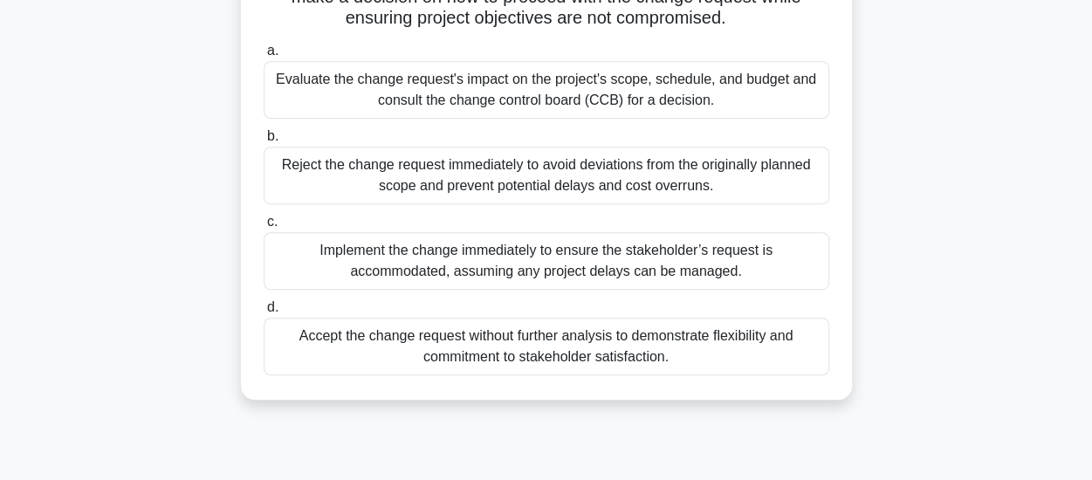
click at [643, 86] on div "Evaluate the change request's impact on the project's scope, schedule, and budg…" at bounding box center [547, 90] width 566 height 58
click at [264, 57] on input "a. Evaluate the change request's impact on the project's scope, schedule, and b…" at bounding box center [264, 50] width 0 height 11
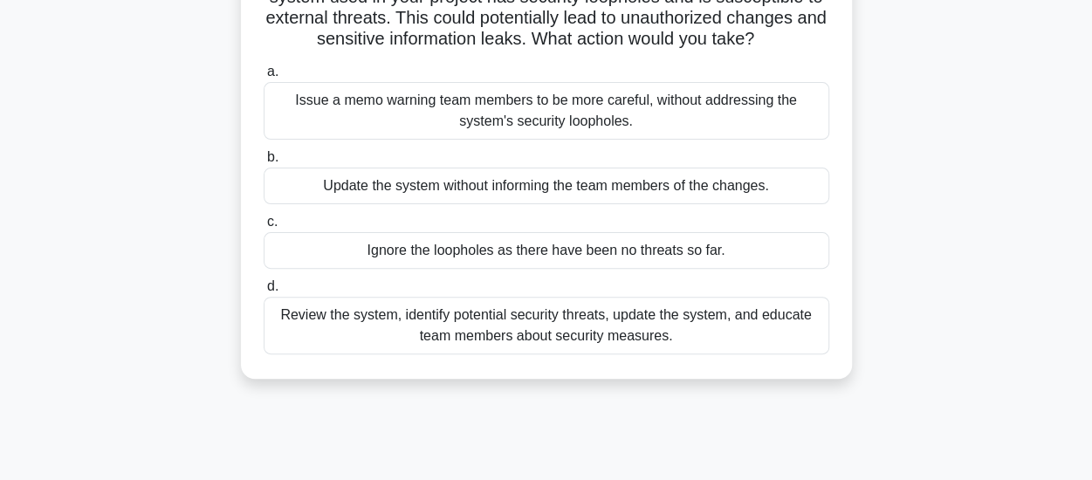
scroll to position [175, 0]
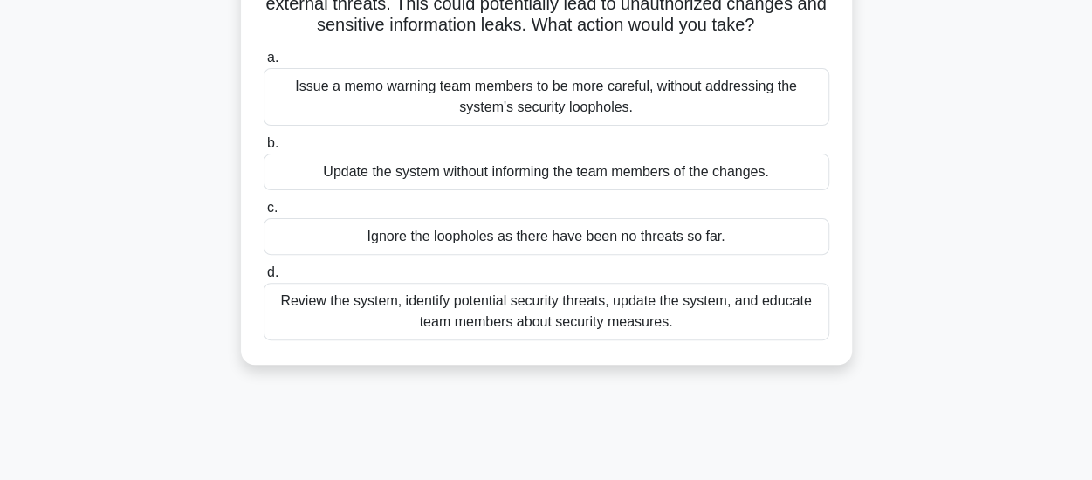
click at [551, 312] on div "Review the system, identify potential security threats, update the system, and …" at bounding box center [547, 312] width 566 height 58
click at [264, 279] on input "d. Review the system, identify potential security threats, update the system, a…" at bounding box center [264, 272] width 0 height 11
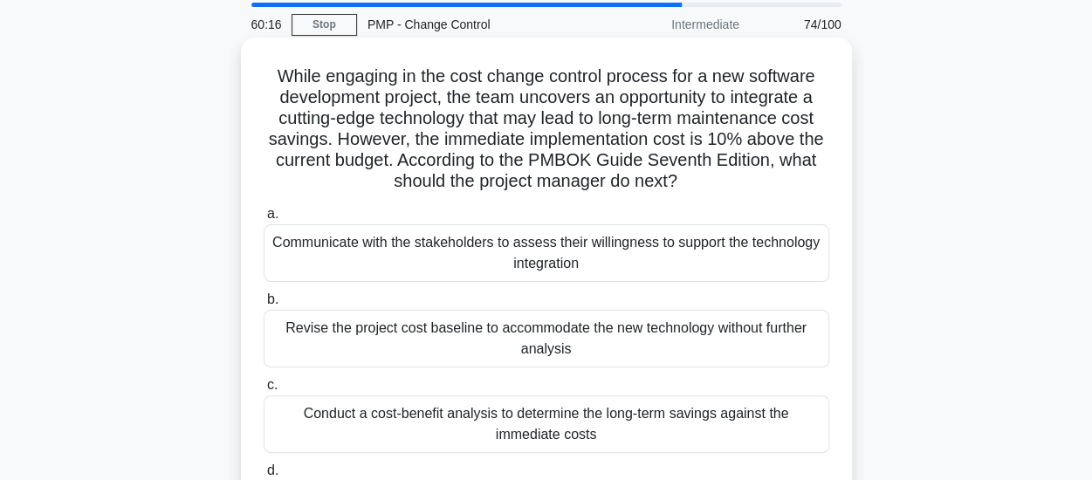
scroll to position [87, 0]
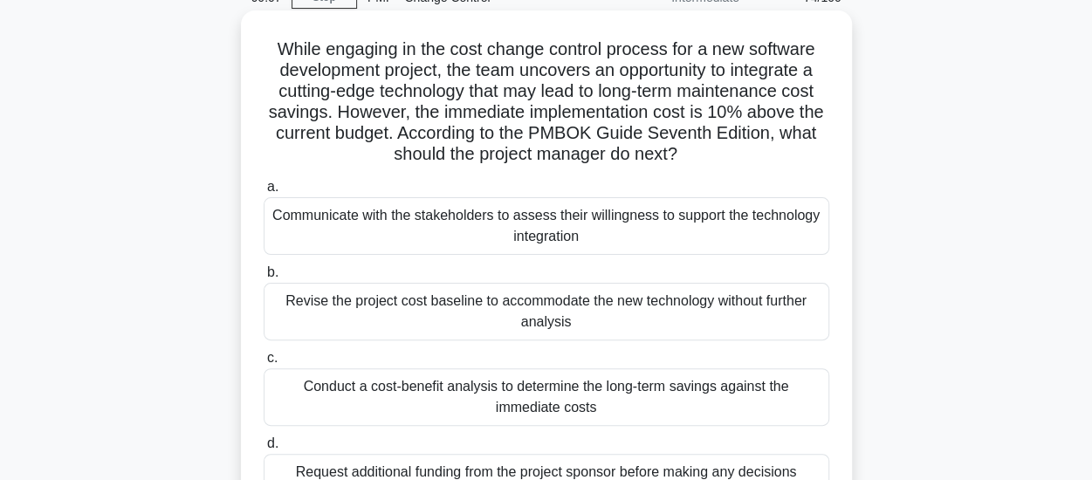
click at [531, 404] on div "Conduct a cost-benefit analysis to determine the long-term savings against the …" at bounding box center [547, 397] width 566 height 58
click at [264, 364] on input "c. Conduct a cost-benefit analysis to determine the long-term savings against t…" at bounding box center [264, 358] width 0 height 11
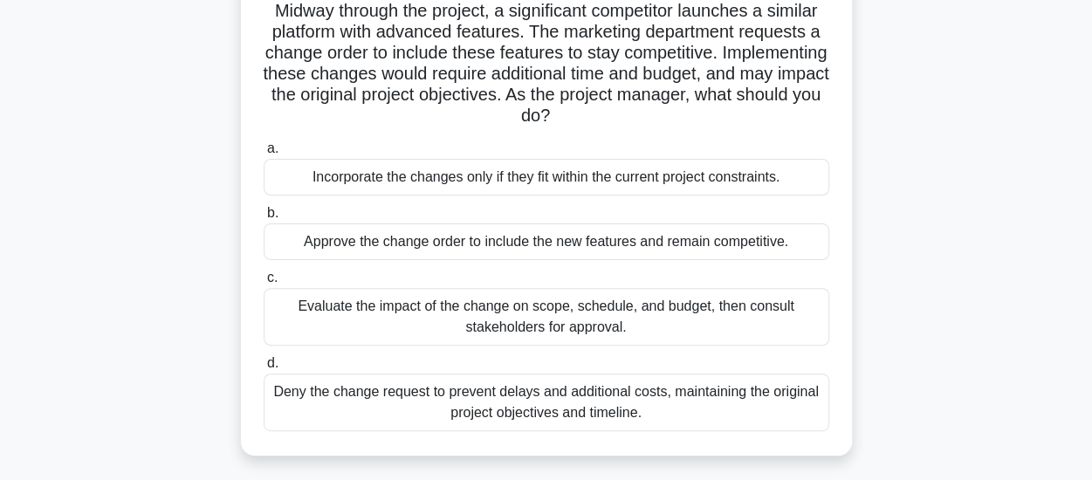
scroll to position [175, 0]
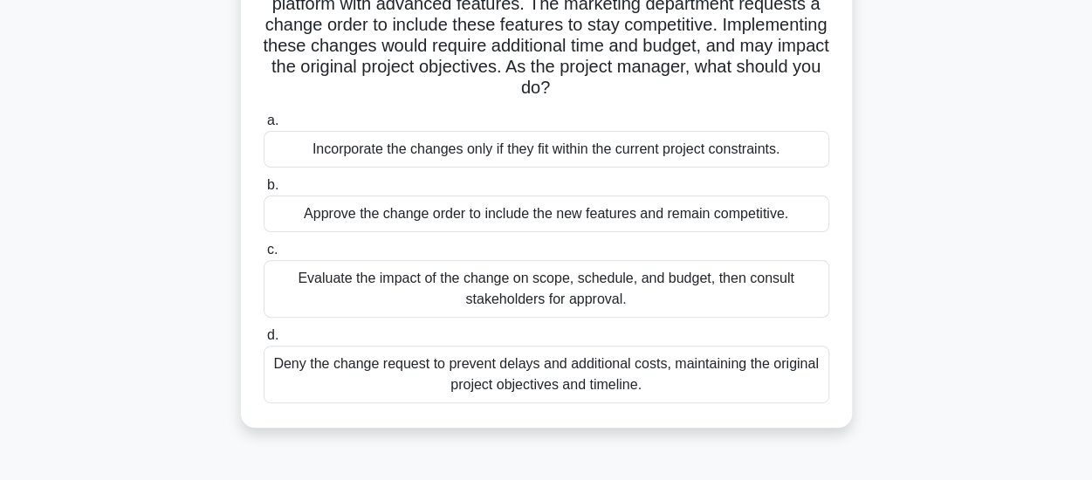
click at [565, 291] on div "Evaluate the impact of the change on scope, schedule, and budget, then consult …" at bounding box center [547, 289] width 566 height 58
click at [264, 256] on input "c. Evaluate the impact of the change on scope, schedule, and budget, then consu…" at bounding box center [264, 249] width 0 height 11
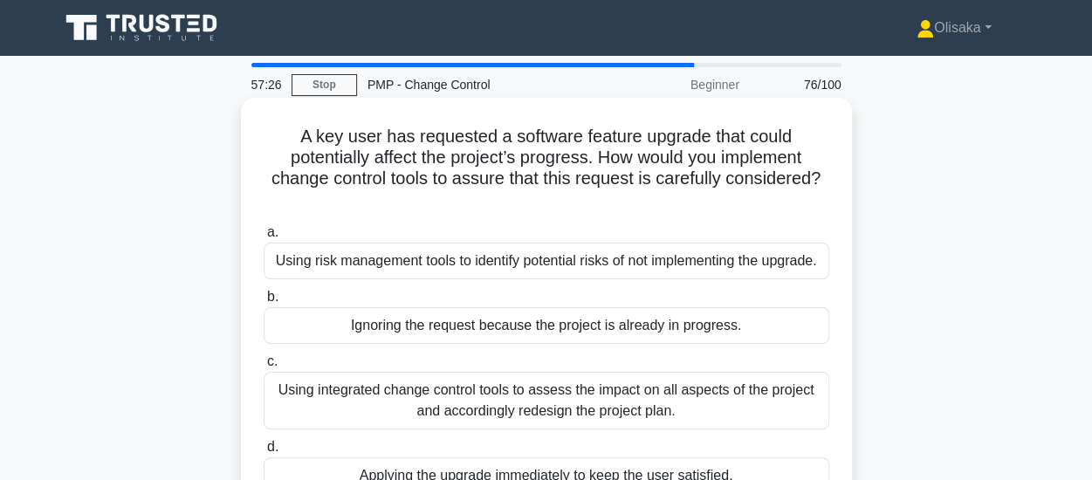
scroll to position [87, 0]
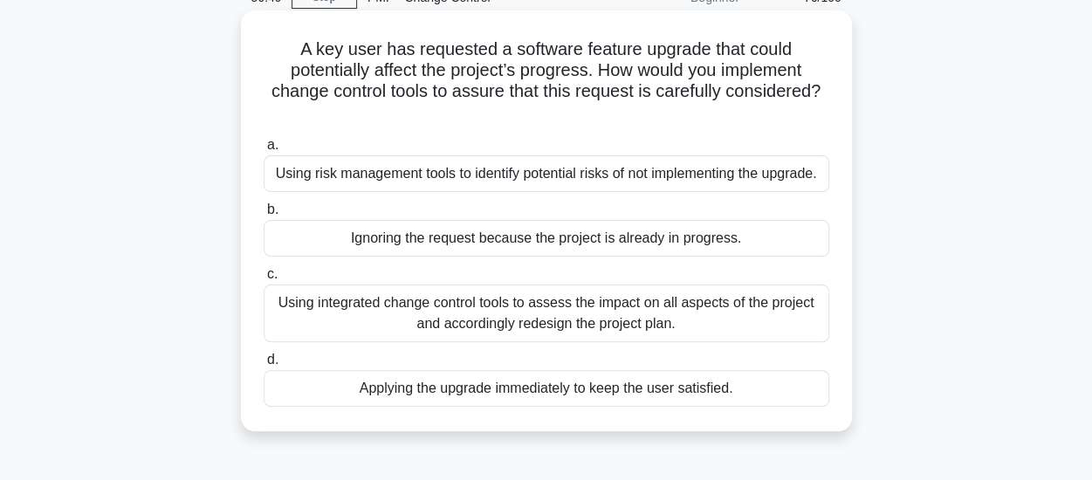
click at [562, 315] on div "Using integrated change control tools to assess the impact on all aspects of th…" at bounding box center [547, 314] width 566 height 58
click at [264, 280] on input "c. Using integrated change control tools to assess the impact on all aspects of…" at bounding box center [264, 274] width 0 height 11
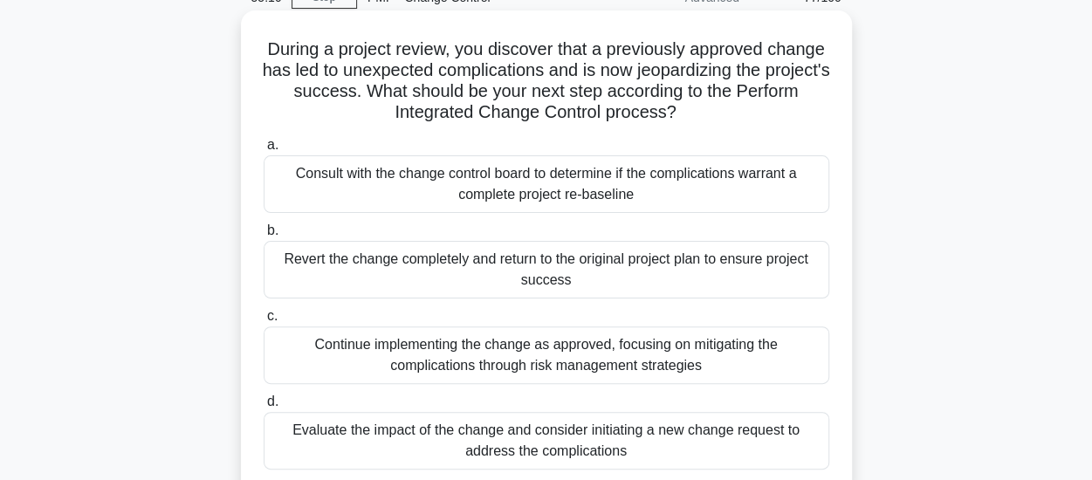
click at [530, 444] on div "Evaluate the impact of the change and consider initiating a new change request …" at bounding box center [547, 441] width 566 height 58
click at [264, 408] on input "d. Evaluate the impact of the change and consider initiating a new change reque…" at bounding box center [264, 401] width 0 height 11
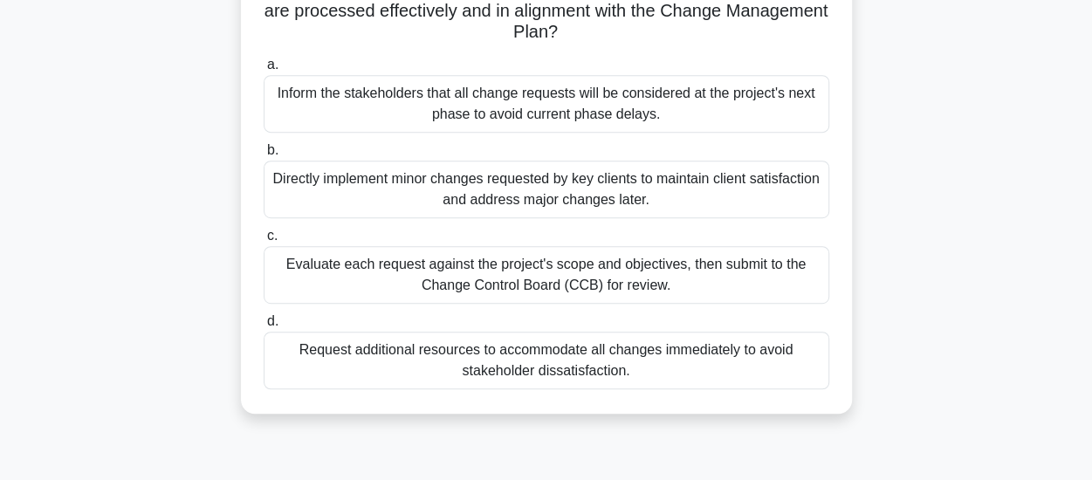
scroll to position [437, 0]
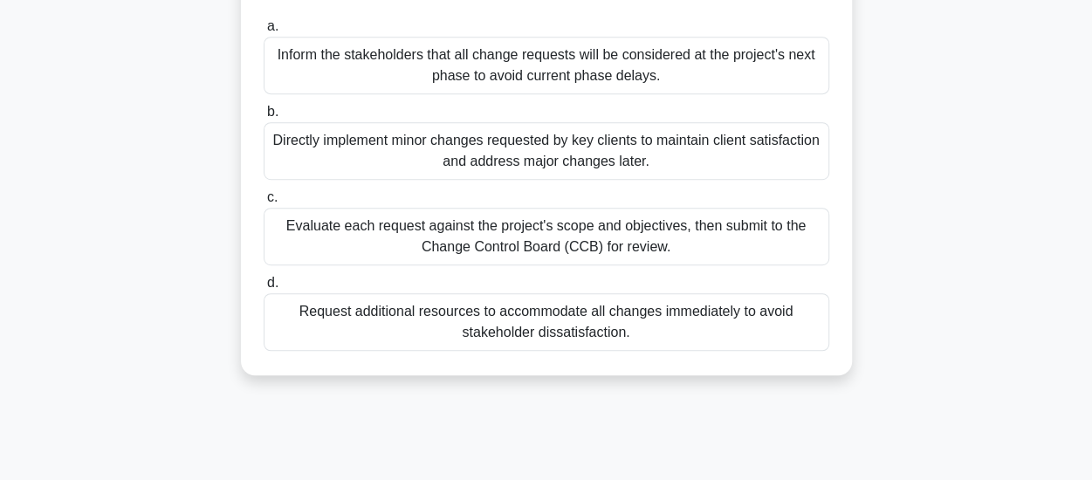
click at [580, 242] on div "Evaluate each request against the project's scope and objectives, then submit t…" at bounding box center [547, 237] width 566 height 58
click at [264, 203] on input "c. Evaluate each request against the project's scope and objectives, then submi…" at bounding box center [264, 197] width 0 height 11
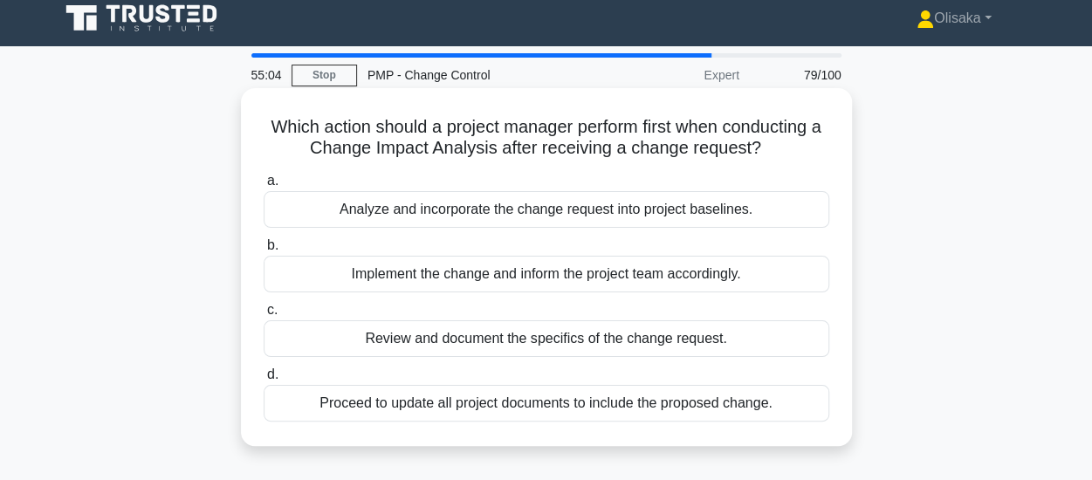
scroll to position [0, 0]
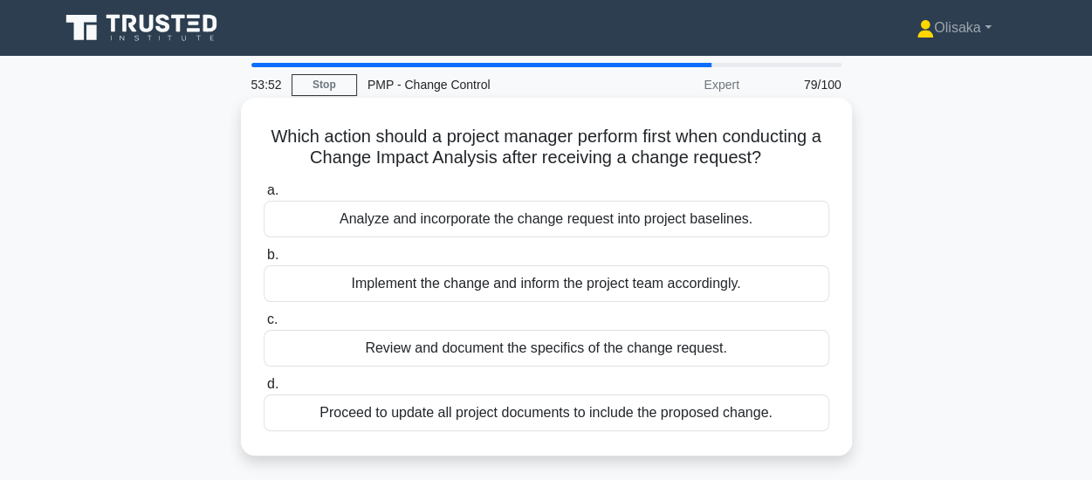
click at [550, 352] on div "Review and document the specifics of the change request." at bounding box center [547, 348] width 566 height 37
click at [264, 326] on input "c. Review and document the specifics of the change request." at bounding box center [264, 319] width 0 height 11
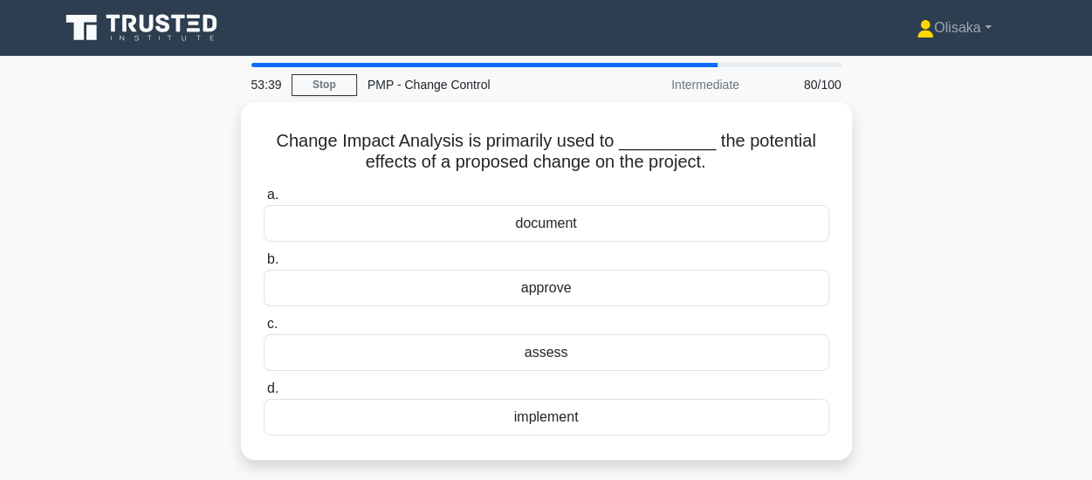
click at [550, 352] on div "assess" at bounding box center [547, 352] width 566 height 37
click at [264, 330] on input "c. assess" at bounding box center [264, 324] width 0 height 11
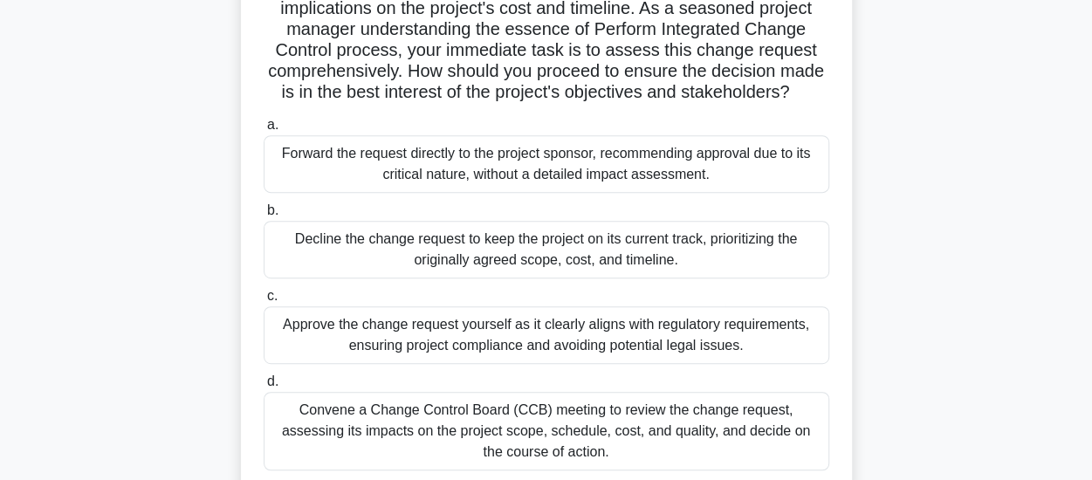
scroll to position [349, 0]
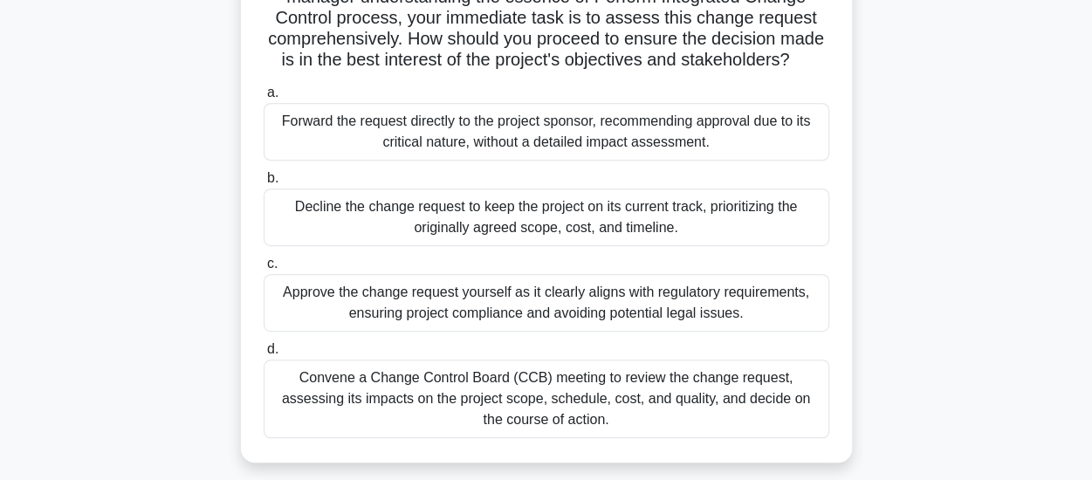
click at [535, 396] on div "Convene a Change Control Board (CCB) meeting to review the change request, asse…" at bounding box center [547, 399] width 566 height 79
click at [264, 355] on input "d. Convene a Change Control Board (CCB) meeting to review the change request, a…" at bounding box center [264, 349] width 0 height 11
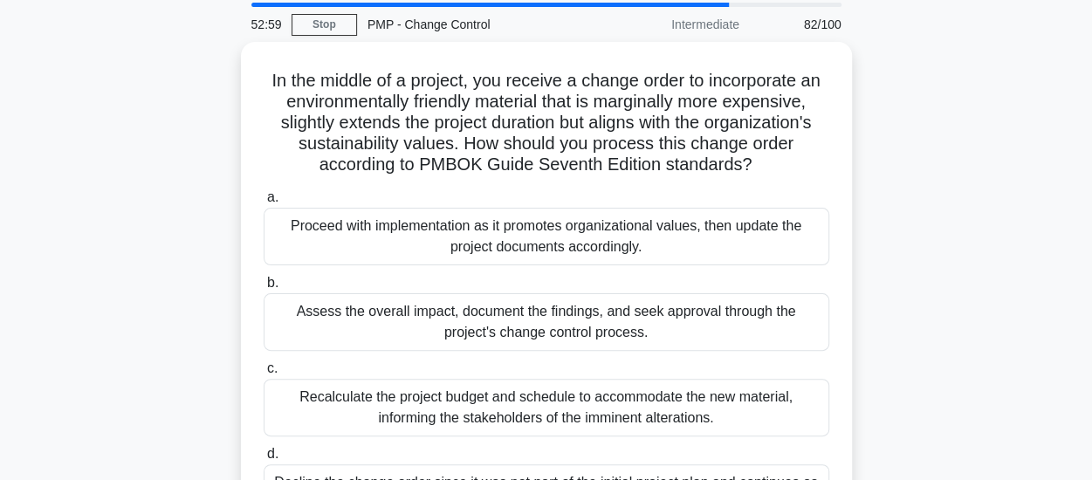
scroll to position [87, 0]
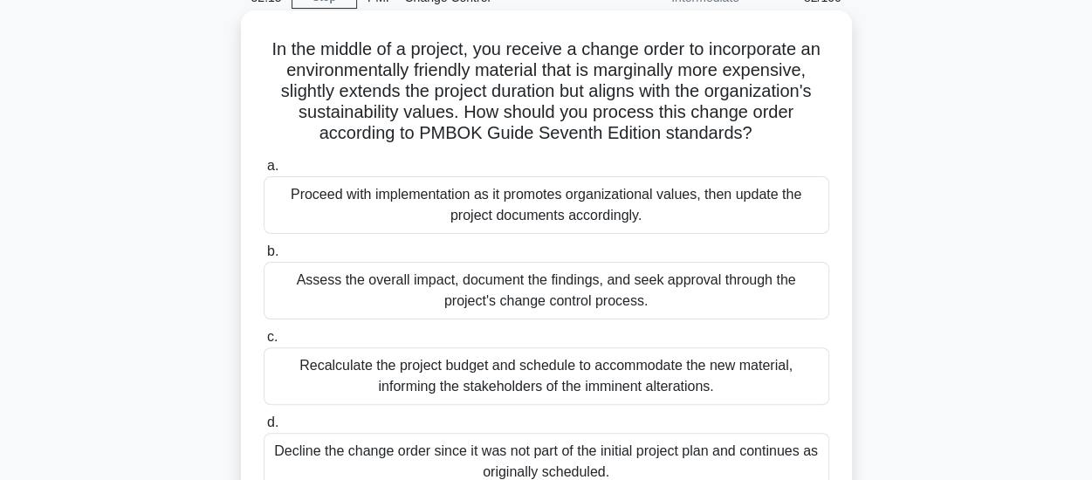
click at [543, 304] on div "Assess the overall impact, document the findings, and seek approval through the…" at bounding box center [547, 291] width 566 height 58
click at [264, 258] on input "b. Assess the overall impact, document the findings, and seek approval through …" at bounding box center [264, 251] width 0 height 11
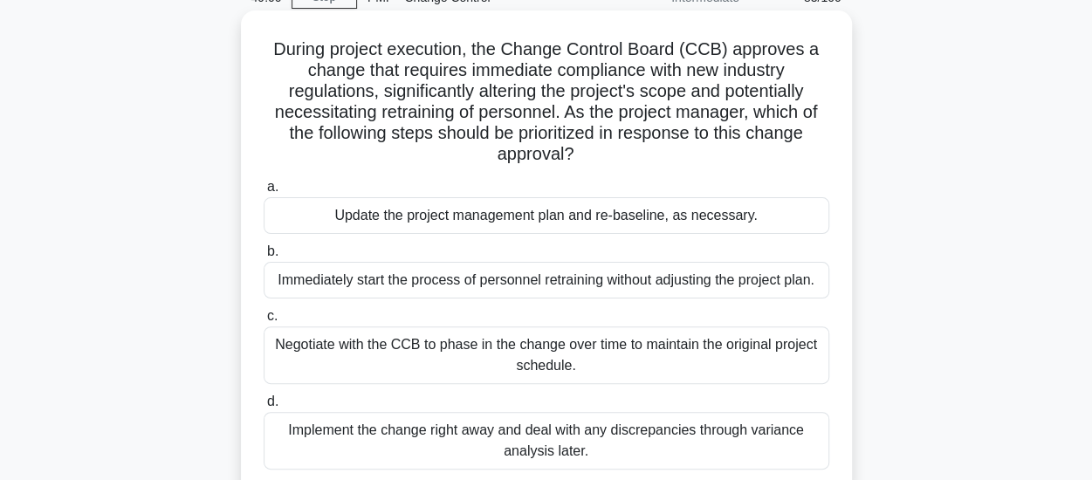
click at [481, 437] on div "Implement the change right away and deal with any discrepancies through varianc…" at bounding box center [547, 441] width 566 height 58
click at [264, 408] on input "d. Implement the change right away and deal with any discrepancies through vari…" at bounding box center [264, 401] width 0 height 11
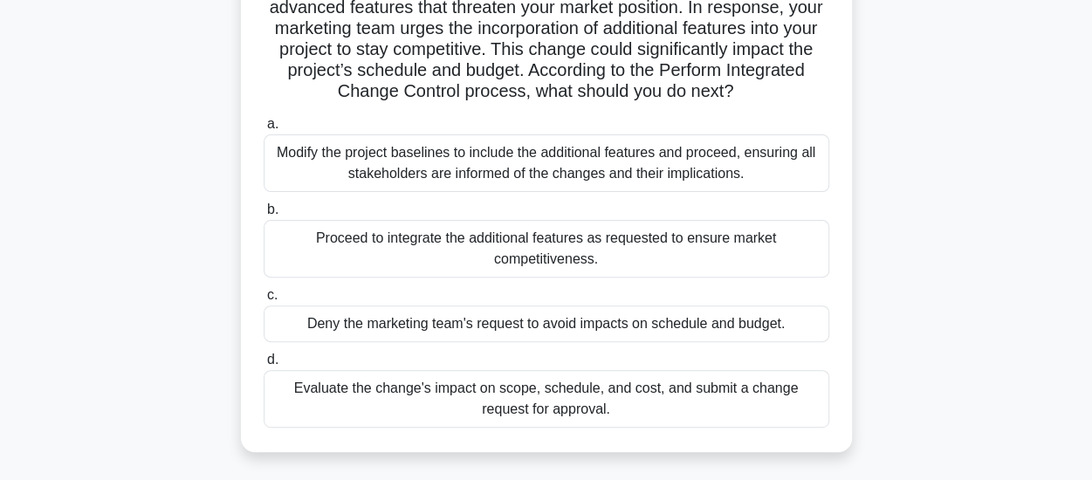
scroll to position [175, 0]
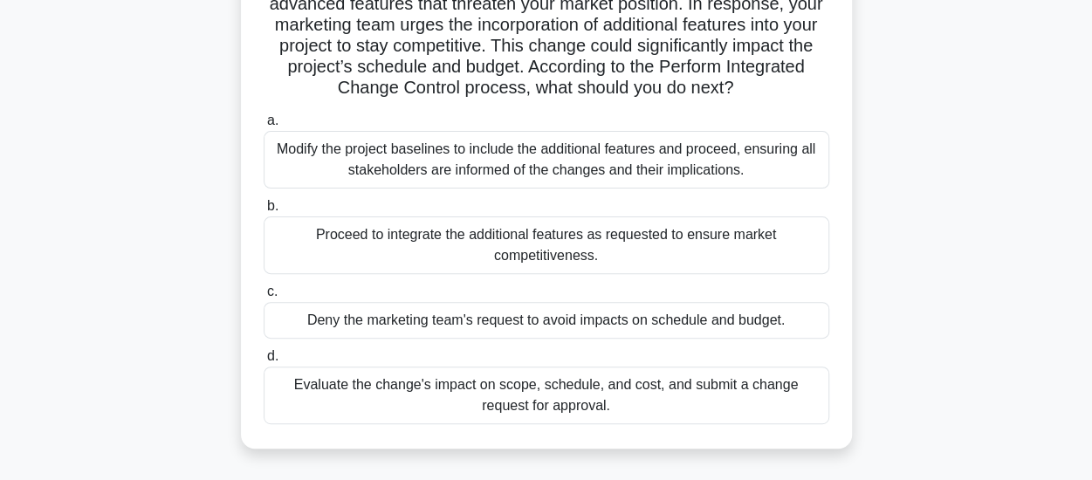
click at [451, 401] on div "Evaluate the change's impact on scope, schedule, and cost, and submit a change …" at bounding box center [547, 396] width 566 height 58
click at [264, 362] on input "d. Evaluate the change's impact on scope, schedule, and cost, and submit a chan…" at bounding box center [264, 356] width 0 height 11
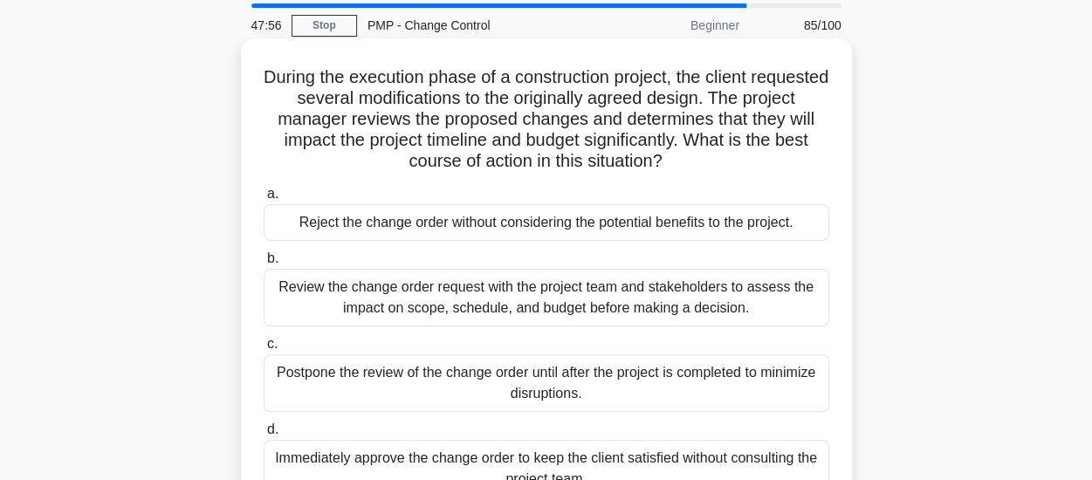
scroll to position [87, 0]
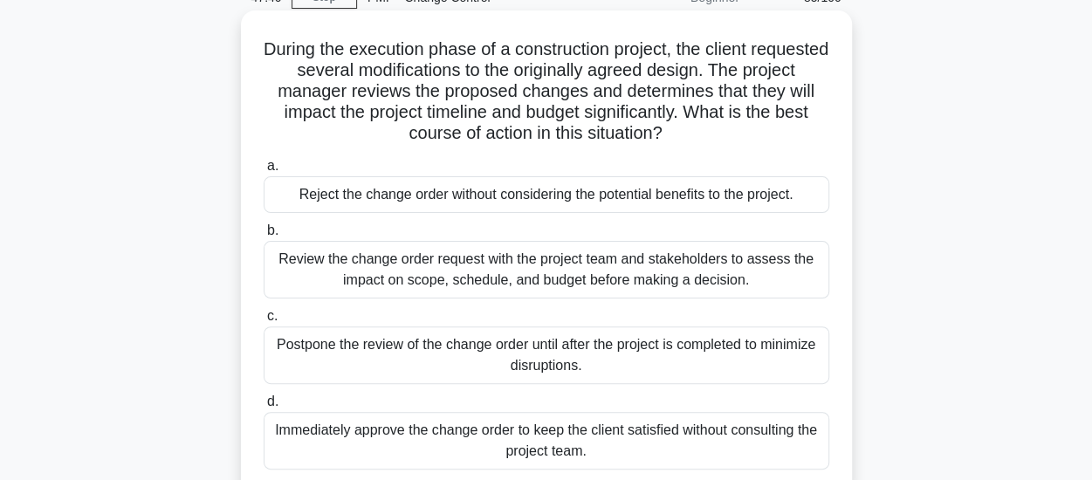
click at [640, 280] on div "Review the change order request with the project team and stakeholders to asses…" at bounding box center [547, 270] width 566 height 58
click at [264, 237] on input "b. Review the change order request with the project team and stakeholders to as…" at bounding box center [264, 230] width 0 height 11
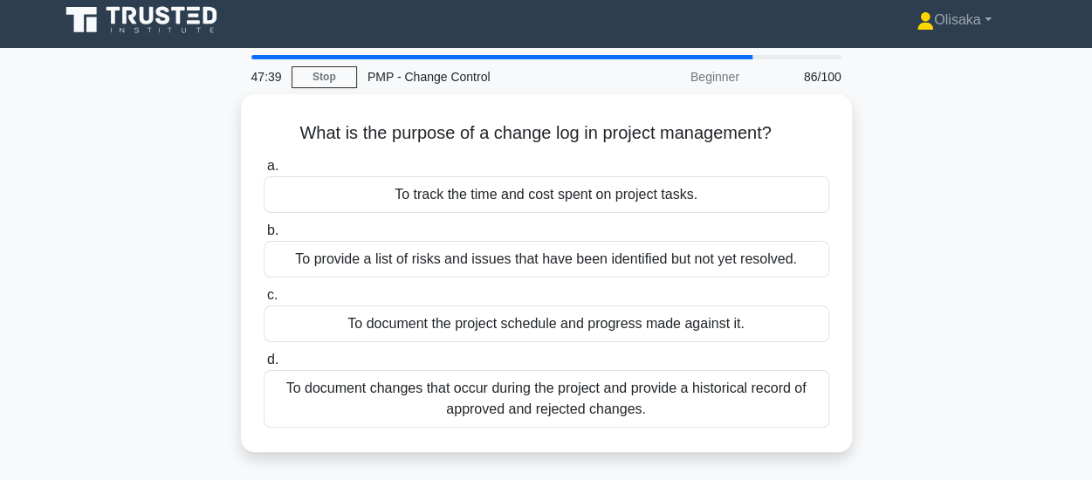
scroll to position [0, 0]
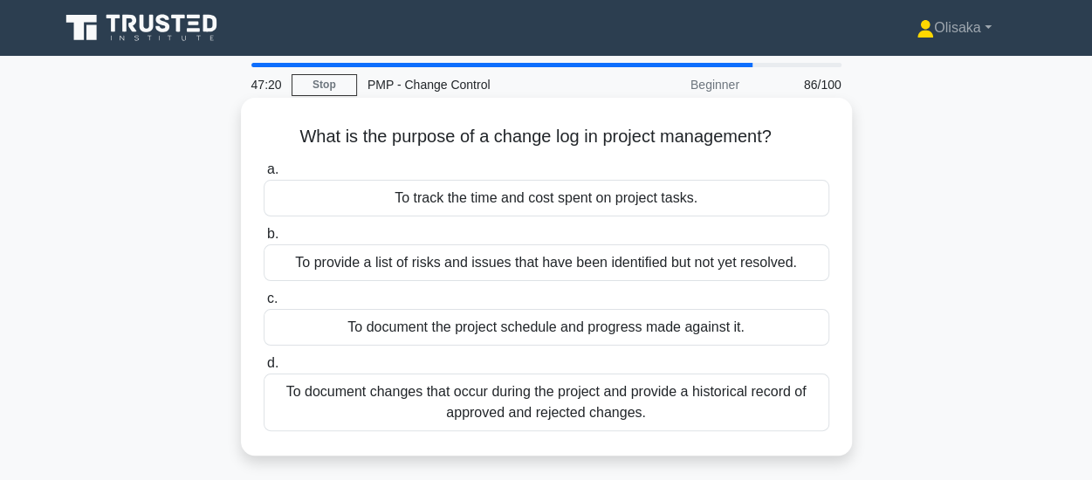
click at [560, 396] on div "To document changes that occur during the project and provide a historical reco…" at bounding box center [547, 403] width 566 height 58
click at [264, 369] on input "d. To document changes that occur during the project and provide a historical r…" at bounding box center [264, 363] width 0 height 11
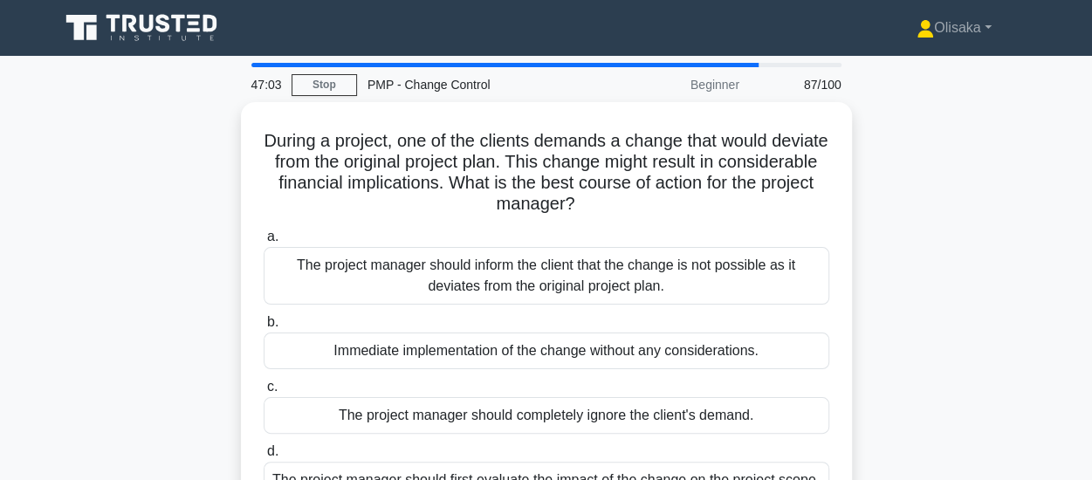
scroll to position [87, 0]
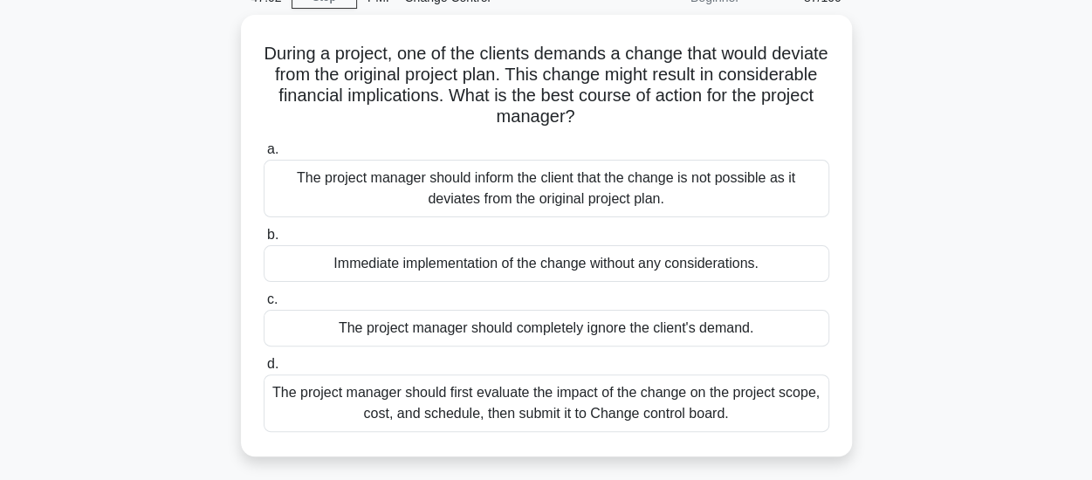
click at [560, 396] on div "The project manager should first evaluate the impact of the change on the proje…" at bounding box center [547, 404] width 566 height 58
click at [264, 370] on input "d. The project manager should first evaluate the impact of the change on the pr…" at bounding box center [264, 364] width 0 height 11
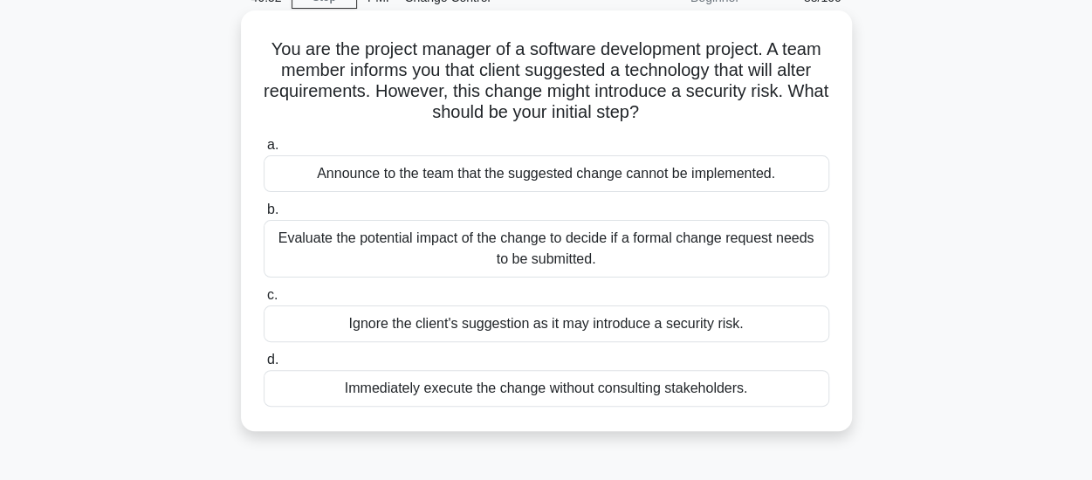
click at [563, 252] on div "Evaluate the potential impact of the change to decide if a formal change reques…" at bounding box center [547, 249] width 566 height 58
click at [264, 216] on input "b. Evaluate the potential impact of the change to decide if a formal change req…" at bounding box center [264, 209] width 0 height 11
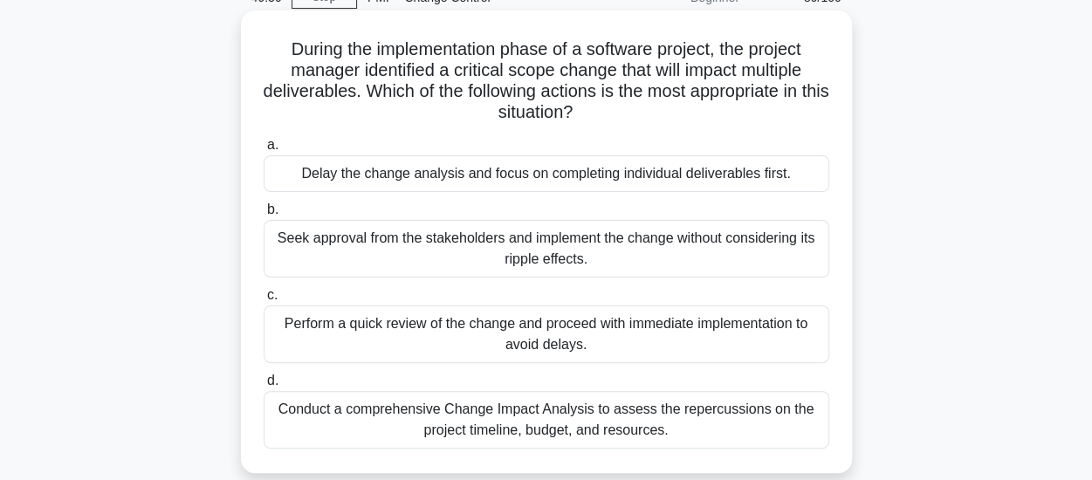
click at [591, 425] on div "Conduct a comprehensive Change Impact Analysis to assess the repercussions on t…" at bounding box center [547, 420] width 566 height 58
click at [264, 387] on input "d. Conduct a comprehensive Change Impact Analysis to assess the repercussions o…" at bounding box center [264, 380] width 0 height 11
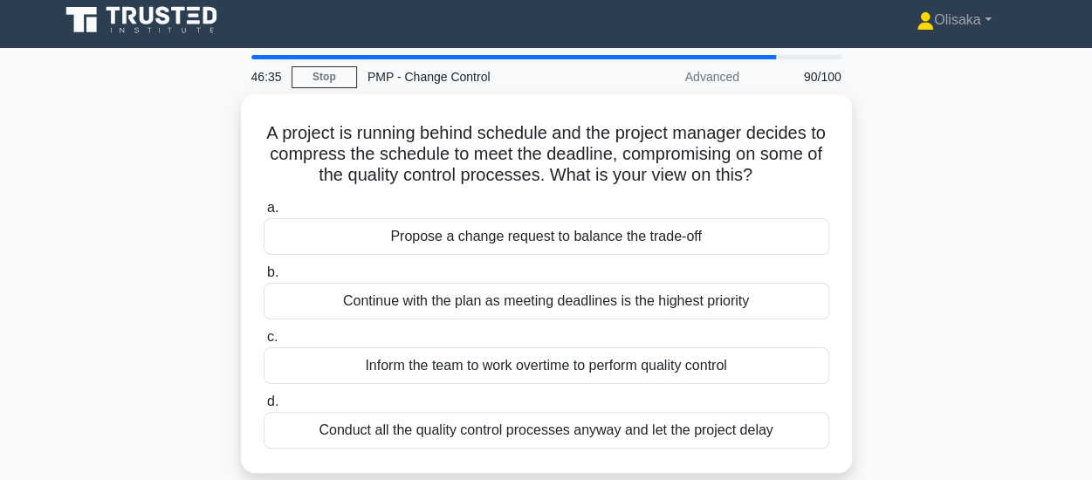
scroll to position [0, 0]
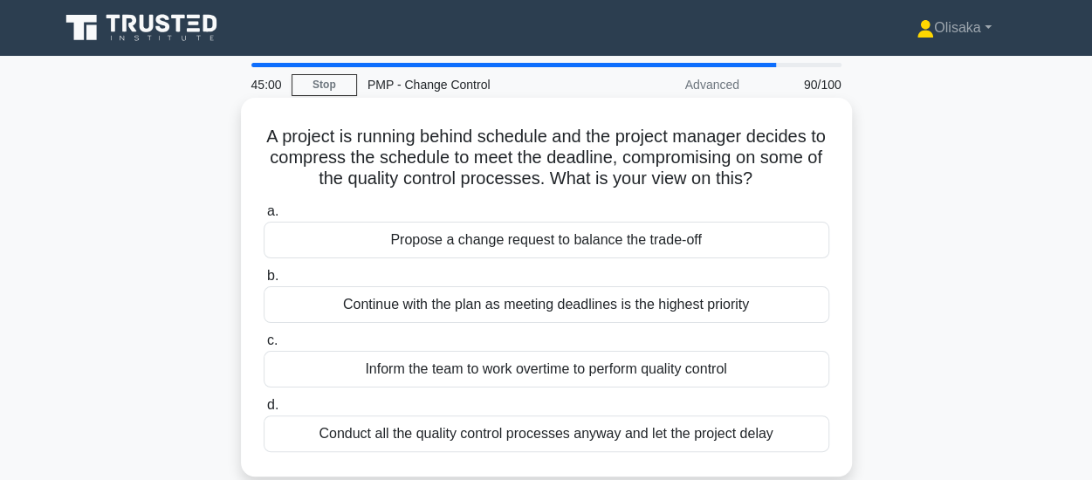
click at [515, 244] on div "Propose a change request to balance the trade-off" at bounding box center [547, 240] width 566 height 37
click at [264, 217] on input "a. Propose a change request to balance the trade-off" at bounding box center [264, 211] width 0 height 11
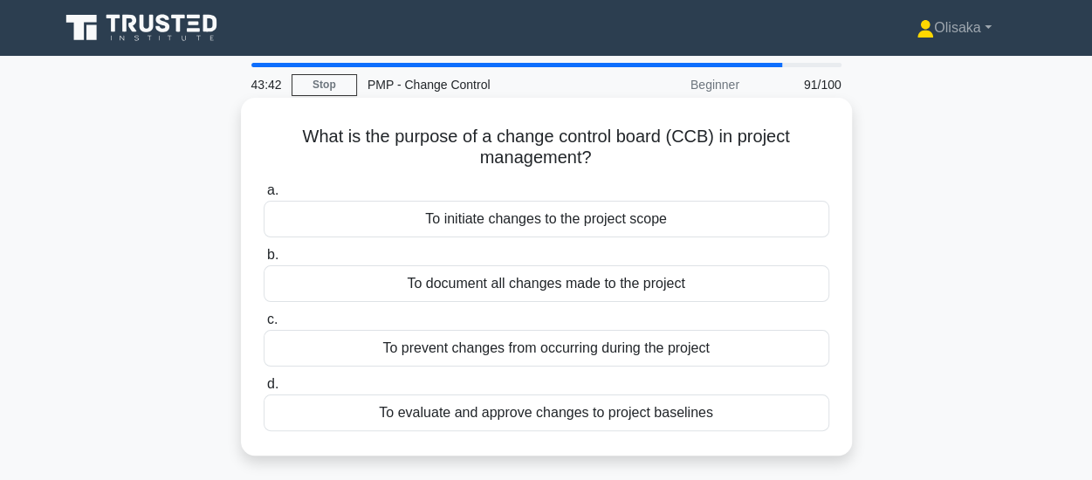
click at [517, 414] on div "To evaluate and approve changes to project baselines" at bounding box center [547, 413] width 566 height 37
click at [264, 390] on input "d. To evaluate and approve changes to project baselines" at bounding box center [264, 384] width 0 height 11
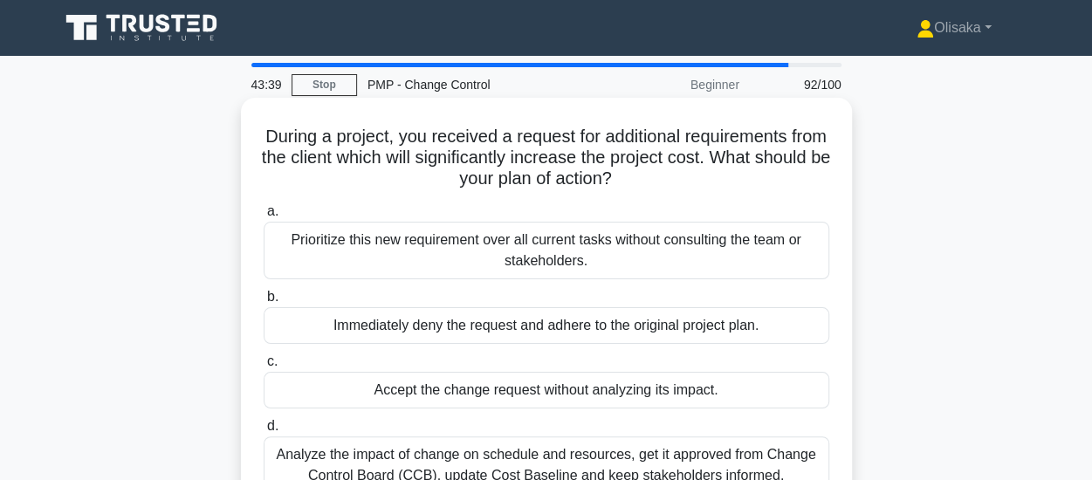
scroll to position [87, 0]
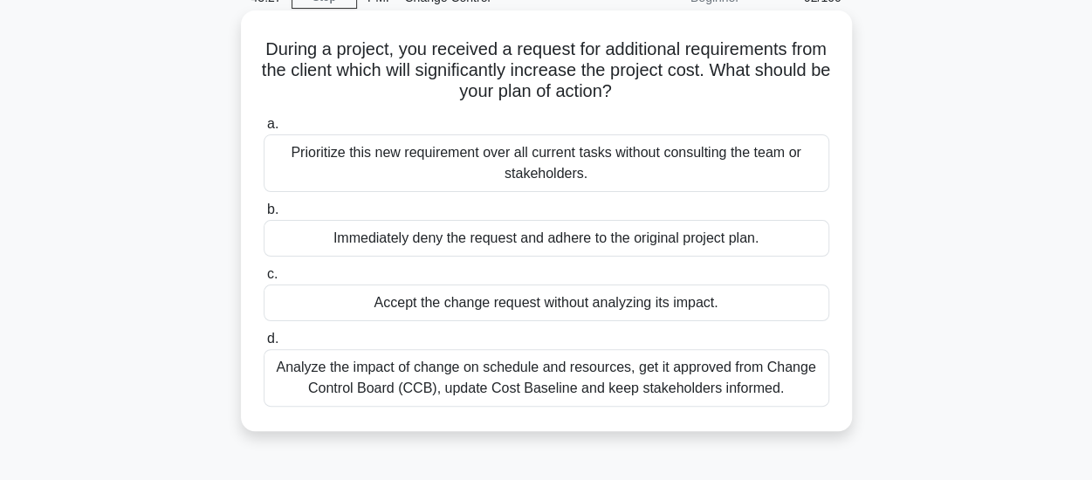
click at [515, 379] on div "Analyze the impact of change on schedule and resources, get it approved from Ch…" at bounding box center [547, 378] width 566 height 58
click at [264, 345] on input "d. Analyze the impact of change on schedule and resources, get it approved from…" at bounding box center [264, 339] width 0 height 11
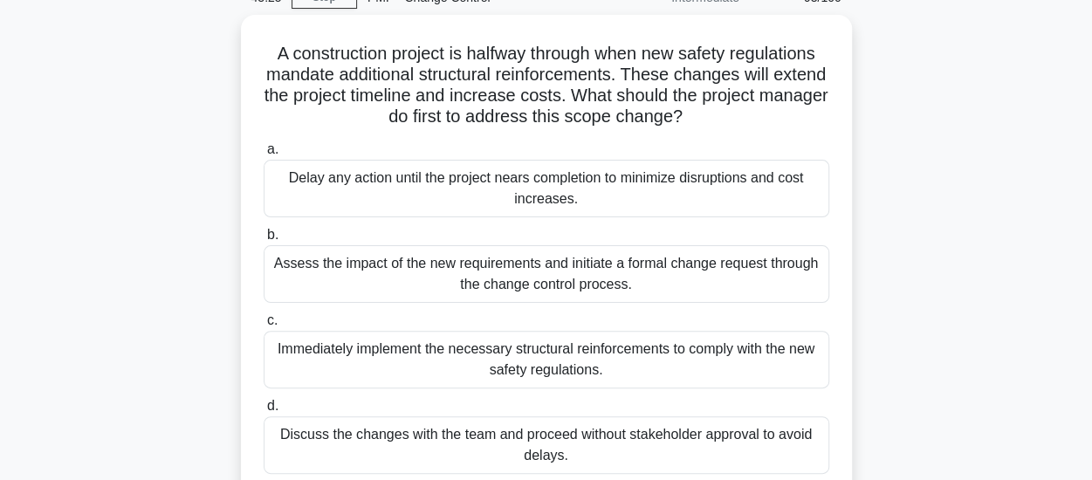
scroll to position [175, 0]
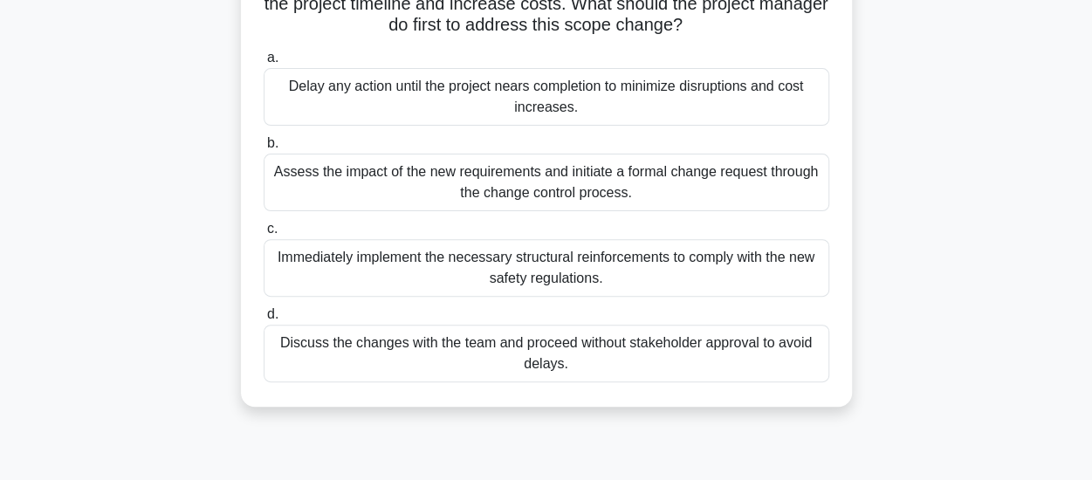
click at [552, 188] on div "Assess the impact of the new requirements and initiate a formal change request …" at bounding box center [547, 183] width 566 height 58
click at [264, 149] on input "b. Assess the impact of the new requirements and initiate a formal change reque…" at bounding box center [264, 143] width 0 height 11
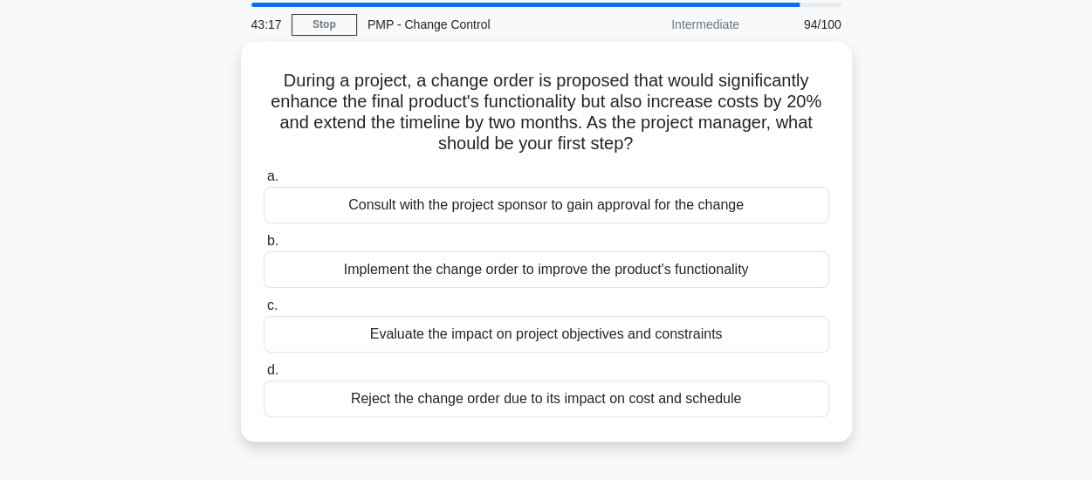
scroll to position [87, 0]
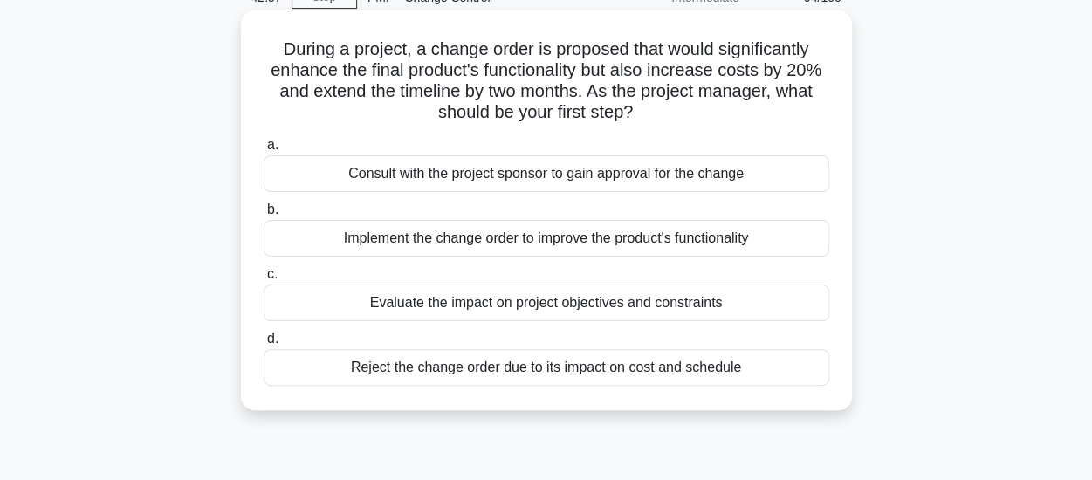
click at [537, 308] on div "Evaluate the impact on project objectives and constraints" at bounding box center [547, 303] width 566 height 37
click at [264, 280] on input "c. Evaluate the impact on project objectives and constraints" at bounding box center [264, 274] width 0 height 11
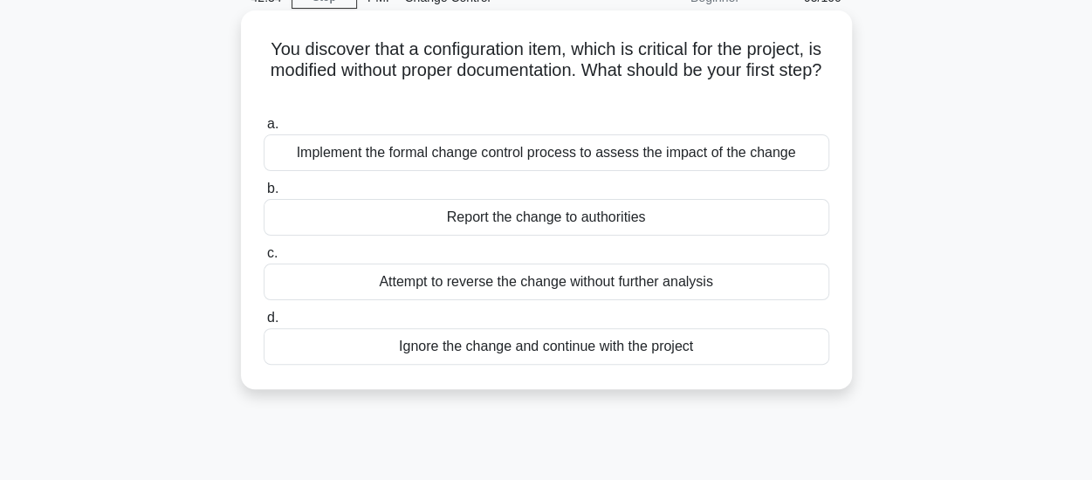
click at [505, 150] on div "Implement the formal change control process to assess the impact of the change" at bounding box center [547, 152] width 566 height 37
click at [264, 130] on input "a. Implement the formal change control process to assess the impact of the chan…" at bounding box center [264, 124] width 0 height 11
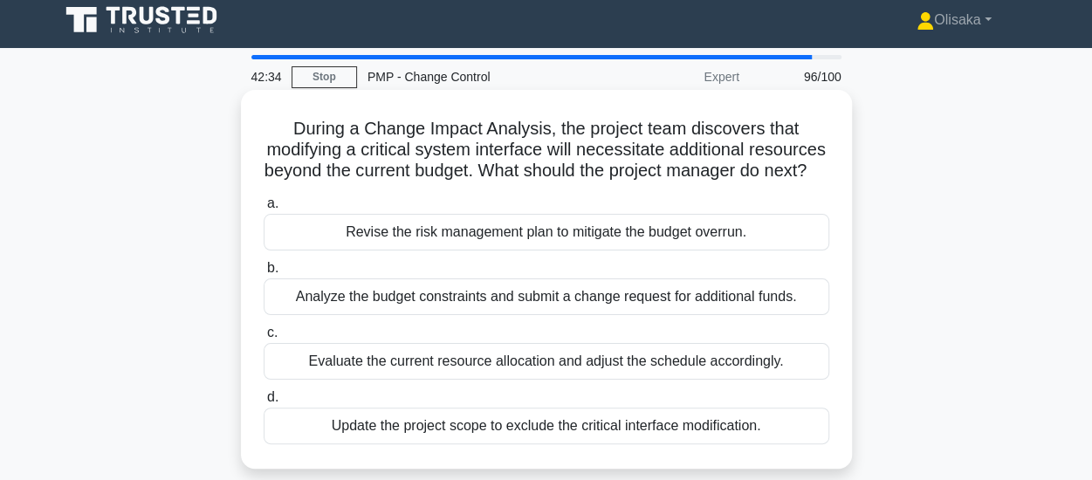
scroll to position [0, 0]
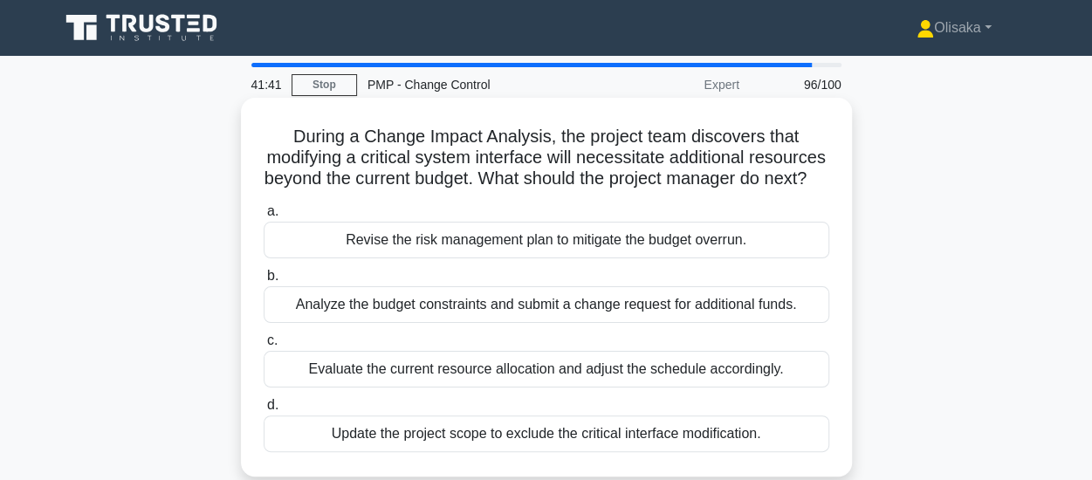
click at [464, 323] on div "Analyze the budget constraints and submit a change request for additional funds." at bounding box center [547, 304] width 566 height 37
click at [264, 282] on input "b. Analyze the budget constraints and submit a change request for additional fu…" at bounding box center [264, 276] width 0 height 11
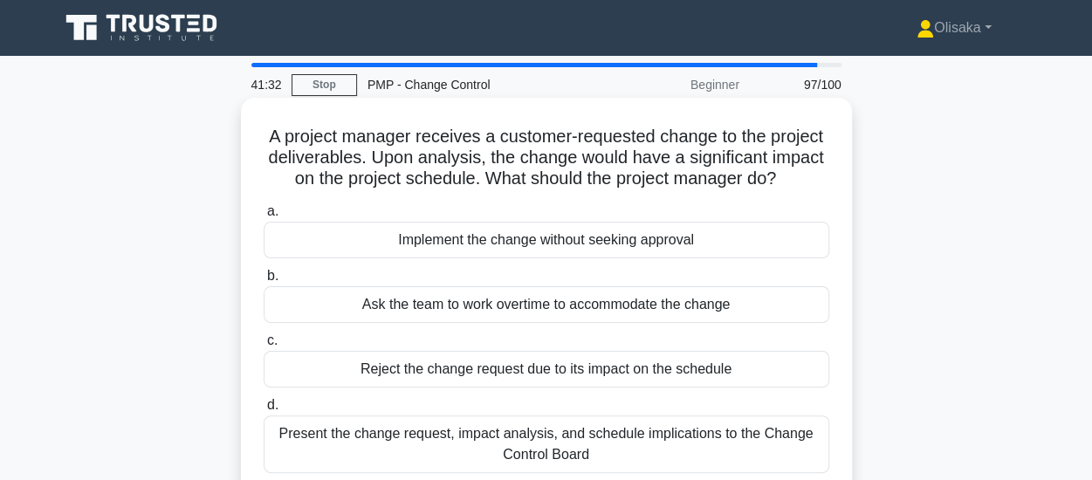
click at [551, 450] on div "Present the change request, impact analysis, and schedule implications to the C…" at bounding box center [547, 445] width 566 height 58
click at [264, 411] on input "d. Present the change request, impact analysis, and schedule implications to th…" at bounding box center [264, 405] width 0 height 11
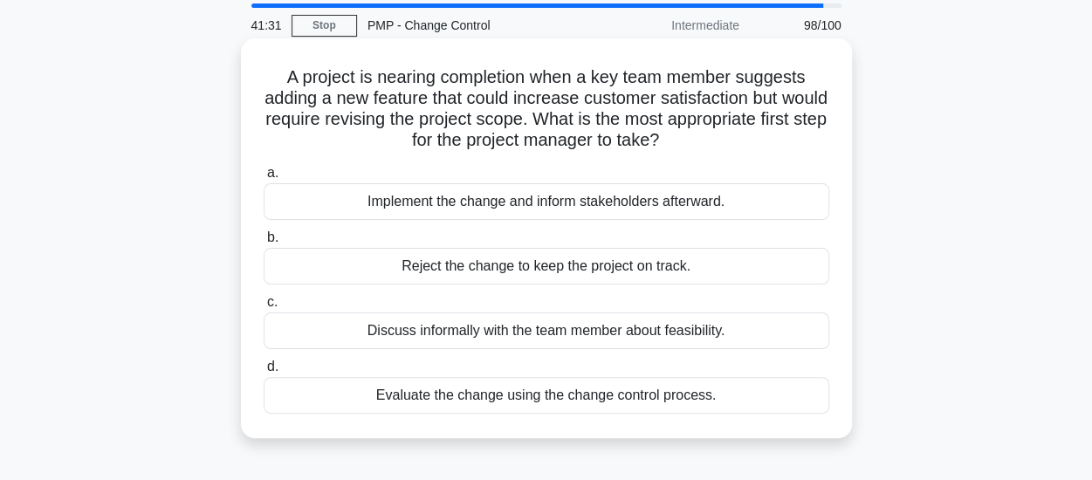
scroll to position [87, 0]
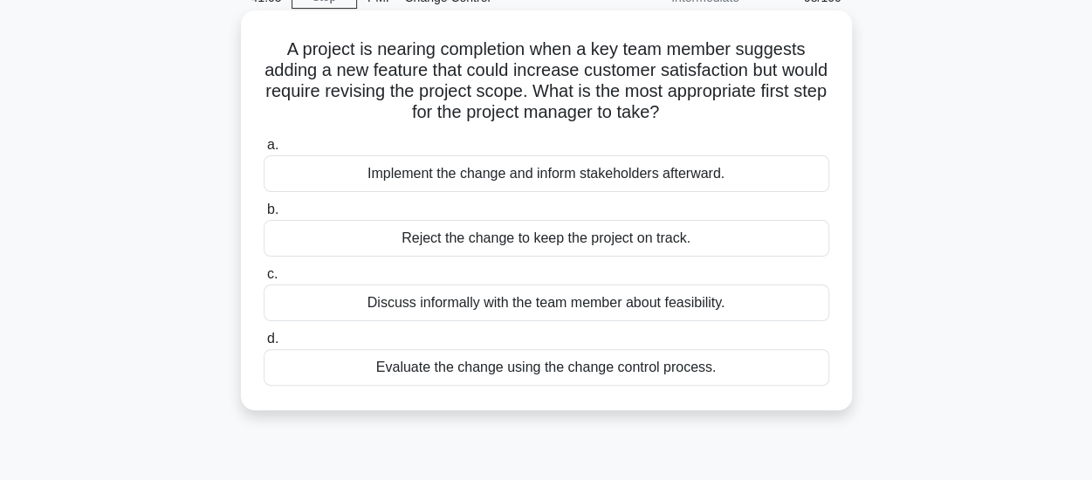
click at [536, 373] on div "Evaluate the change using the change control process." at bounding box center [547, 367] width 566 height 37
click at [264, 345] on input "d. Evaluate the change using the change control process." at bounding box center [264, 339] width 0 height 11
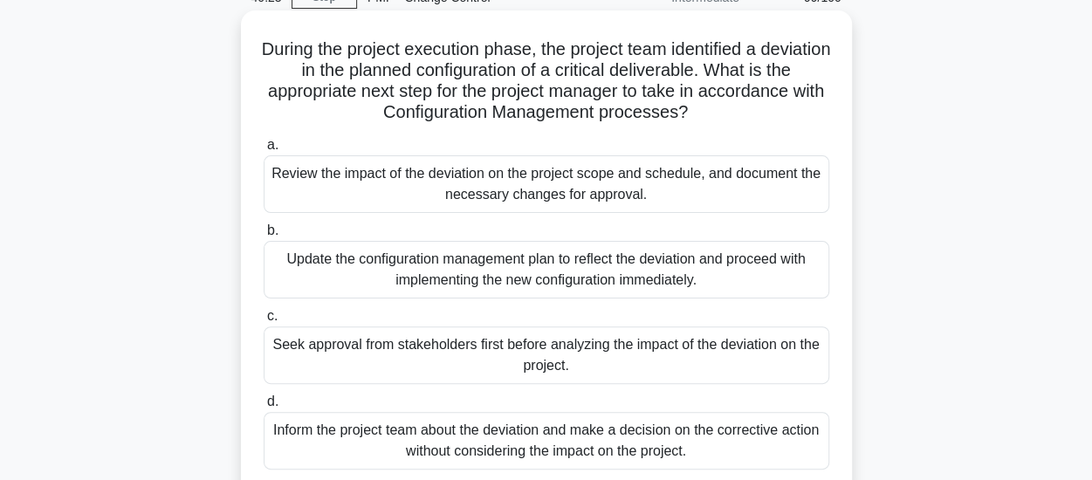
click at [672, 196] on div "Review the impact of the deviation on the project scope and schedule, and docum…" at bounding box center [547, 184] width 566 height 58
click at [264, 151] on input "a. Review the impact of the deviation on the project scope and schedule, and do…" at bounding box center [264, 145] width 0 height 11
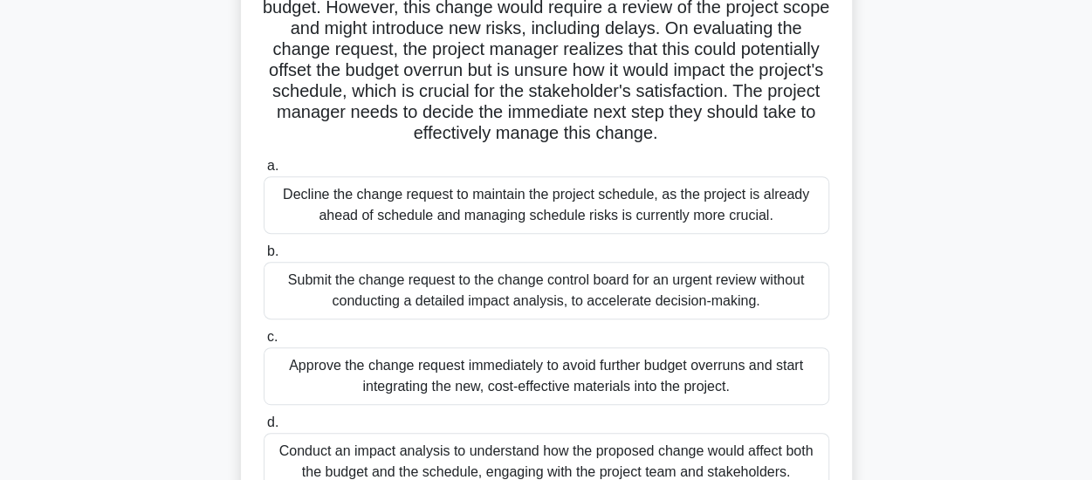
scroll to position [349, 0]
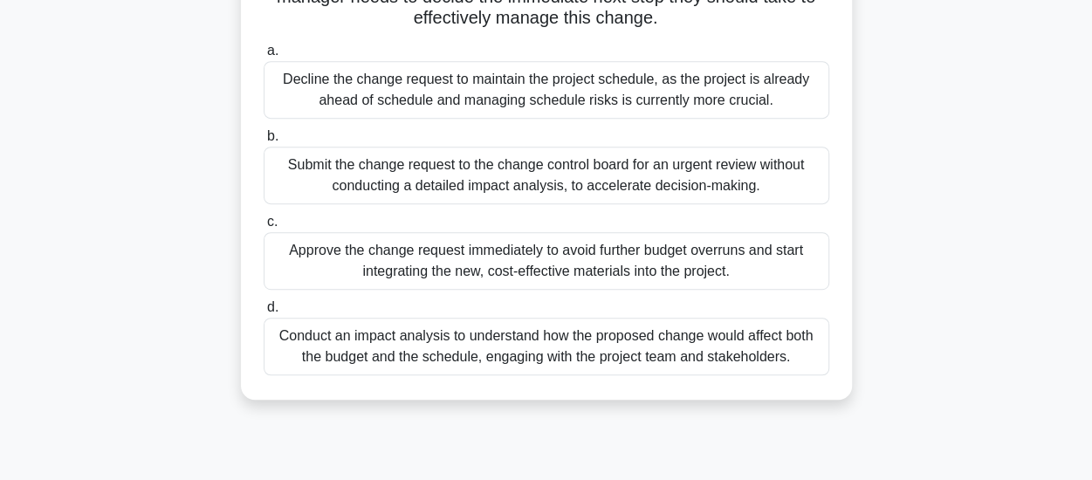
click at [555, 369] on div "Conduct an impact analysis to understand how the proposed change would affect b…" at bounding box center [547, 347] width 566 height 58
click at [264, 313] on input "d. Conduct an impact analysis to understand how the proposed change would affec…" at bounding box center [264, 307] width 0 height 11
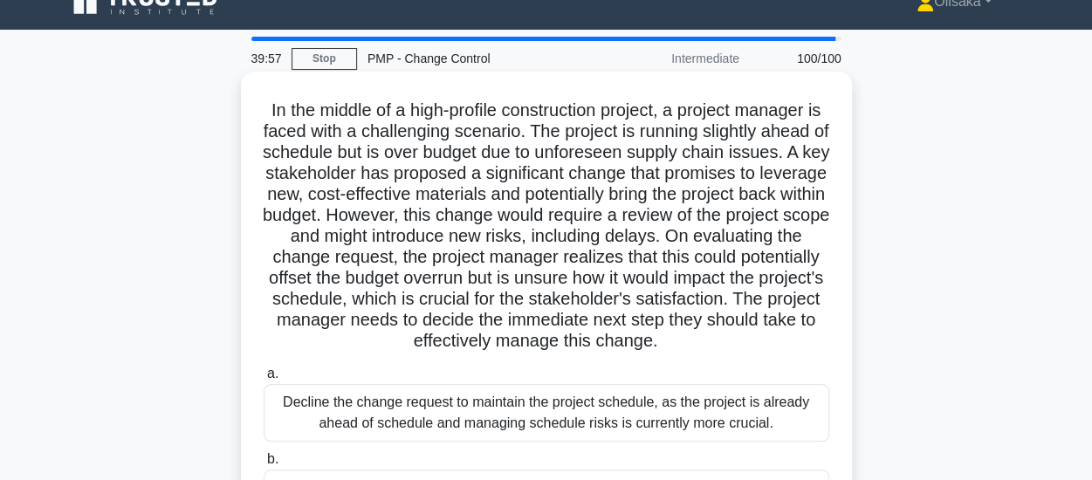
scroll to position [0, 0]
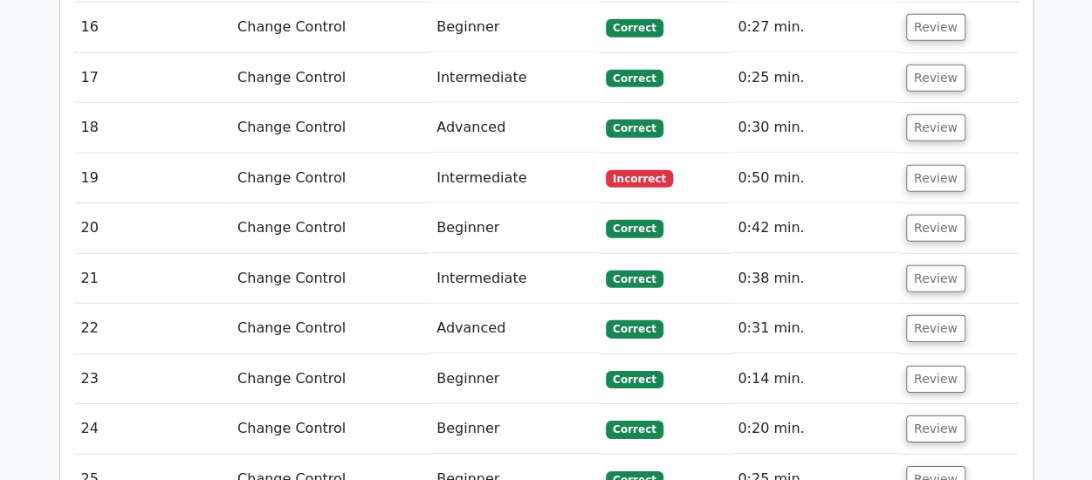
scroll to position [2445, 0]
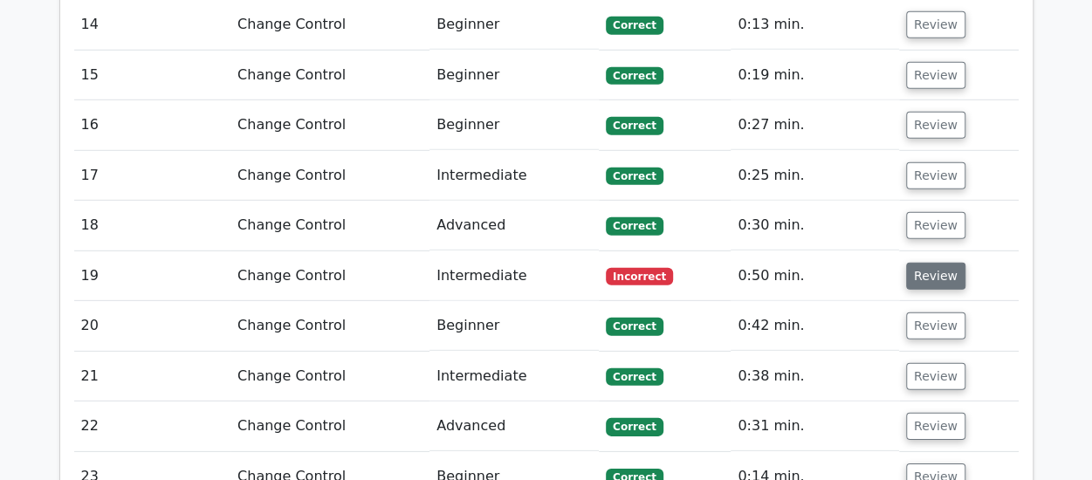
click at [934, 263] on button "Review" at bounding box center [935, 276] width 59 height 27
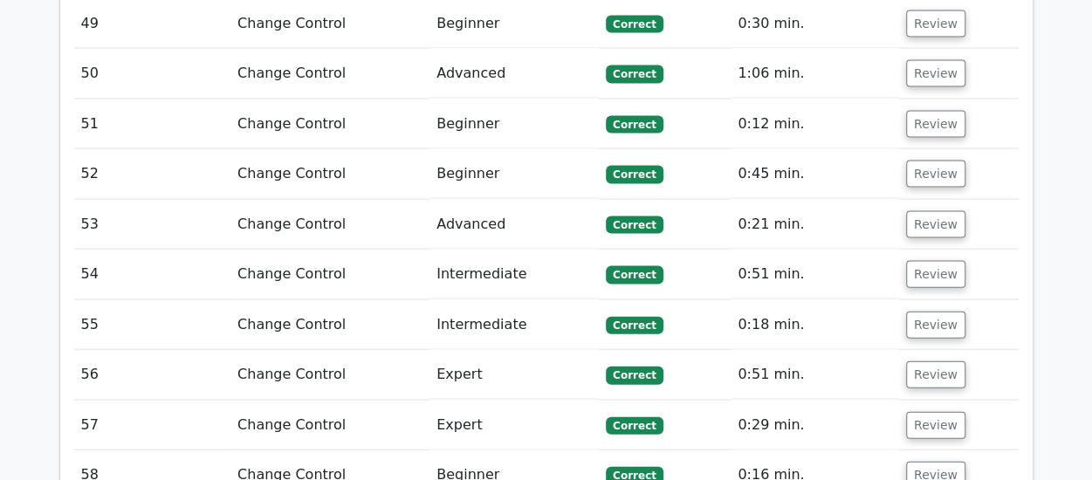
scroll to position [5064, 0]
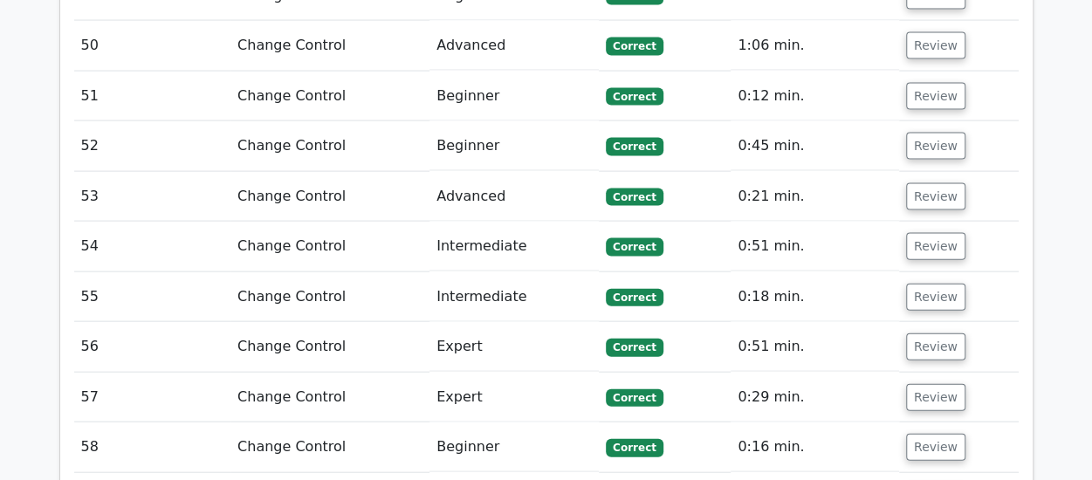
drag, startPoint x: 928, startPoint y: 371, endPoint x: 849, endPoint y: 378, distance: 79.8
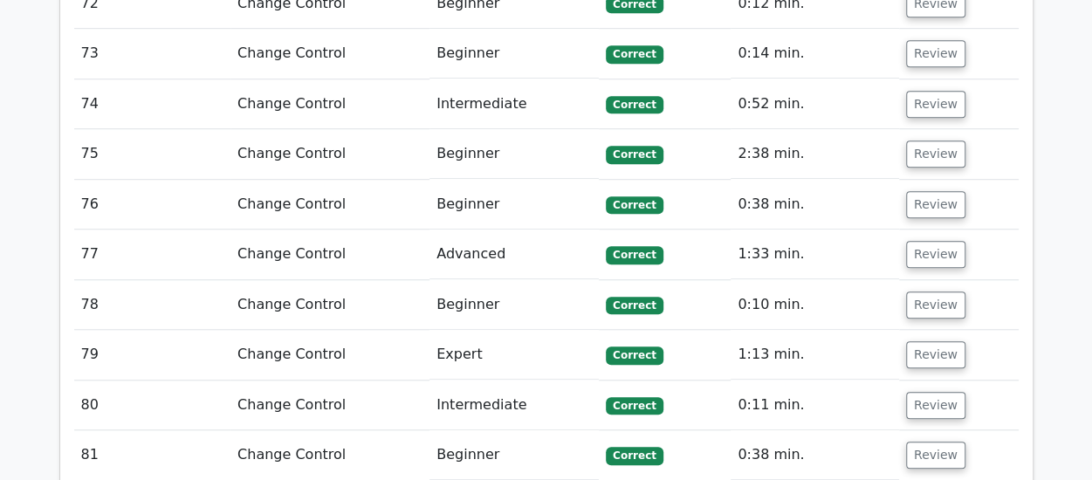
scroll to position [7159, 0]
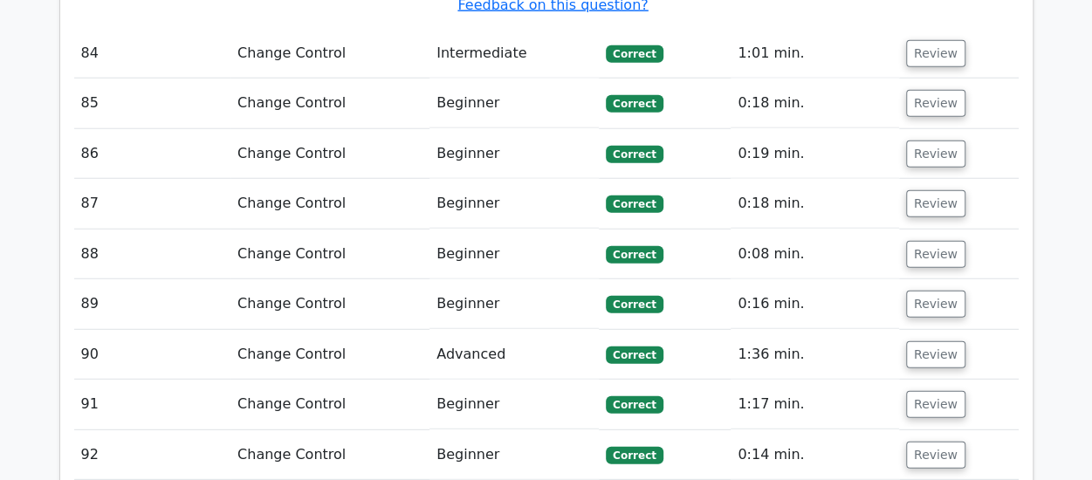
scroll to position [9168, 0]
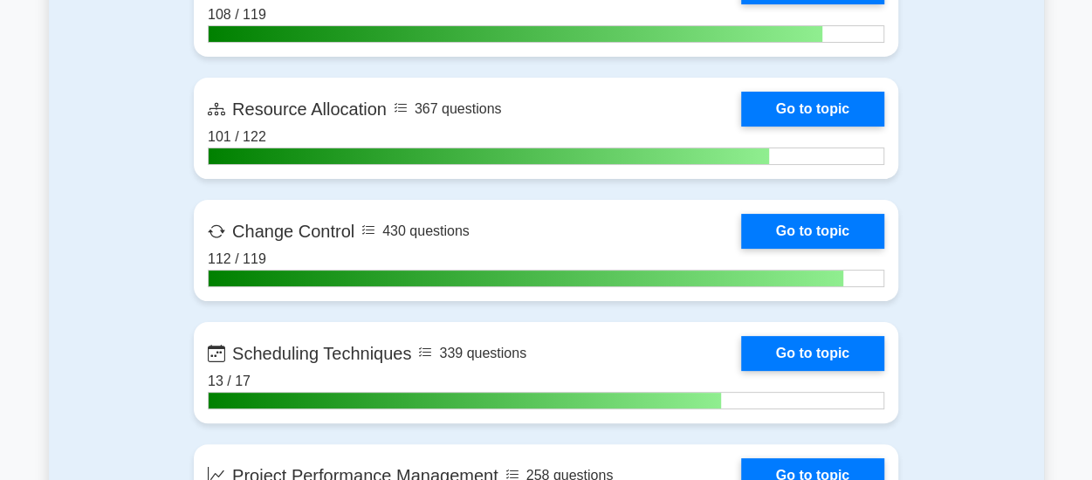
scroll to position [3405, 0]
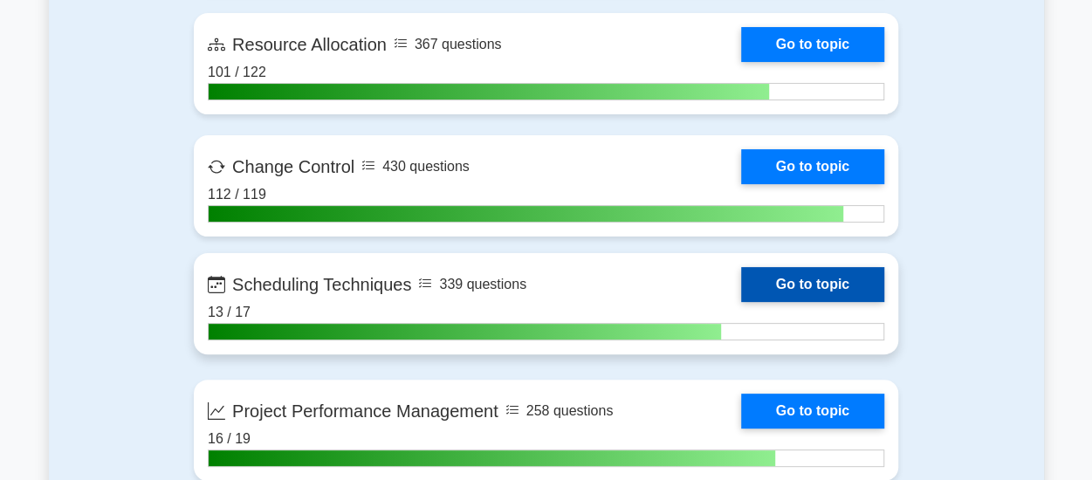
click at [741, 285] on link "Go to topic" at bounding box center [812, 284] width 143 height 35
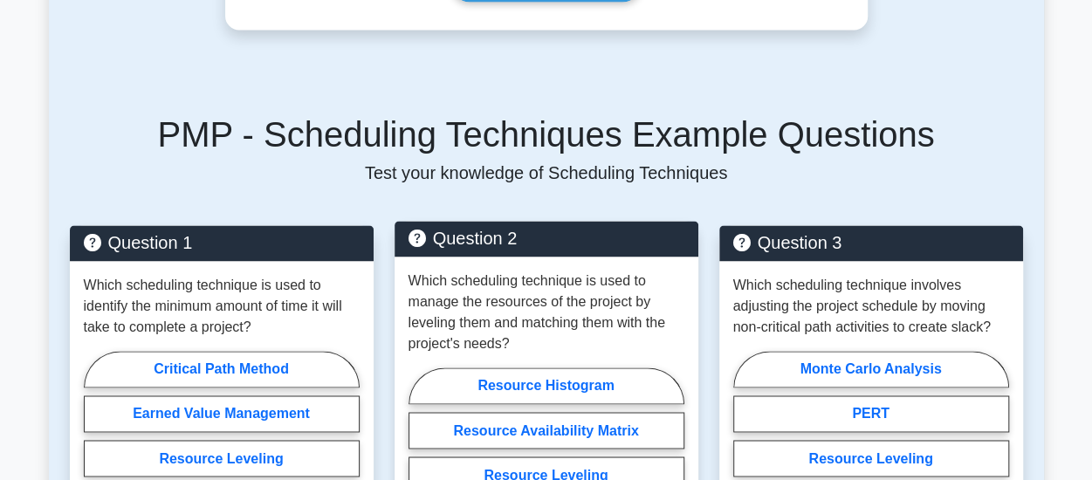
scroll to position [1222, 0]
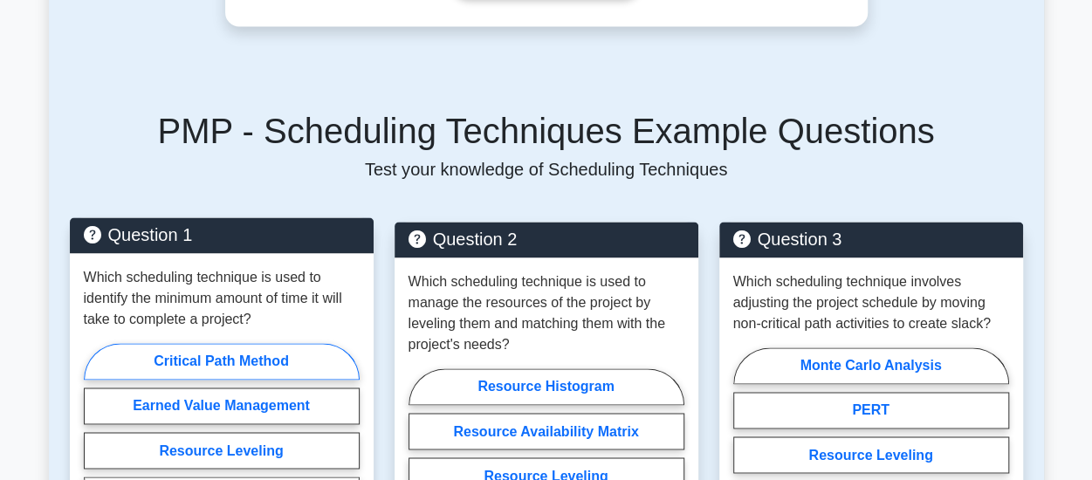
click at [196, 343] on label "Critical Path Method" at bounding box center [222, 361] width 276 height 37
click at [95, 428] on input "Critical Path Method" at bounding box center [89, 433] width 11 height 11
radio input "true"
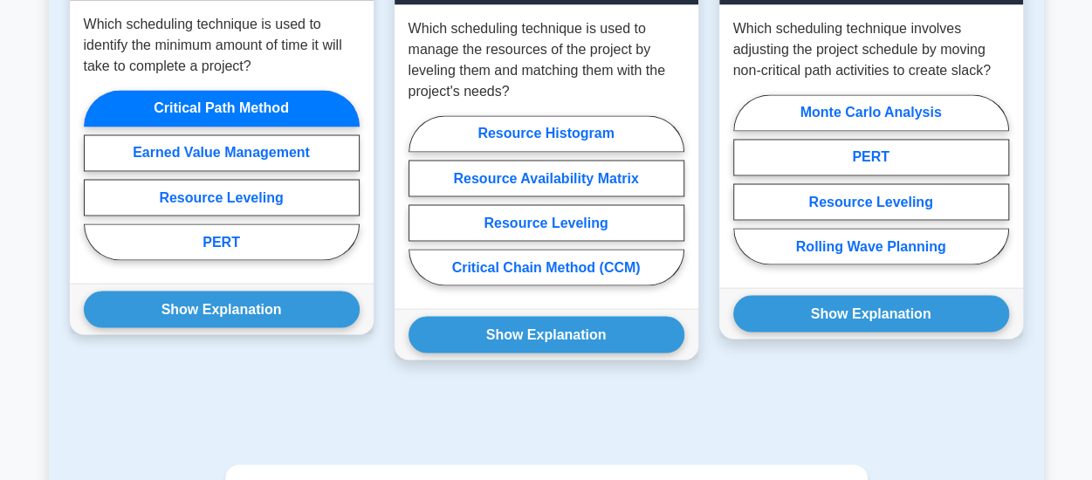
scroll to position [1484, 0]
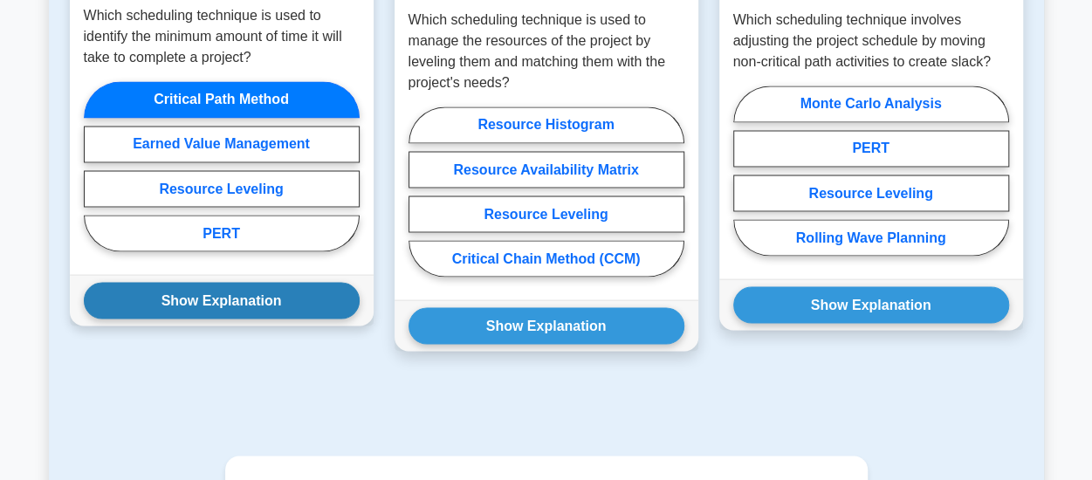
click at [203, 282] on button "Show Explanation" at bounding box center [222, 300] width 276 height 37
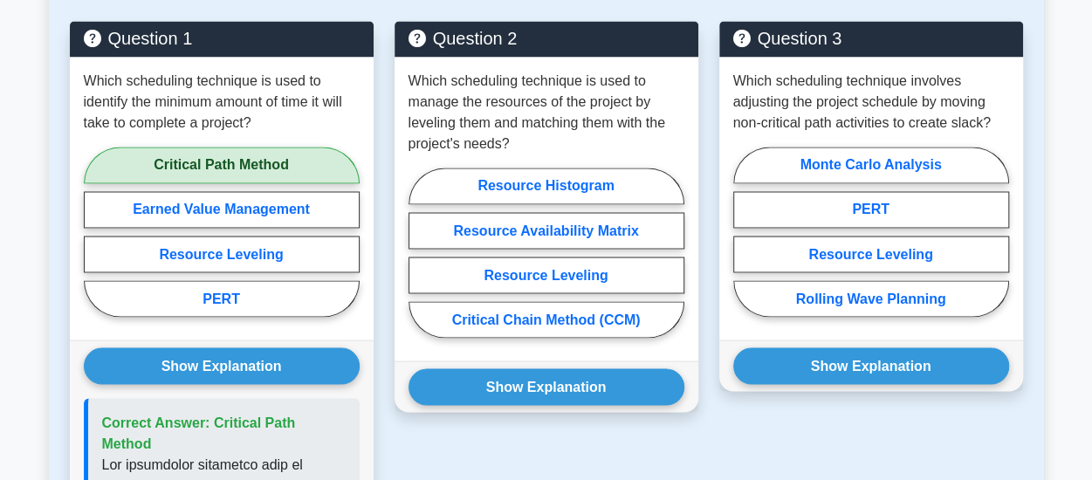
scroll to position [1397, 0]
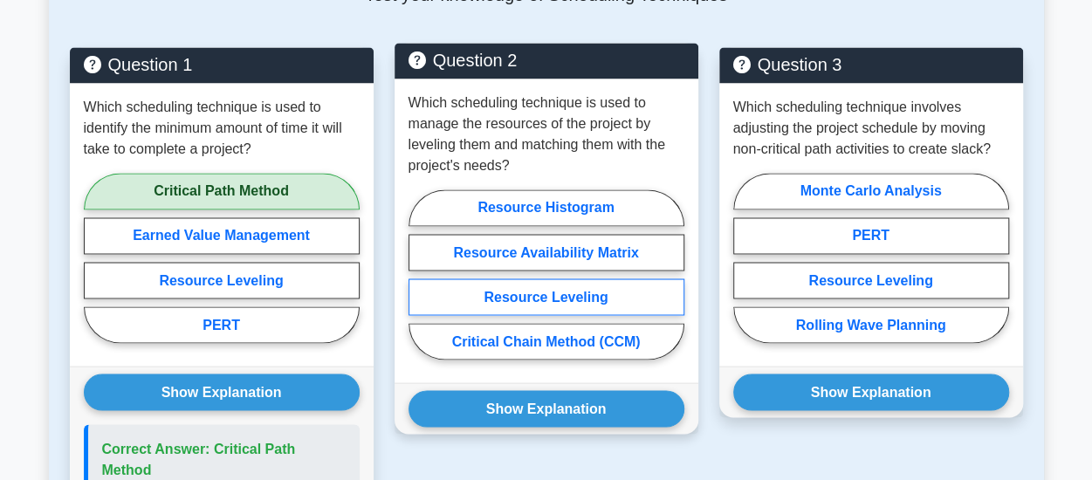
click at [541, 279] on label "Resource Leveling" at bounding box center [547, 297] width 276 height 37
click at [420, 274] on input "Resource Leveling" at bounding box center [414, 279] width 11 height 11
radio input "true"
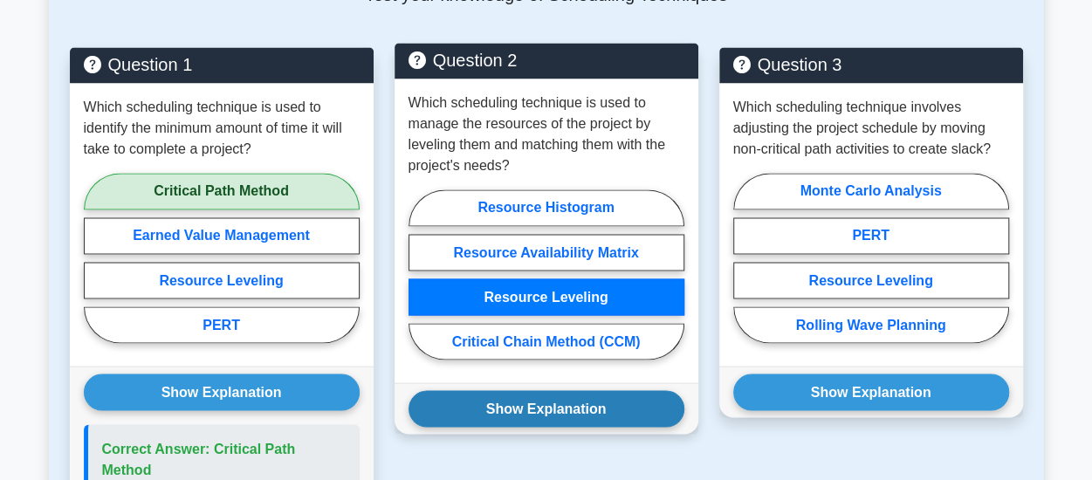
click at [520, 390] on button "Show Explanation" at bounding box center [547, 408] width 276 height 37
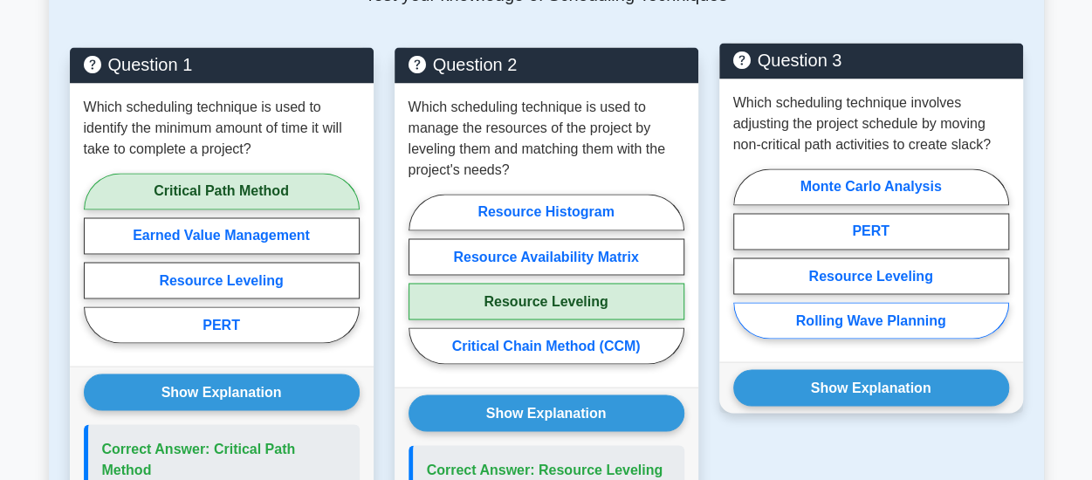
click at [876, 302] on label "Rolling Wave Planning" at bounding box center [871, 320] width 276 height 37
click at [745, 265] on input "Rolling Wave Planning" at bounding box center [738, 258] width 11 height 11
radio input "true"
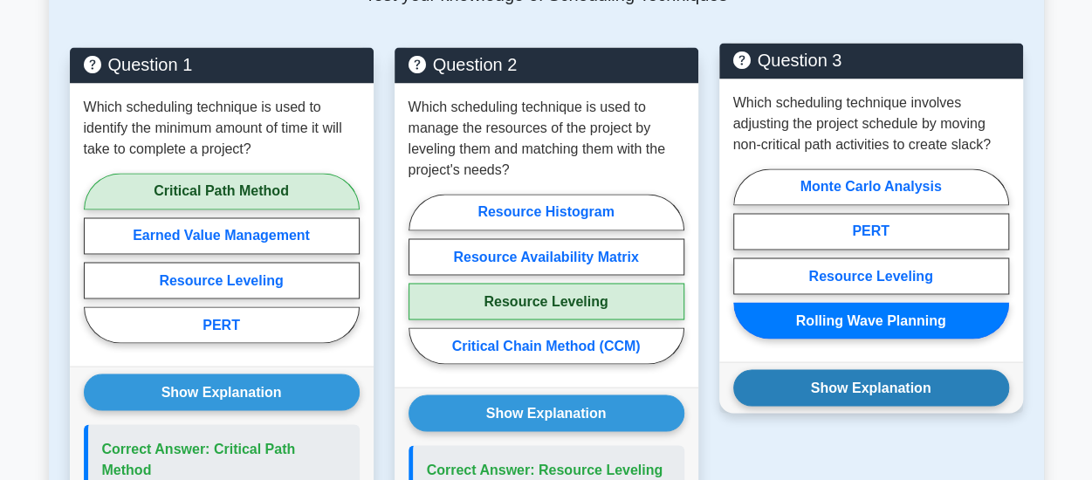
drag, startPoint x: 878, startPoint y: 327, endPoint x: 882, endPoint y: 341, distance: 14.4
click at [878, 369] on button "Show Explanation" at bounding box center [871, 387] width 276 height 37
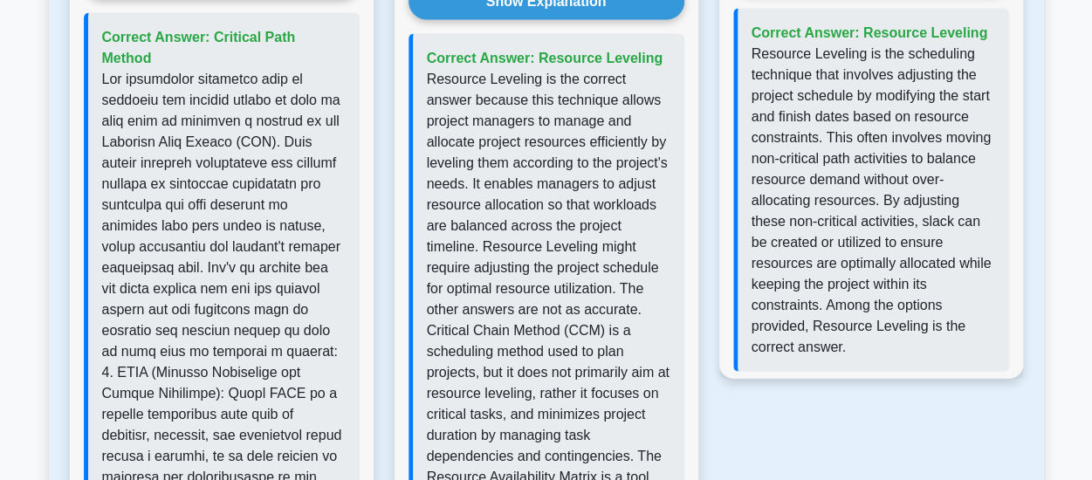
scroll to position [2008, 0]
